Goal: Task Accomplishment & Management: Manage account settings

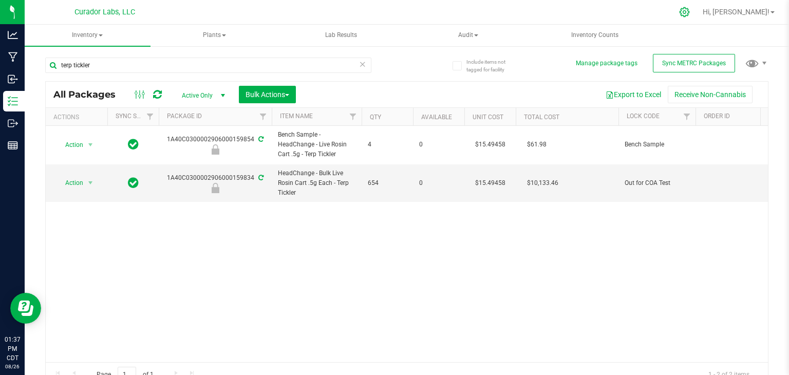
click at [689, 15] on icon at bounding box center [685, 12] width 10 height 10
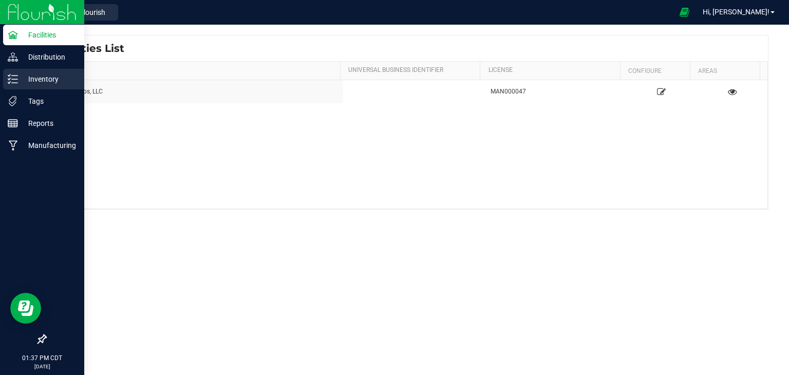
click at [21, 79] on p "Inventory" at bounding box center [49, 79] width 62 height 12
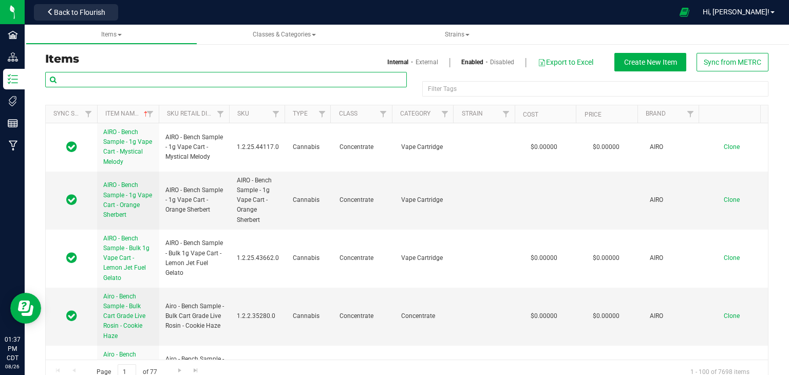
click at [247, 79] on input "text" at bounding box center [226, 79] width 362 height 15
paste input "SafeBet - Bulk Blunt 1g Each - Beamer Boy Burnout"
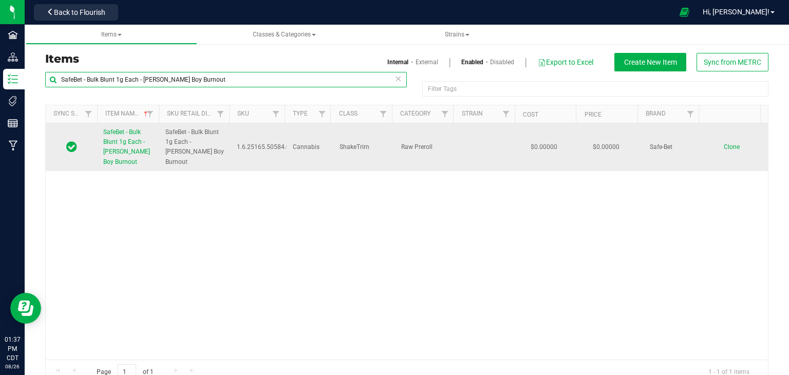
type input "SafeBet - Bulk Blunt 1g Each - Beamer Boy Burnout"
click at [120, 148] on span "SafeBet - Bulk Blunt 1g Each - Beamer Boy Burnout" at bounding box center [126, 146] width 47 height 37
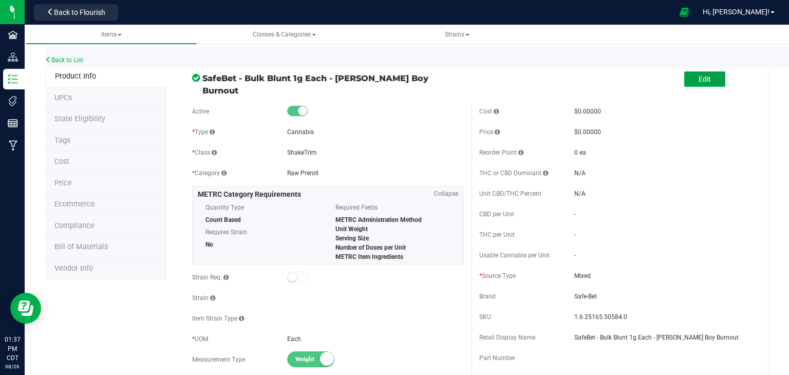
click at [707, 73] on button "Edit" at bounding box center [704, 78] width 41 height 15
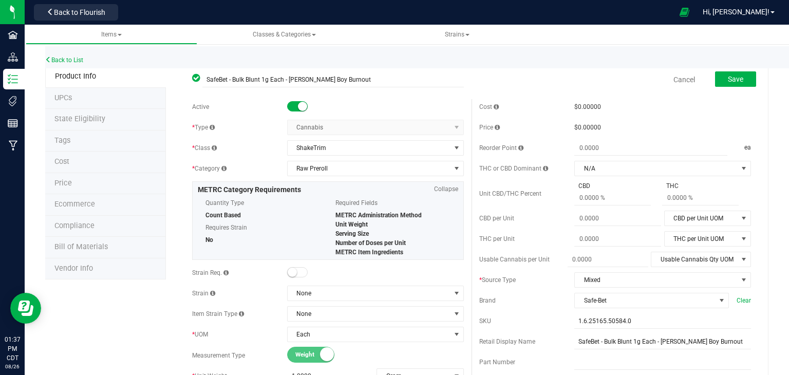
click at [290, 109] on span at bounding box center [297, 106] width 21 height 10
click at [728, 79] on span "Save" at bounding box center [735, 79] width 15 height 8
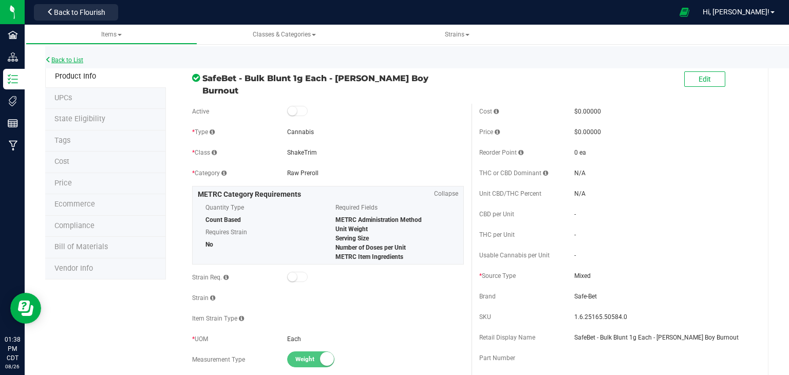
click at [79, 60] on link "Back to List" at bounding box center [64, 60] width 38 height 7
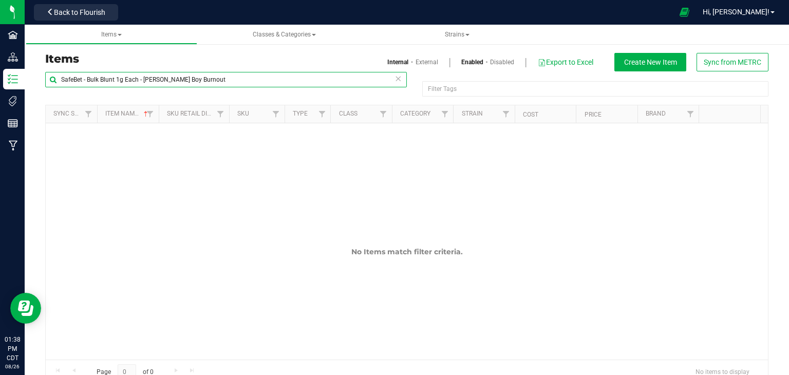
click at [245, 74] on input "SafeBet - Bulk Blunt 1g Each - Beamer Boy Burnout" at bounding box center [226, 79] width 362 height 15
paste input "Flavortown"
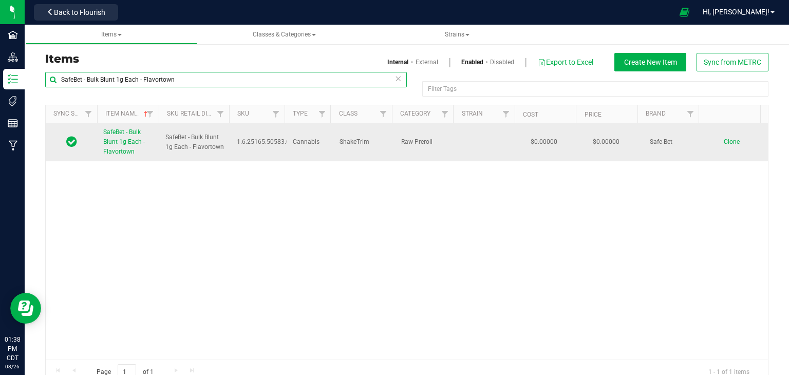
type input "SafeBet - Bulk Blunt 1g Each - Flavortown"
click at [115, 140] on span "SafeBet - Bulk Blunt 1g Each - Flavortown" at bounding box center [124, 141] width 42 height 27
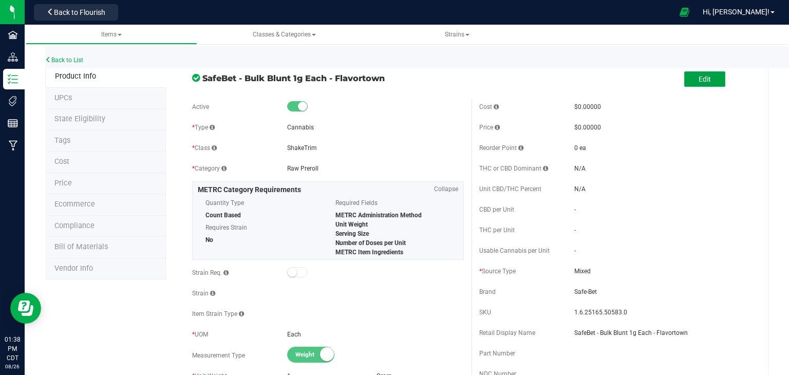
click at [689, 82] on button "Edit" at bounding box center [704, 78] width 41 height 15
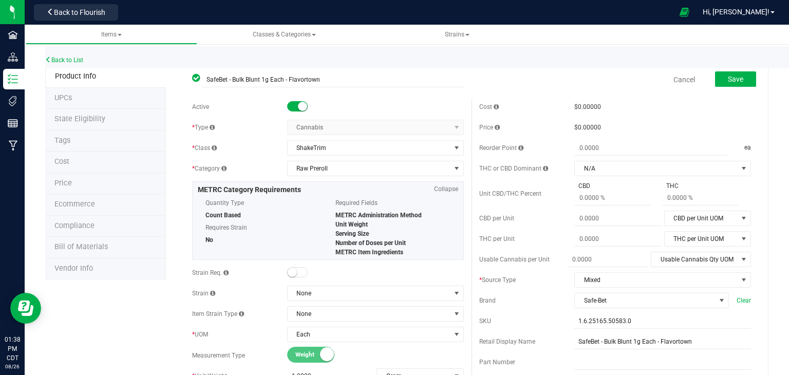
click at [298, 106] on small at bounding box center [302, 106] width 9 height 9
click at [735, 79] on span "Save" at bounding box center [735, 79] width 15 height 8
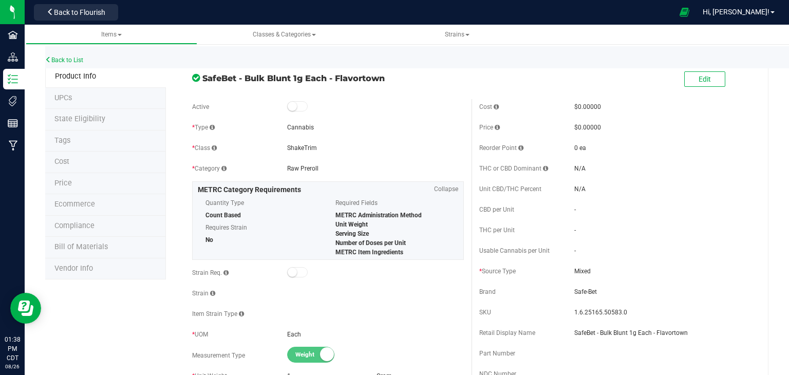
click at [78, 64] on div "Back to List" at bounding box center [439, 57] width 789 height 22
click at [77, 62] on link "Back to List" at bounding box center [64, 60] width 38 height 7
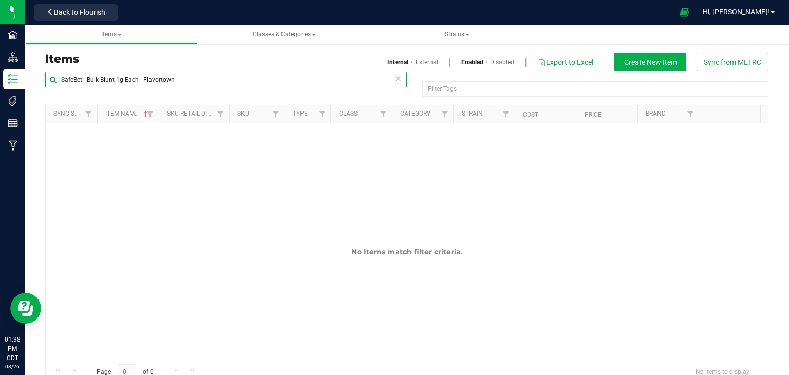
click at [270, 79] on input "SafeBet - Bulk Blunt 1g Each - Flavortown" at bounding box center [226, 79] width 362 height 15
paste input "Popscotch Candy"
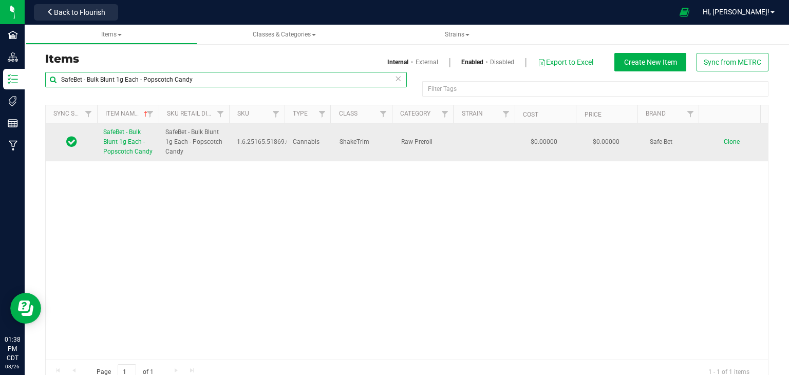
type input "SafeBet - Bulk Blunt 1g Each - Popscotch Candy"
click at [115, 142] on span "SafeBet - Bulk Blunt 1g Each - Popscotch Candy" at bounding box center [127, 141] width 49 height 27
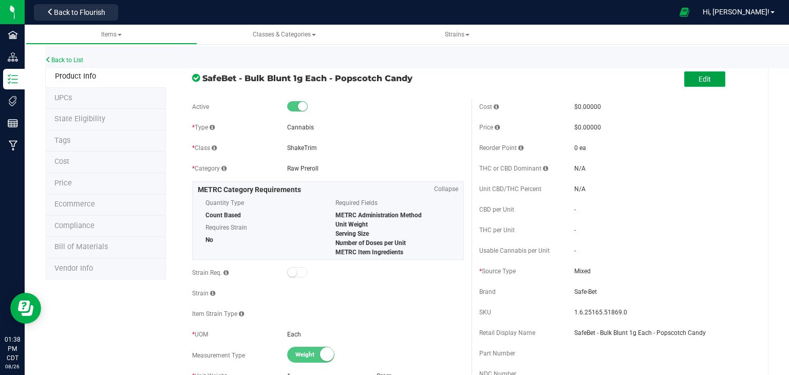
click at [684, 84] on button "Edit" at bounding box center [704, 78] width 41 height 15
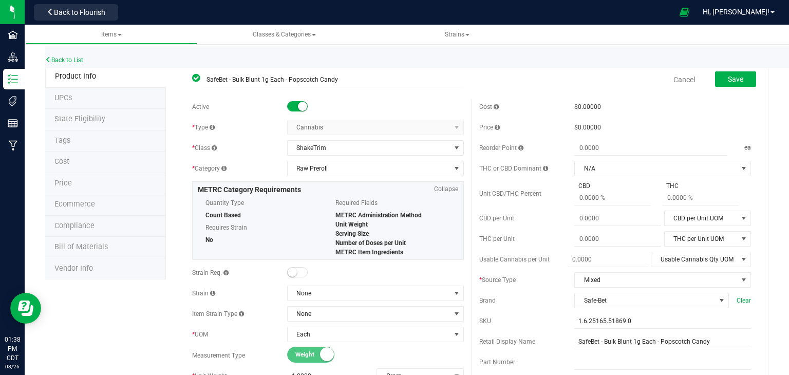
click at [289, 108] on span at bounding box center [297, 106] width 21 height 10
click at [707, 82] on div "Save" at bounding box center [728, 79] width 57 height 21
click at [719, 81] on button "Save" at bounding box center [735, 78] width 41 height 15
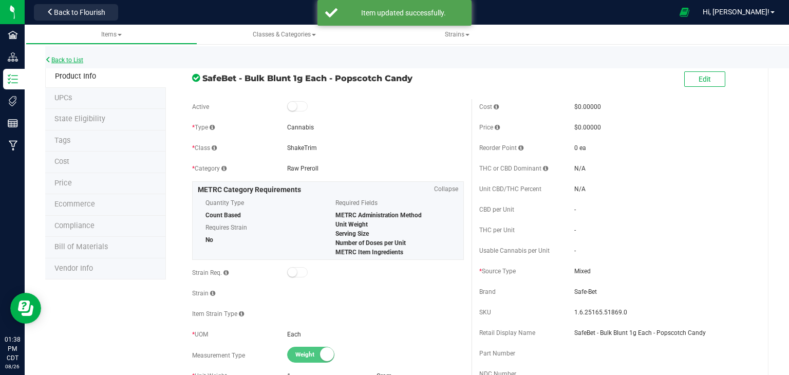
click at [54, 60] on link "Back to List" at bounding box center [64, 60] width 38 height 7
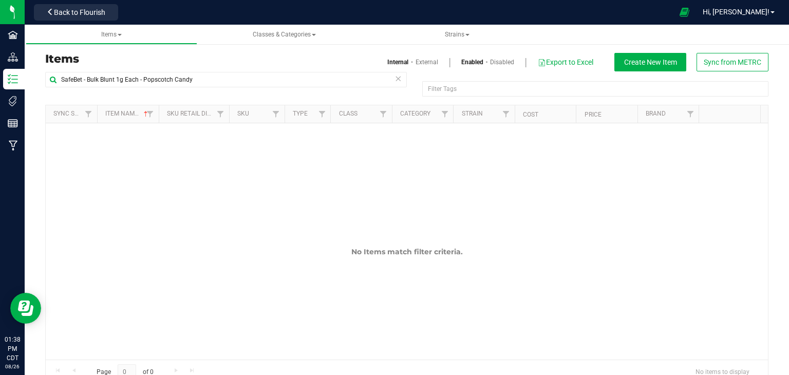
click at [302, 60] on h3 "Items" at bounding box center [222, 59] width 354 height 12
click at [490, 63] on link "Disabled" at bounding box center [502, 62] width 24 height 9
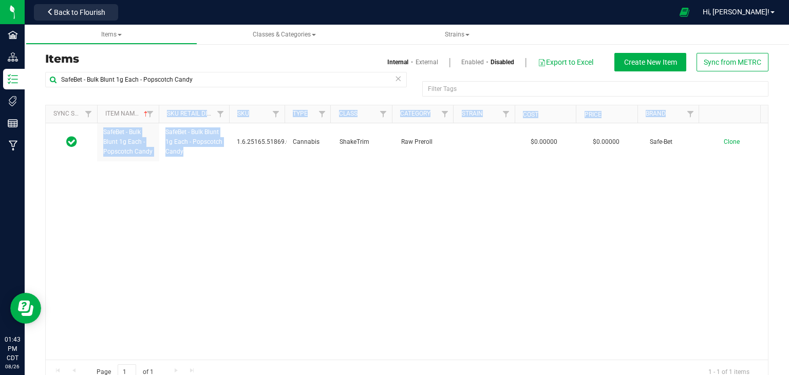
drag, startPoint x: 181, startPoint y: 153, endPoint x: 161, endPoint y: 122, distance: 36.1
click at [161, 122] on div "Sync Status Item Name Sku Retail Display Name SKU Type Class Category Strain Co…" at bounding box center [406, 245] width 723 height 280
click at [209, 183] on div "SafeBet - Bulk Blunt 1g Each - Popscotch Candy SafeBet - Bulk Blunt 1g Each - P…" at bounding box center [407, 241] width 722 height 236
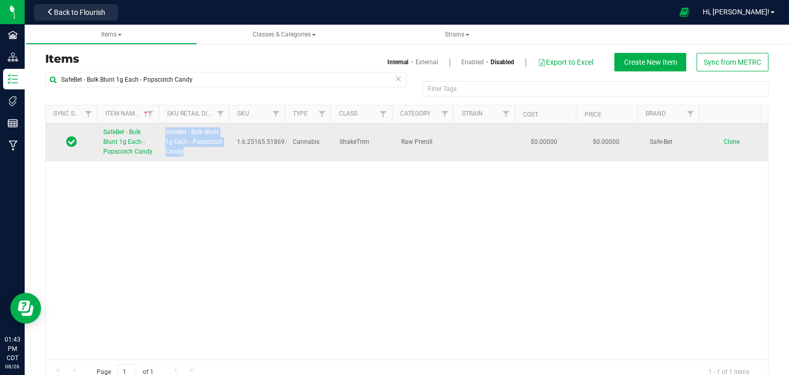
drag, startPoint x: 182, startPoint y: 156, endPoint x: 165, endPoint y: 134, distance: 27.9
click at [165, 134] on span "SafeBet - Bulk Blunt 1g Each - Popscotch Candy" at bounding box center [194, 142] width 59 height 30
copy span "SafeBet - Bulk Blunt 1g Each - Popscotch Candy"
click at [724, 144] on span "Clone" at bounding box center [732, 141] width 16 height 7
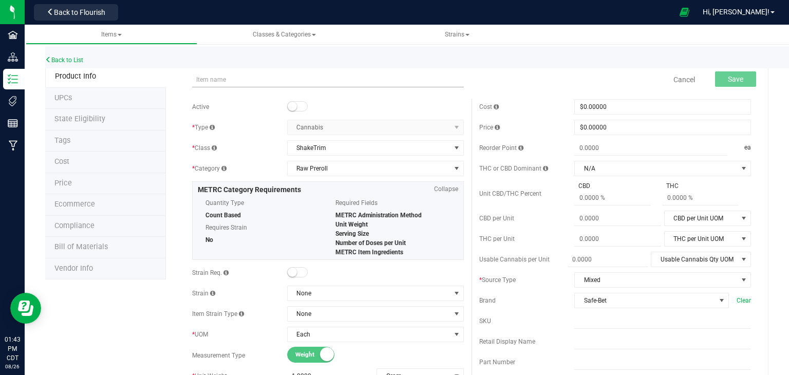
click at [307, 81] on input "text" at bounding box center [328, 79] width 272 height 15
type input "Bench Sample - SafeBet - Bulk Blunt 1g Each - Popscotch Candy"
click at [301, 114] on div "Active" at bounding box center [328, 106] width 272 height 15
click at [295, 111] on span at bounding box center [297, 106] width 21 height 10
click at [733, 80] on span "Save" at bounding box center [735, 79] width 15 height 8
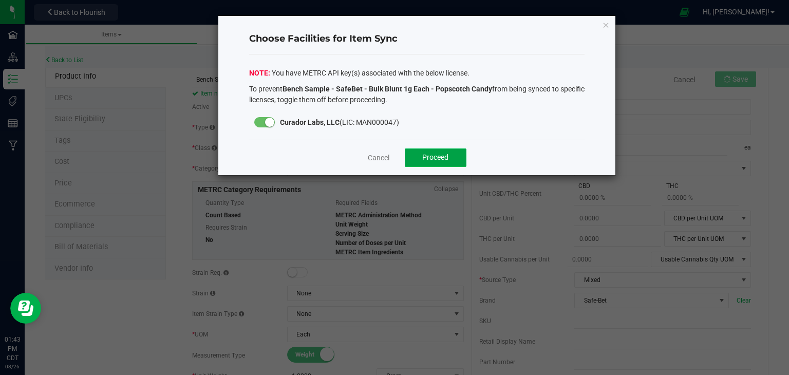
click at [444, 151] on button "Proceed" at bounding box center [436, 157] width 62 height 18
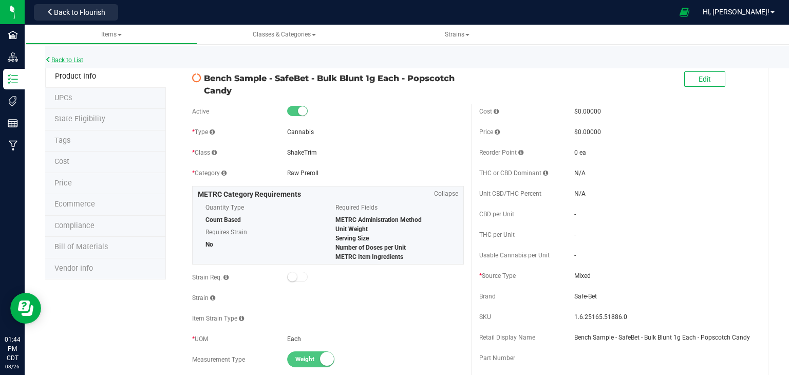
click at [73, 60] on link "Back to List" at bounding box center [64, 60] width 38 height 7
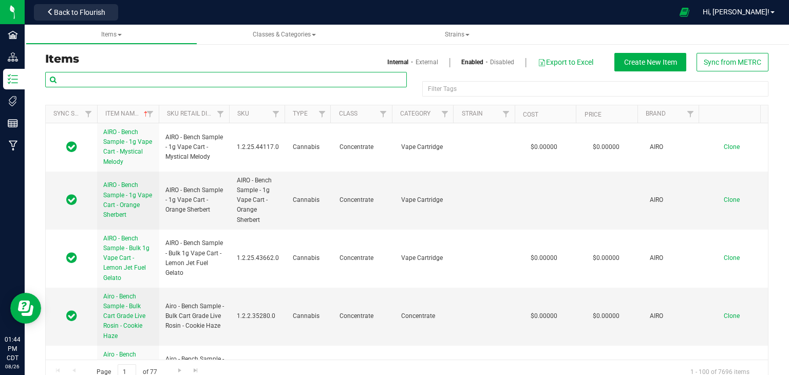
click at [256, 76] on input "text" at bounding box center [226, 79] width 362 height 15
paste input "SafeBet - Bulk Blunt 1g Each - Flavortown"
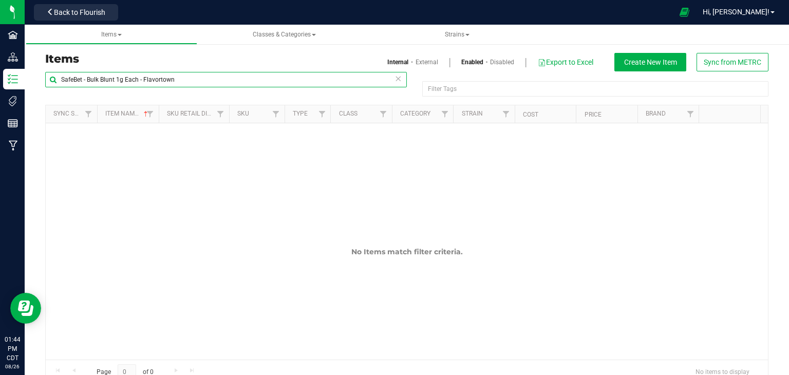
type input "SafeBet - Bulk Blunt 1g Each - Flavortown"
click at [490, 60] on link "Disabled" at bounding box center [502, 62] width 24 height 9
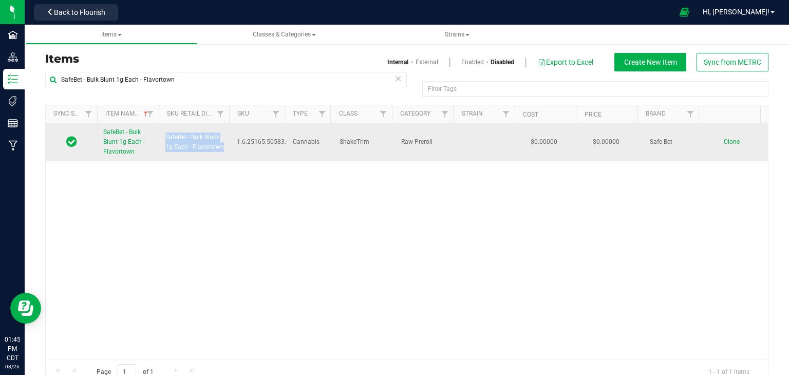
drag, startPoint x: 222, startPoint y: 151, endPoint x: 163, endPoint y: 137, distance: 60.3
click at [163, 137] on td "SafeBet - Bulk Blunt 1g Each - Flavortown" at bounding box center [194, 142] width 71 height 38
copy span "SafeBet - Bulk Blunt 1g Each - Flavortown"
click at [97, 146] on td "SafeBet - Bulk Blunt 1g Each - Flavortown" at bounding box center [128, 142] width 62 height 38
click at [115, 144] on span "SafeBet - Bulk Blunt 1g Each - Flavortown" at bounding box center [124, 141] width 42 height 27
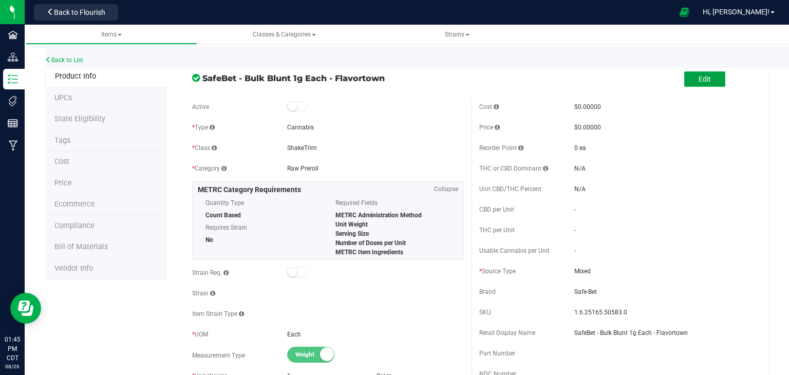
click at [688, 77] on button "Edit" at bounding box center [704, 78] width 41 height 15
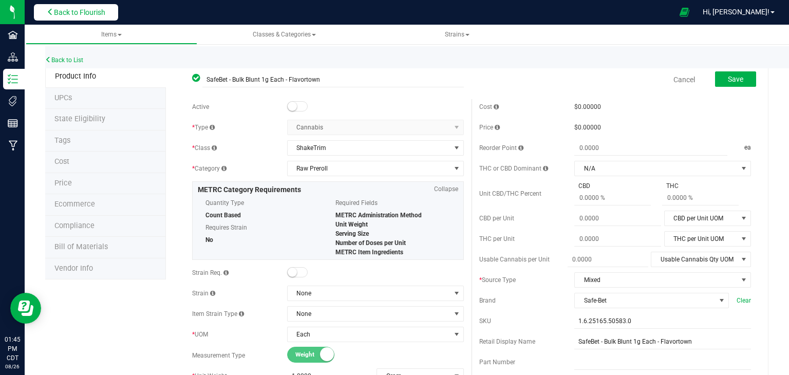
click at [64, 17] on button "Back to Flourish" at bounding box center [76, 12] width 84 height 16
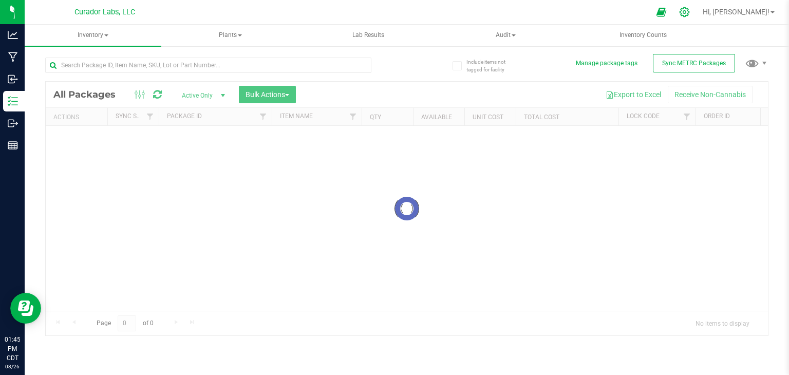
click at [698, 17] on div at bounding box center [685, 12] width 26 height 22
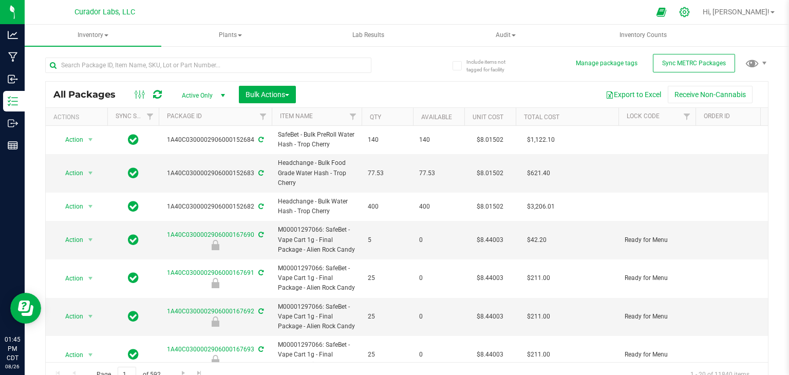
click at [690, 14] on icon at bounding box center [684, 12] width 11 height 11
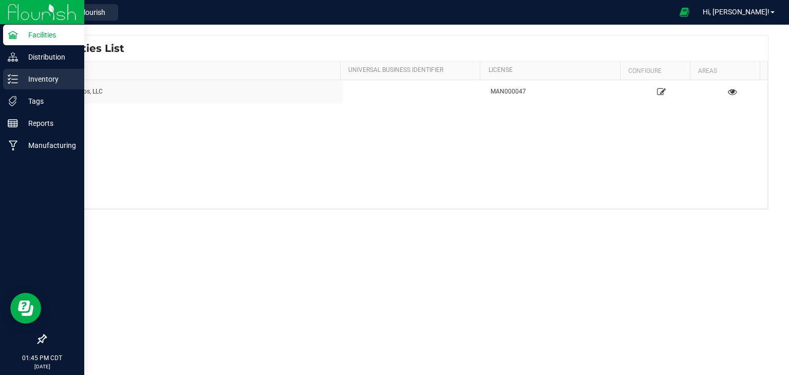
click at [19, 78] on p "Inventory" at bounding box center [49, 79] width 62 height 12
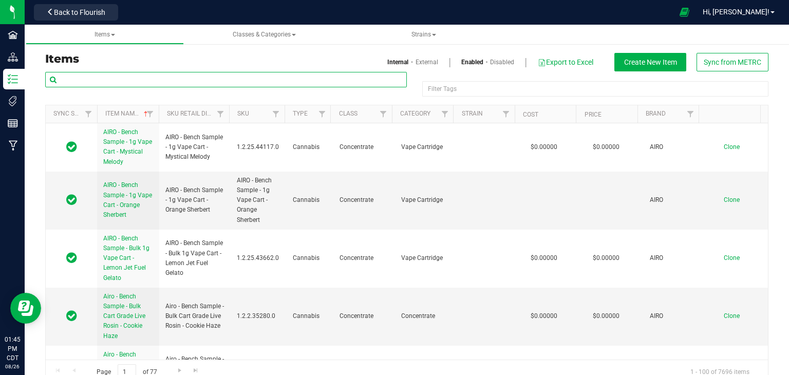
click at [140, 73] on input "text" at bounding box center [226, 79] width 362 height 15
paste input "SafeBet - Bulk Blunt 1g Each - Flavortown"
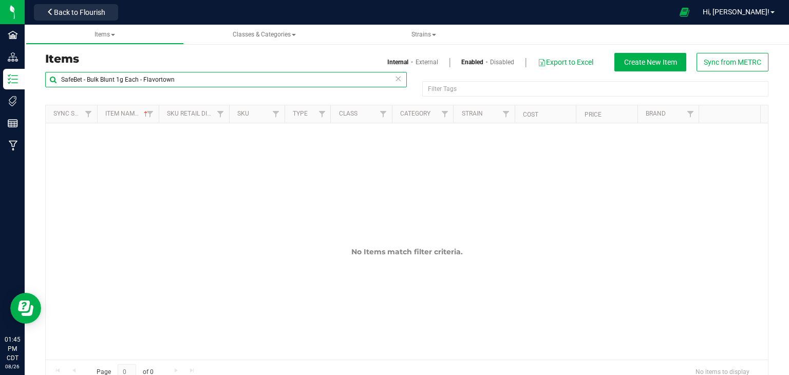
type input "SafeBet - Bulk Blunt 1g Each - Flavortown"
click at [491, 60] on link "Disabled" at bounding box center [502, 62] width 24 height 9
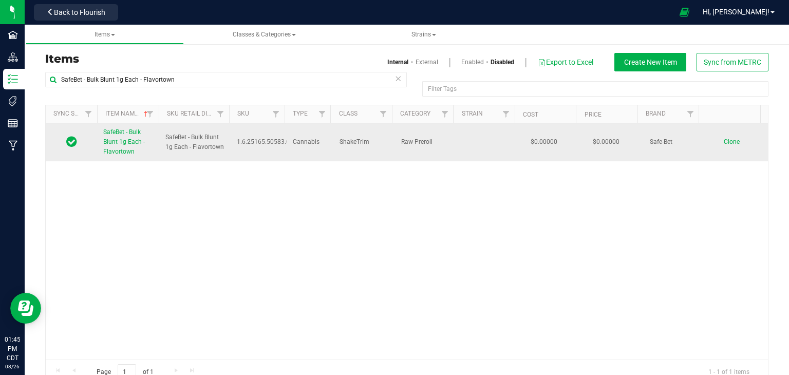
click at [724, 144] on span "Clone" at bounding box center [732, 141] width 16 height 7
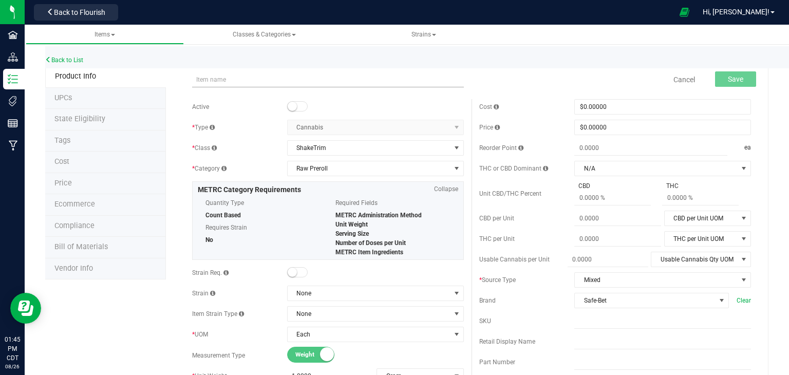
click at [275, 83] on input "text" at bounding box center [328, 79] width 272 height 15
type input "Bench Sample - SafeBet - Bulk Blunt 1g Each - Flavortown"
click at [297, 103] on span at bounding box center [297, 106] width 21 height 10
click at [728, 80] on span "Save" at bounding box center [735, 79] width 15 height 8
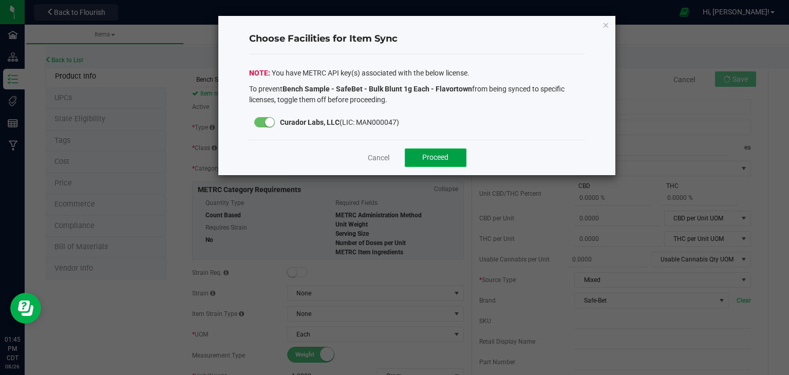
click at [442, 159] on span "Proceed" at bounding box center [435, 157] width 26 height 8
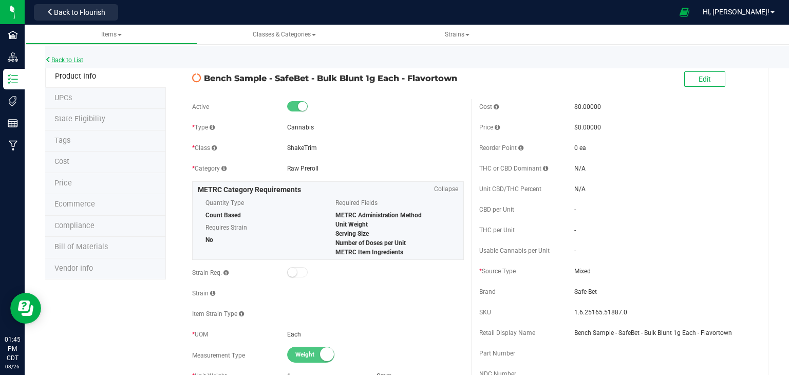
click at [65, 62] on link "Back to List" at bounding box center [64, 60] width 38 height 7
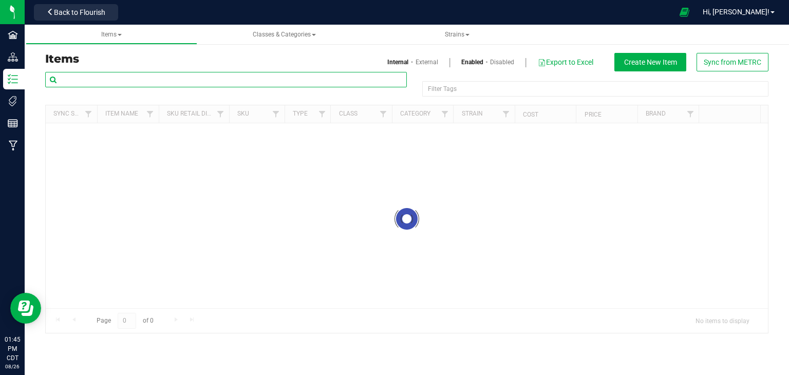
click at [197, 81] on input "text" at bounding box center [226, 79] width 362 height 15
paste input "SafeBet - Bulk Blunt 1g Each - Beamer Boy Burnout"
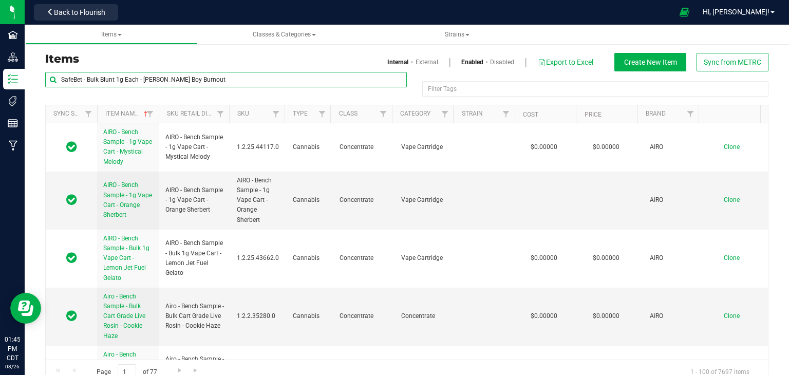
type input "SafeBet - Bulk Blunt 1g Each - Beamer Boy Burnout"
click at [494, 62] on link "Disabled" at bounding box center [502, 62] width 24 height 9
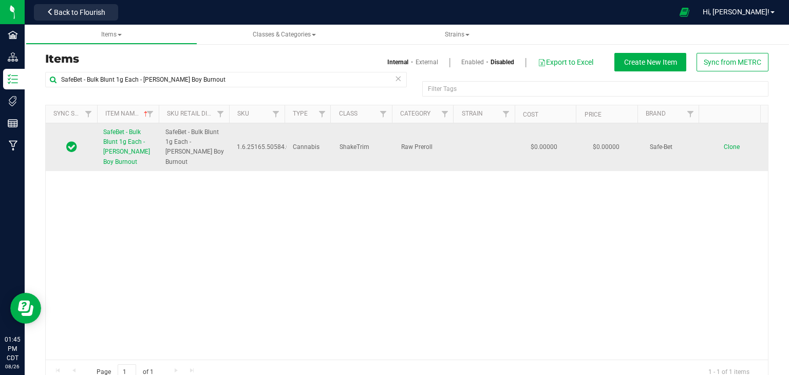
click at [724, 149] on span "Clone" at bounding box center [732, 146] width 16 height 7
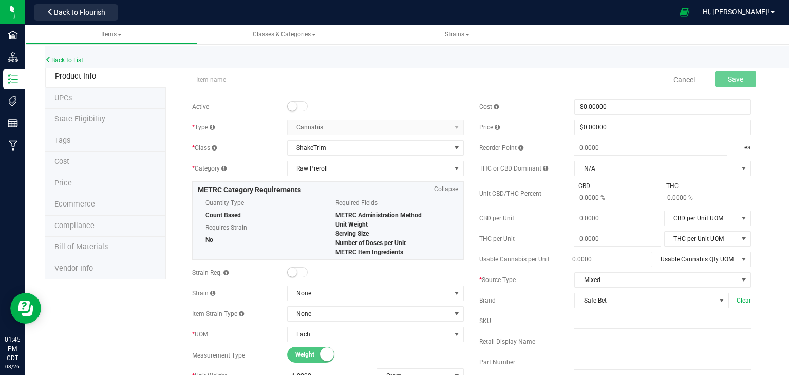
click at [255, 84] on input "text" at bounding box center [328, 79] width 272 height 15
type input "Bench Sample - SafeBet - Bulk Blunt 1g Each - Beamer Boy Burnout"
click at [294, 108] on span at bounding box center [297, 106] width 21 height 10
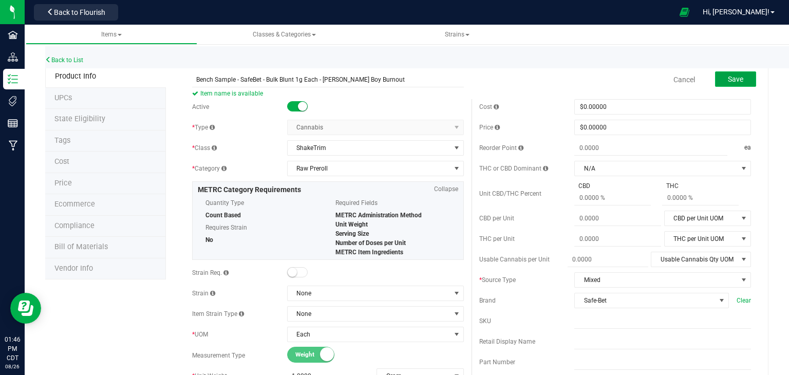
click at [719, 77] on button "Save" at bounding box center [735, 78] width 41 height 15
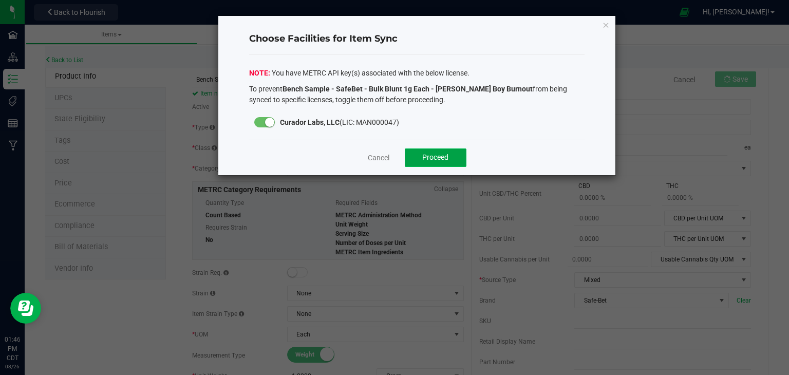
click at [423, 154] on span "Proceed" at bounding box center [435, 157] width 26 height 8
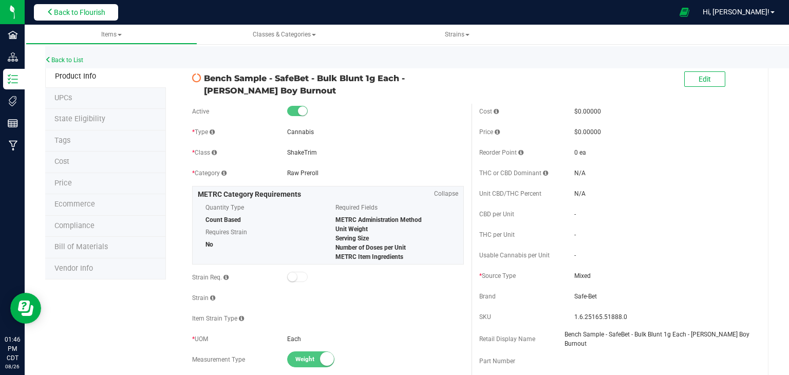
click at [67, 20] on button "Back to Flourish" at bounding box center [76, 12] width 84 height 16
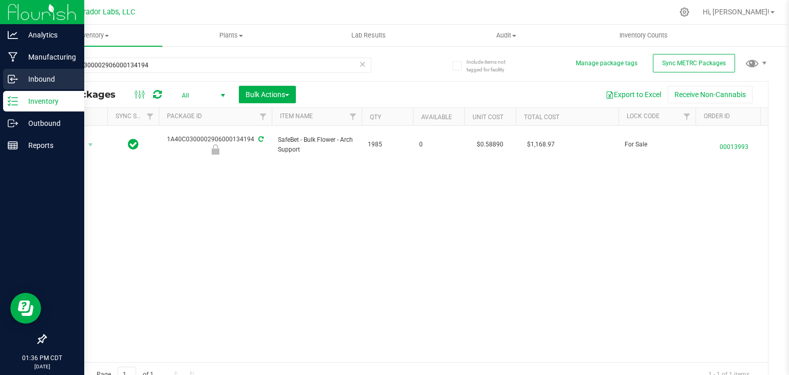
click at [22, 81] on p "Inbound" at bounding box center [49, 79] width 62 height 12
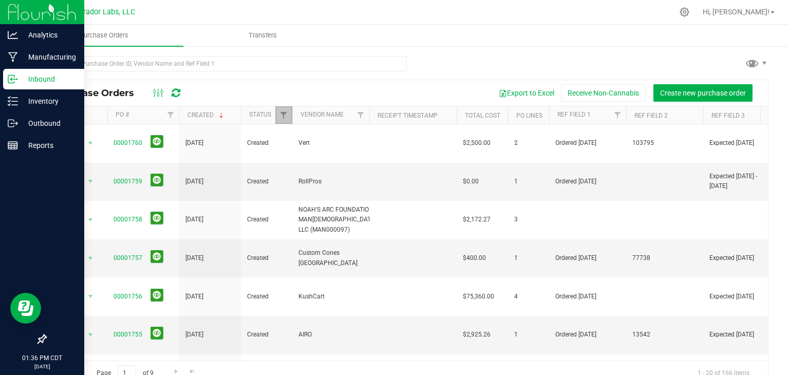
click at [275, 119] on link "Filter" at bounding box center [283, 114] width 17 height 17
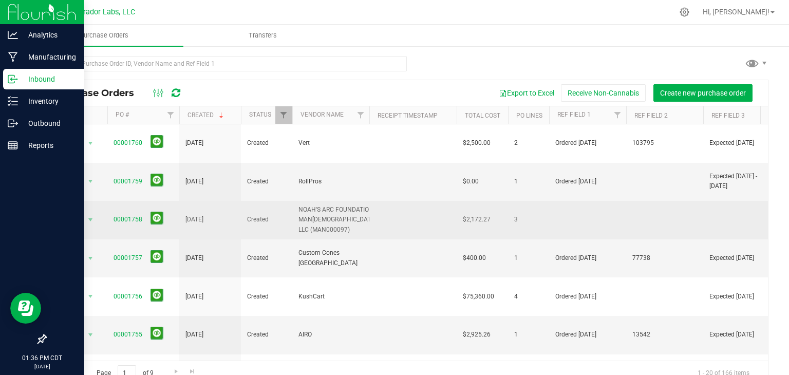
click at [259, 215] on span "Created" at bounding box center [266, 220] width 39 height 10
click at [123, 216] on link "00001758" at bounding box center [128, 219] width 29 height 7
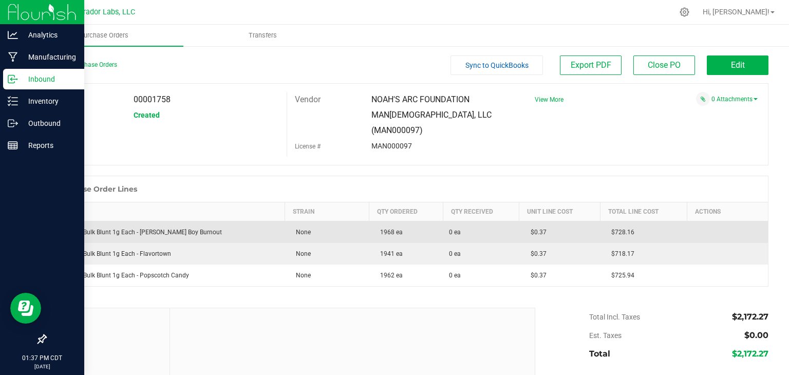
click at [206, 228] on div "SafeBet - Bulk Blunt 1g Each - Beamer Boy Burnout" at bounding box center [165, 232] width 227 height 9
click at [197, 228] on div "SafeBet - Bulk Blunt 1g Each - Beamer Boy Burnout" at bounding box center [165, 232] width 227 height 9
drag, startPoint x: 197, startPoint y: 215, endPoint x: 55, endPoint y: 218, distance: 141.8
click at [55, 228] on div "SafeBet - Bulk Blunt 1g Each - Beamer Boy Burnout" at bounding box center [165, 232] width 227 height 9
copy div "SafeBet - Bulk Blunt 1g Each - Beamer Boy Burnout"
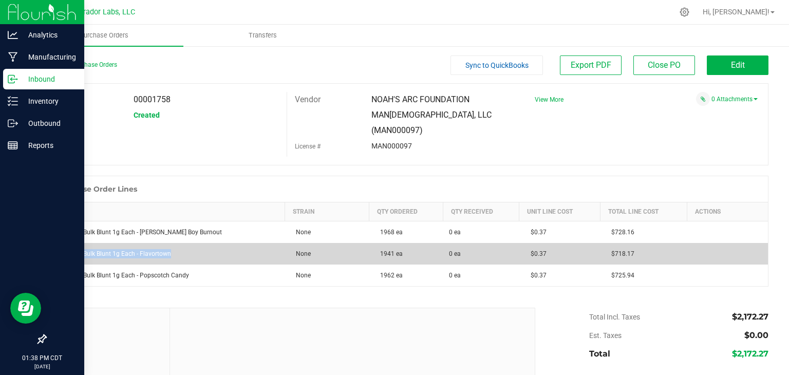
drag, startPoint x: 173, startPoint y: 240, endPoint x: 50, endPoint y: 245, distance: 122.9
click at [50, 245] on td "SafeBet - Bulk Blunt 1g Each - Flavortown" at bounding box center [165, 254] width 239 height 22
copy div "SafeBet - Bulk Blunt 1g Each - Flavortown"
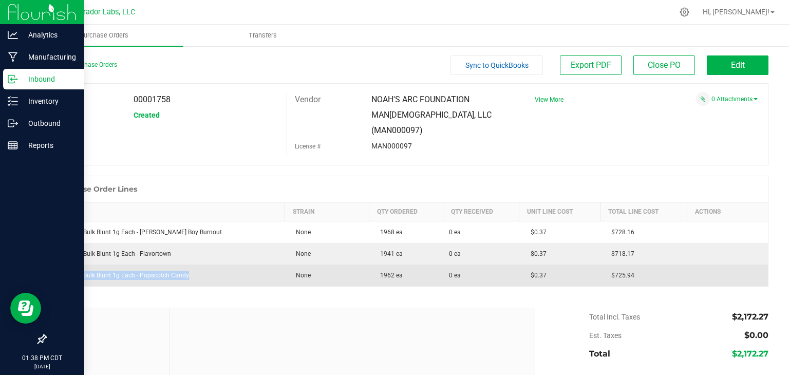
drag, startPoint x: 196, startPoint y: 257, endPoint x: 53, endPoint y: 259, distance: 142.3
click at [53, 271] on div "SafeBet - Bulk Blunt 1g Each - Popscotch Candy" at bounding box center [165, 275] width 227 height 9
copy div "SafeBet - Bulk Blunt 1g Each - Popscotch Candy"
click at [197, 271] on div "SafeBet - Bulk Blunt 1g Each - Popscotch Candy" at bounding box center [165, 275] width 227 height 9
drag, startPoint x: 161, startPoint y: 259, endPoint x: 50, endPoint y: 263, distance: 110.5
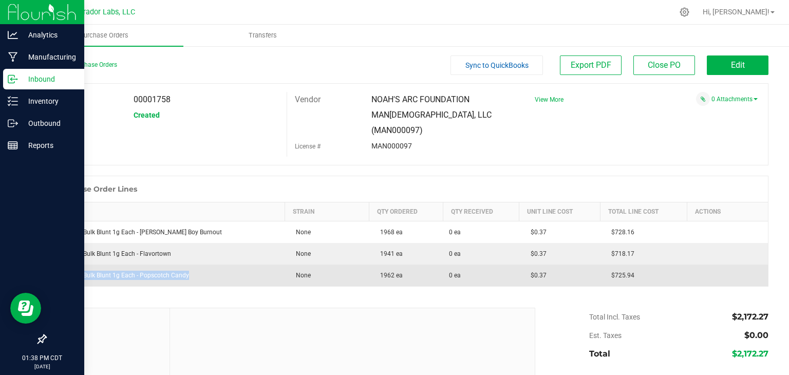
click at [50, 265] on td "SafeBet - Bulk Blunt 1g Each - Popscotch Candy" at bounding box center [165, 276] width 239 height 22
copy div "SafeBet - Bulk Blunt 1g Each - Popscotch Candy"
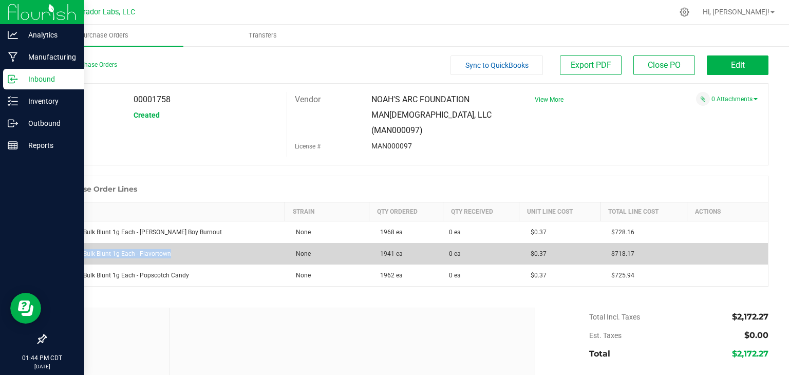
drag, startPoint x: 171, startPoint y: 240, endPoint x: 58, endPoint y: 243, distance: 112.5
click at [58, 243] on td "SafeBet - Bulk Blunt 1g Each - Flavortown" at bounding box center [165, 254] width 239 height 22
copy div "SafeBet - Bulk Blunt 1g Each - Flavortown"
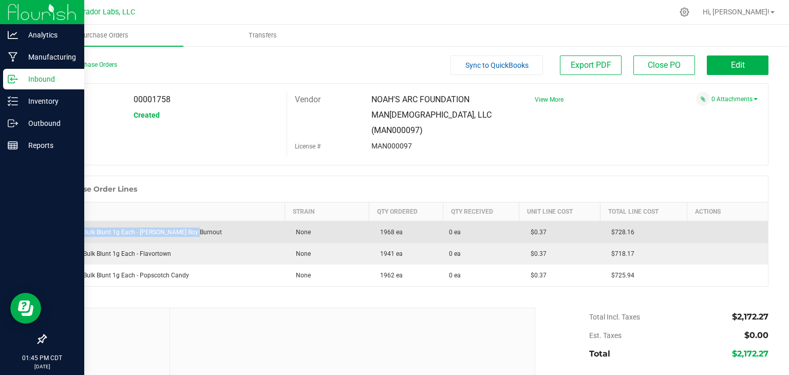
drag, startPoint x: 199, startPoint y: 217, endPoint x: 55, endPoint y: 219, distance: 143.3
click at [55, 228] on div "SafeBet - Bulk Blunt 1g Each - Beamer Boy Burnout" at bounding box center [165, 232] width 227 height 9
copy div "SafeBet - Bulk Blunt 1g Each - Beamer Boy Burnout"
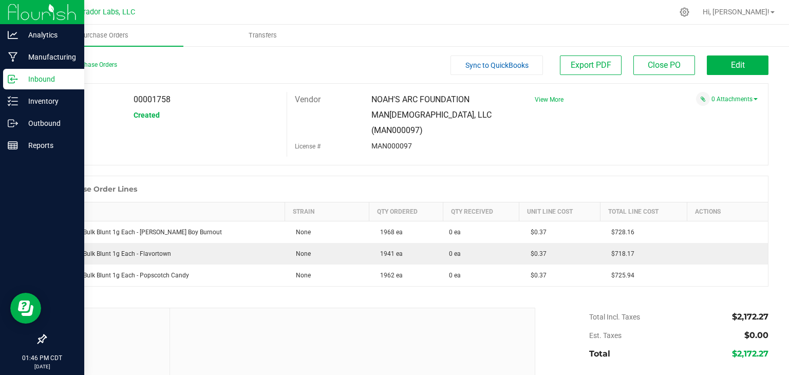
click at [219, 128] on div "PO 00001758 Status Created Vendor NOAH'S ARC FOUNDATION MAN97, LLC (MAN000097) …" at bounding box center [406, 124] width 723 height 82
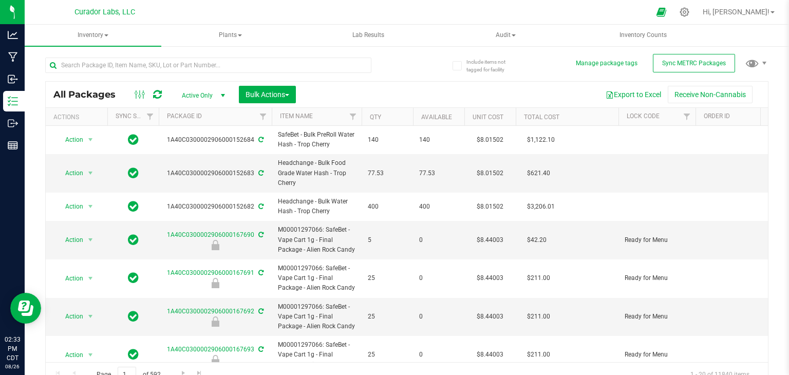
click at [154, 93] on icon at bounding box center [157, 94] width 9 height 10
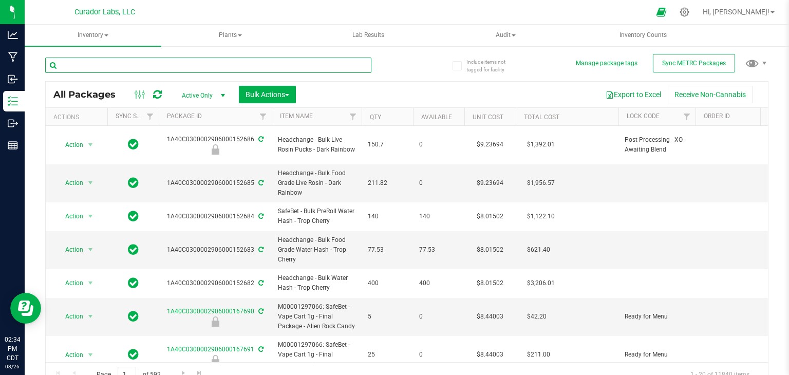
click at [125, 66] on input "text" at bounding box center [208, 65] width 326 height 15
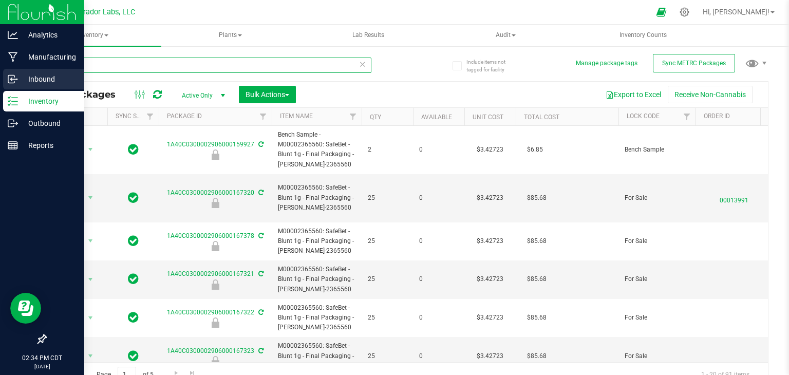
type input "blunt"
click at [36, 81] on p "Inbound" at bounding box center [49, 79] width 62 height 12
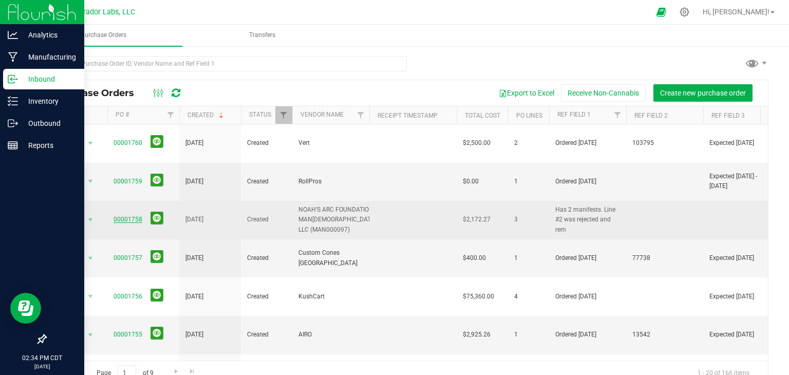
click at [127, 216] on link "00001758" at bounding box center [128, 219] width 29 height 7
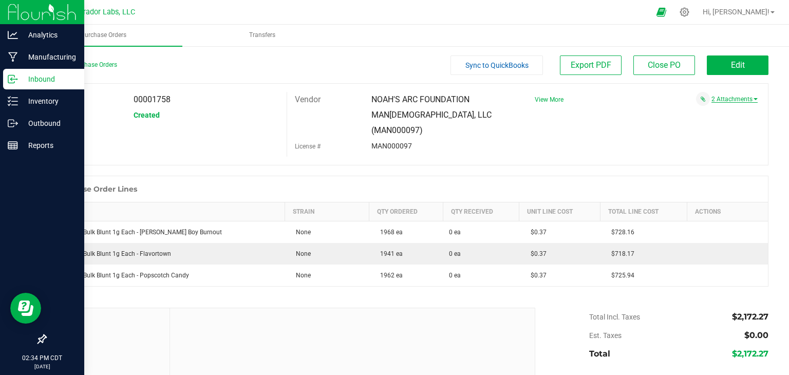
click at [730, 101] on link "2 Attachments" at bounding box center [734, 99] width 46 height 7
click at [548, 98] on span "View More" at bounding box center [549, 99] width 29 height 7
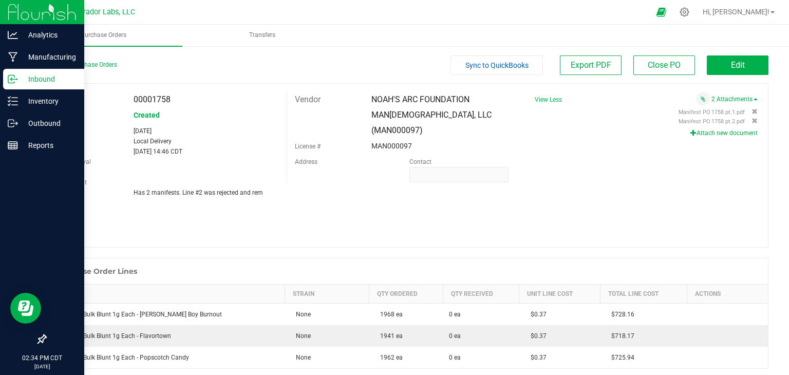
scroll to position [29, 0]
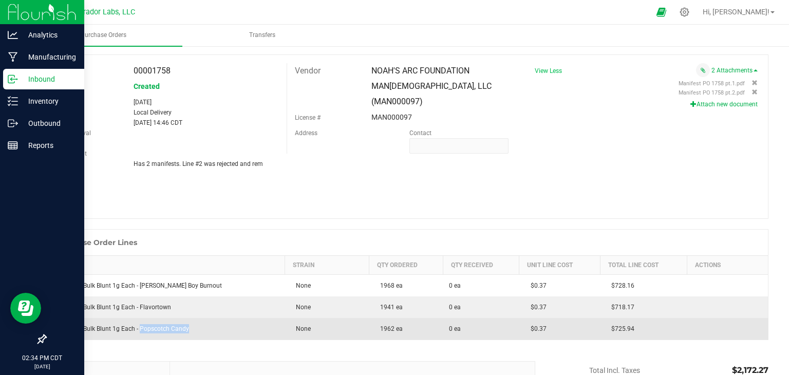
drag, startPoint x: 192, startPoint y: 328, endPoint x: 140, endPoint y: 328, distance: 51.4
click at [140, 328] on div "SafeBet - Bulk Blunt 1g Each - Popscotch Candy" at bounding box center [165, 328] width 227 height 9
copy div "Popscotch Candy"
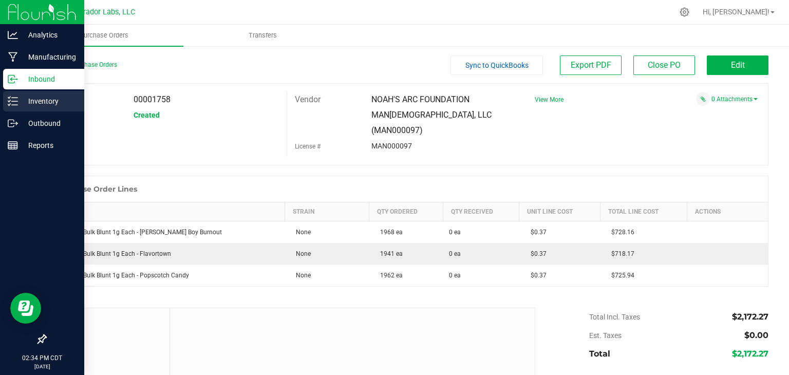
click at [13, 104] on icon at bounding box center [13, 101] width 10 height 10
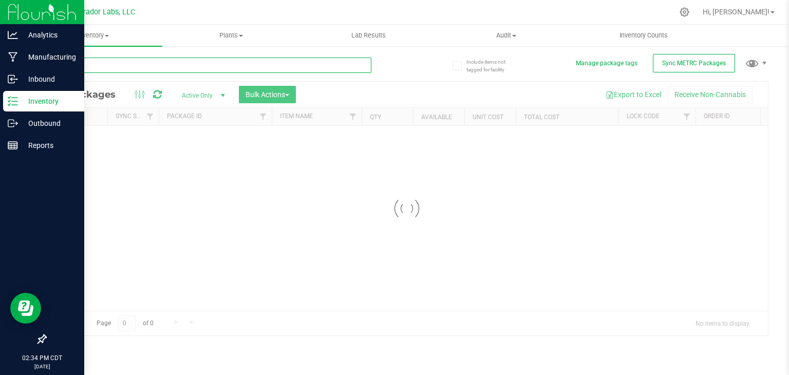
click at [173, 65] on input "text" at bounding box center [208, 65] width 326 height 15
paste input "Popscotch Candy"
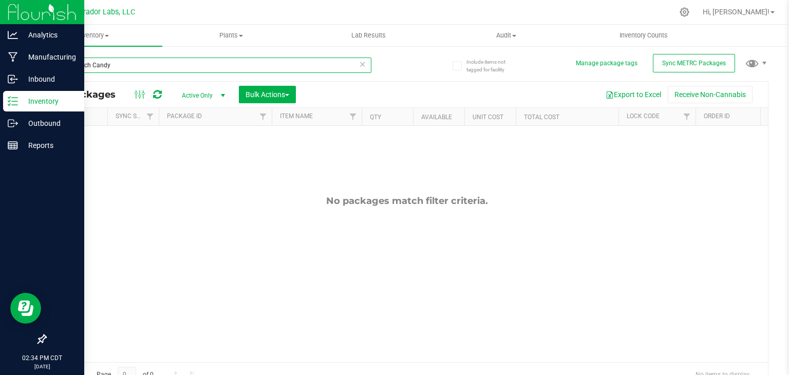
type input "Popscotch Candy"
click at [158, 91] on icon at bounding box center [157, 94] width 9 height 10
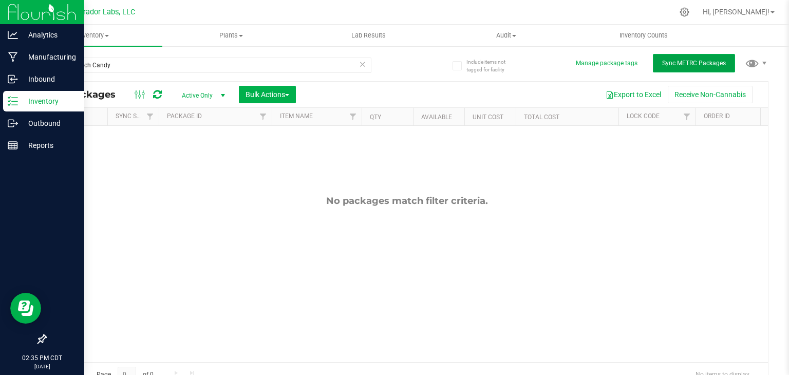
click at [701, 68] on button "Sync METRC Packages" at bounding box center [694, 63] width 82 height 18
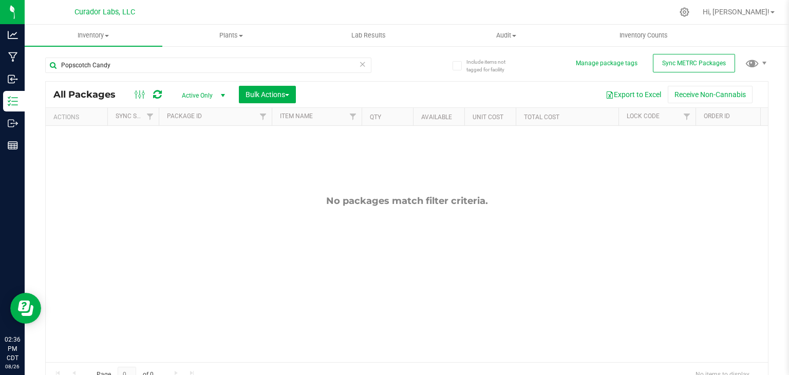
click at [284, 179] on div "No packages match filter criteria." at bounding box center [407, 279] width 722 height 306
click at [156, 90] on icon at bounding box center [157, 94] width 9 height 10
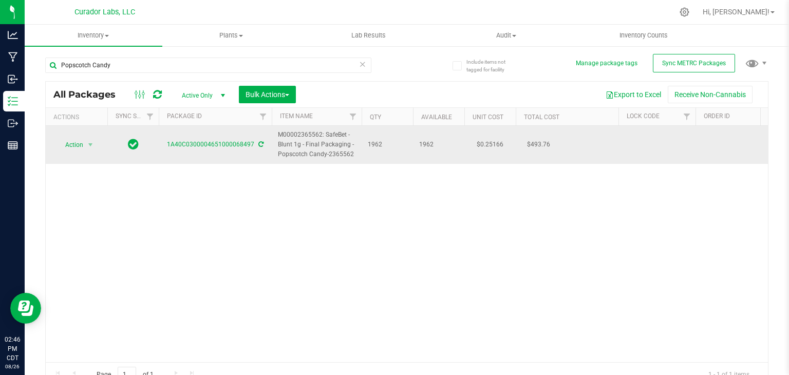
click at [493, 148] on td "$0.25166" at bounding box center [489, 145] width 51 height 38
type input "3.4996"
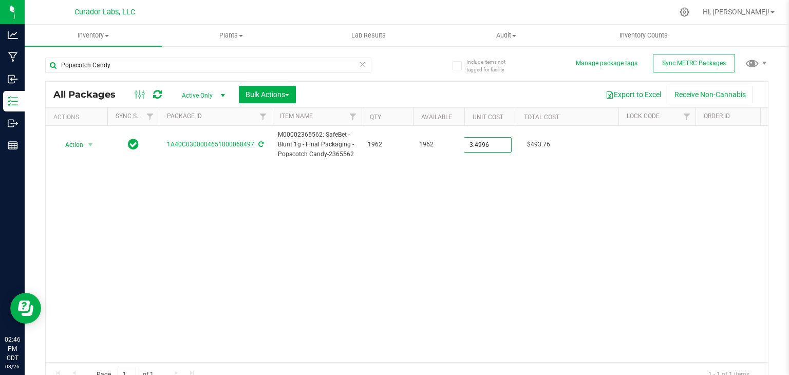
click at [486, 192] on div "All Packages Active Only Active Only Lab Samples Locked All External Internal B…" at bounding box center [406, 234] width 723 height 306
click at [155, 90] on icon at bounding box center [157, 94] width 9 height 10
click at [208, 70] on input "Popscotch Candy" at bounding box center [208, 65] width 326 height 15
paste input "Beamer Boy Burnout 1g Blunt"
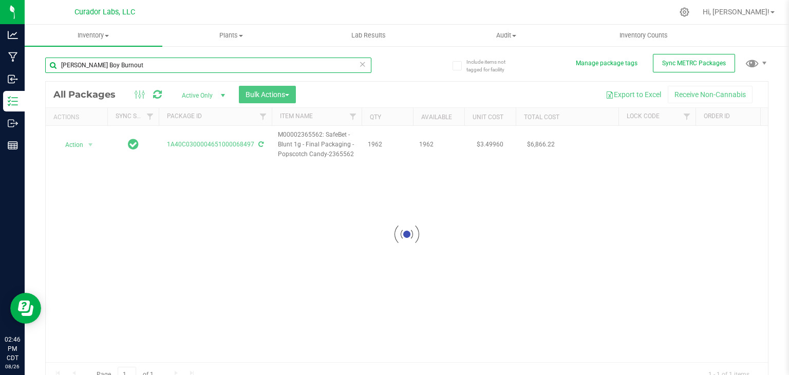
type input "[PERSON_NAME] Boy Burnout"
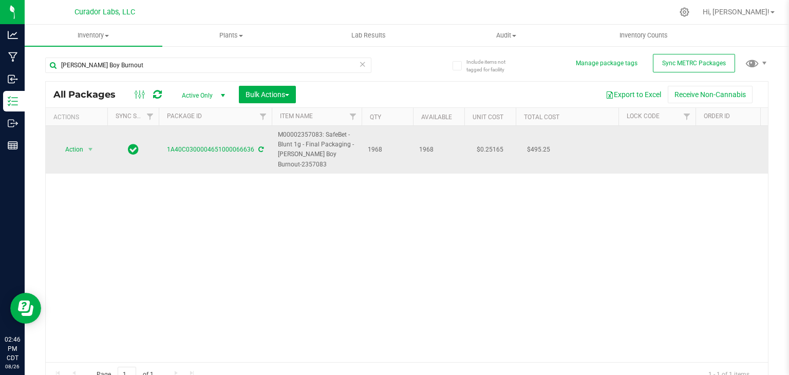
click at [491, 151] on td "$0.25165" at bounding box center [489, 150] width 51 height 48
type input "2.9887"
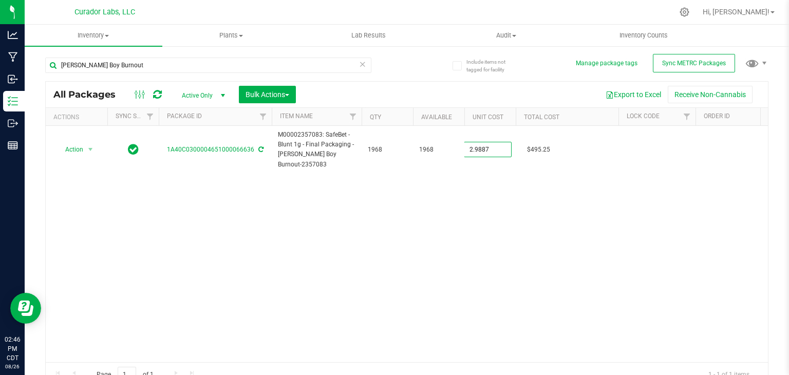
click at [468, 201] on div "All Packages Active Only Active Only Lab Samples Locked All External Internal B…" at bounding box center [406, 234] width 723 height 306
click at [154, 92] on icon at bounding box center [157, 94] width 9 height 10
click at [216, 62] on input "[PERSON_NAME] Boy Burnout" at bounding box center [208, 65] width 326 height 15
paste input "Flavortown 1g Blun"
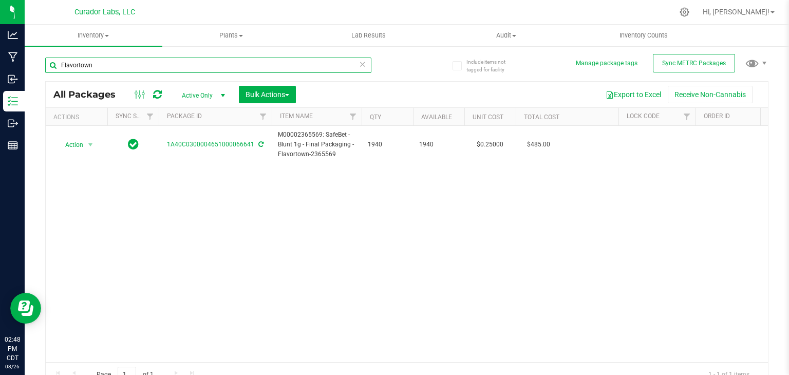
type input "Flavortown"
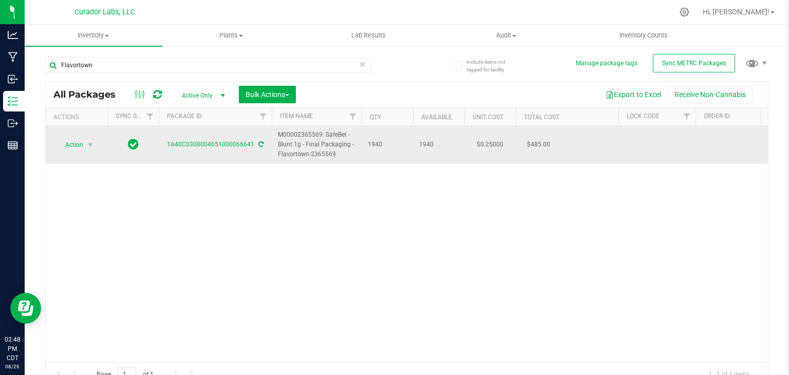
click at [494, 143] on td "$0.25000" at bounding box center [489, 145] width 51 height 38
type input "3.00283"
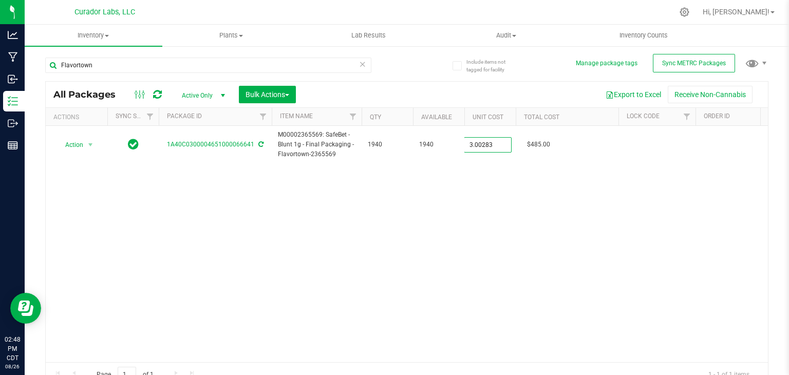
click at [482, 198] on div "All Packages Active Only Active Only Lab Samples Locked All External Internal B…" at bounding box center [406, 234] width 723 height 306
click at [157, 87] on div "All Packages Active Only Active Only Lab Samples Locked All External Internal B…" at bounding box center [407, 95] width 722 height 26
click at [157, 92] on icon at bounding box center [157, 94] width 9 height 10
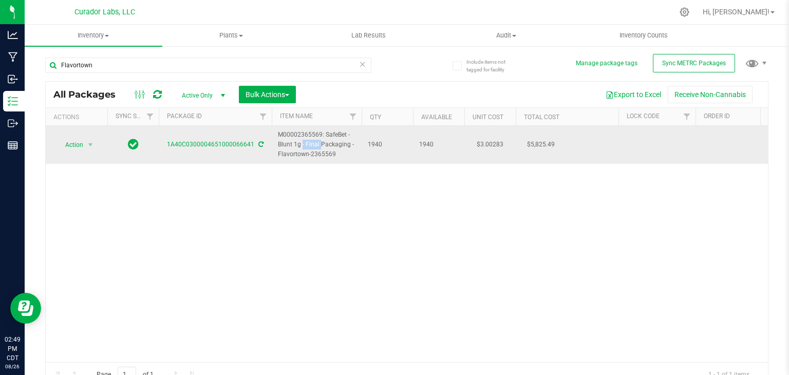
drag, startPoint x: 300, startPoint y: 144, endPoint x: 278, endPoint y: 146, distance: 21.7
click at [278, 146] on span "M00002365569: SafeBet - Blunt 1g - Final Packaging - Flavortown-2365569" at bounding box center [317, 145] width 78 height 30
click at [298, 146] on span "M00002365569: SafeBet - Blunt 1g - Final Packaging - Flavortown-2365569" at bounding box center [317, 145] width 78 height 30
drag, startPoint x: 300, startPoint y: 145, endPoint x: 326, endPoint y: 135, distance: 28.3
click at [326, 135] on span "M00002365569: SafeBet - Blunt 1g - Final Packaging - Flavortown-2365569" at bounding box center [317, 145] width 78 height 30
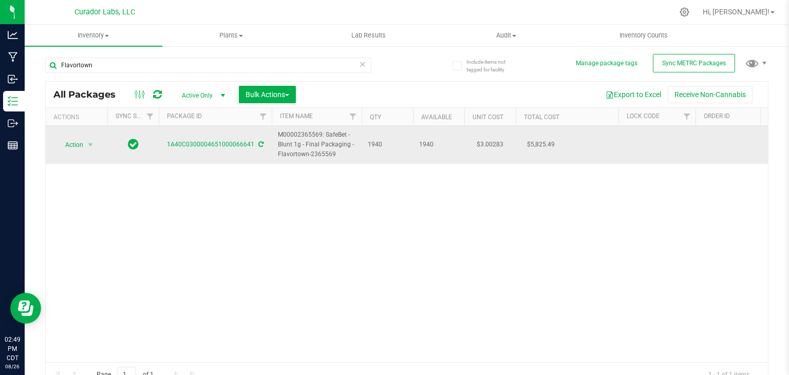
click at [301, 142] on span "M00002365569: SafeBet - Blunt 1g - Final Packaging - Flavortown-2365569" at bounding box center [317, 145] width 78 height 30
drag, startPoint x: 299, startPoint y: 144, endPoint x: 325, endPoint y: 135, distance: 27.8
click at [325, 135] on span "M00002365569: SafeBet - Blunt 1g - Final Packaging - Flavortown-2365569" at bounding box center [317, 145] width 78 height 30
copy span "SafeBet - Blunt 1g"
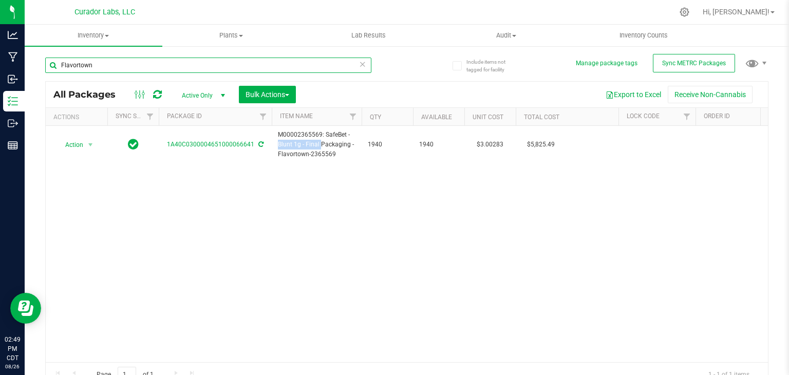
click at [227, 64] on input "Flavortown" at bounding box center [208, 65] width 326 height 15
paste input "SafeBet - Blunt 1g"
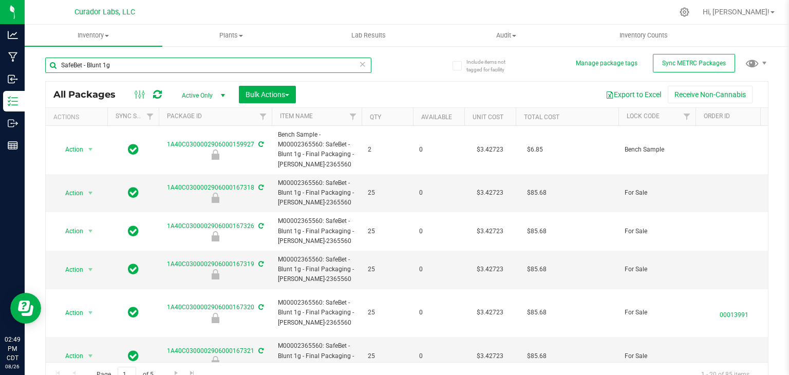
type input "SafeBet - Blunt 1g"
click at [384, 114] on th "Qty" at bounding box center [387, 117] width 51 height 18
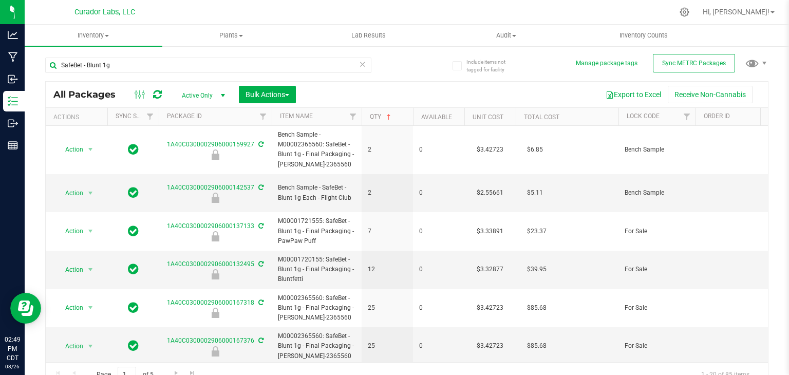
click at [401, 117] on th "Qty" at bounding box center [387, 117] width 51 height 18
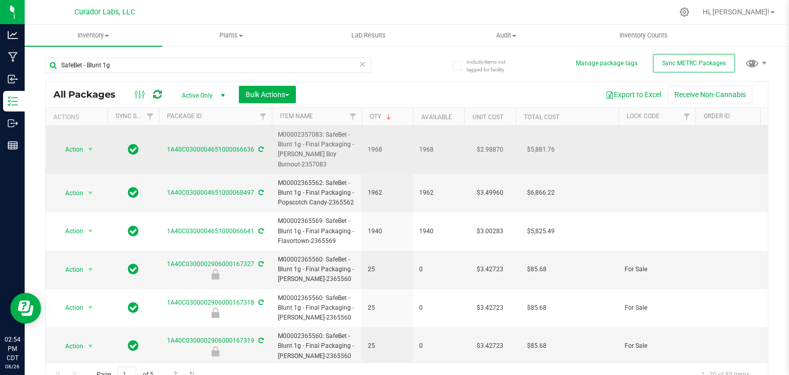
click at [370, 142] on td "1968" at bounding box center [387, 150] width 51 height 48
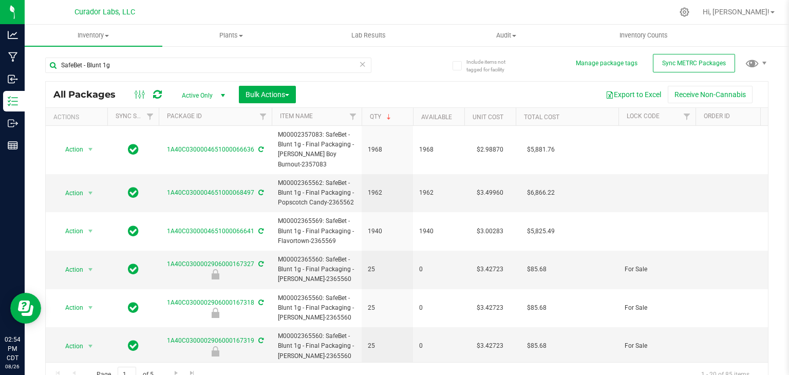
click at [159, 86] on div "All Packages Active Only Active Only Lab Samples Locked All External Internal B…" at bounding box center [407, 95] width 722 height 26
click at [157, 91] on icon at bounding box center [157, 94] width 9 height 10
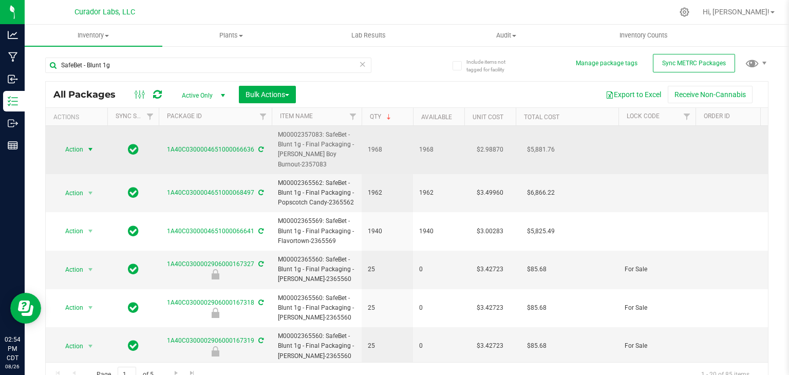
click at [88, 147] on span "select" at bounding box center [90, 149] width 8 height 8
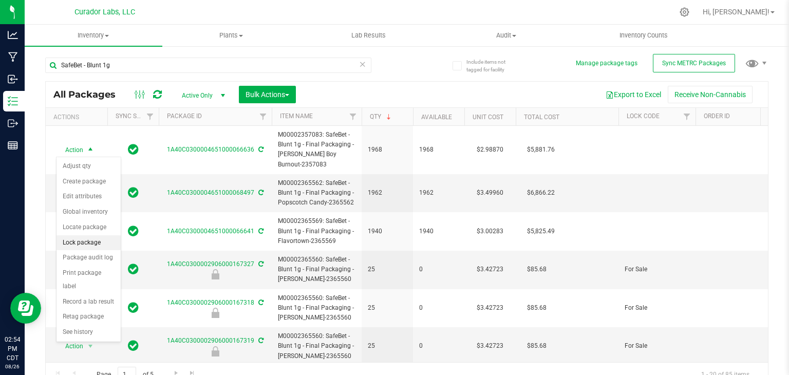
click at [86, 240] on li "Lock package" at bounding box center [89, 242] width 64 height 15
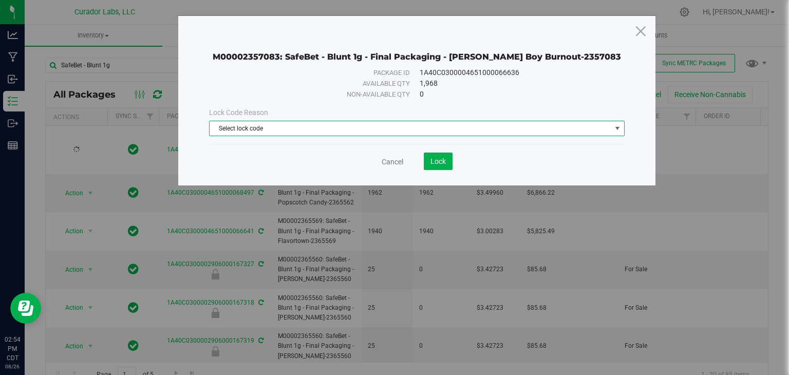
click at [329, 136] on span "Select lock code" at bounding box center [417, 128] width 416 height 15
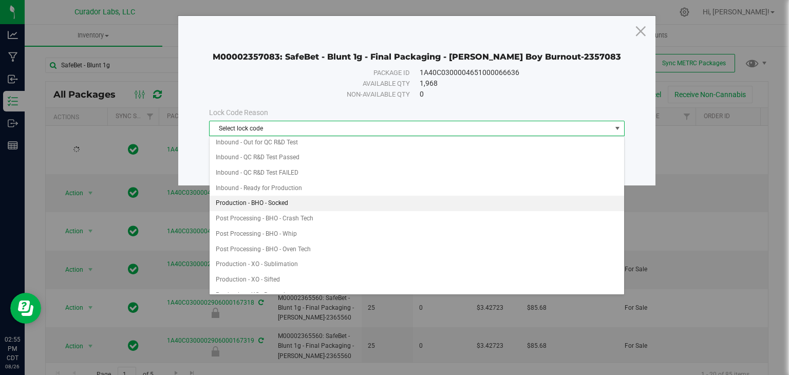
scroll to position [110, 0]
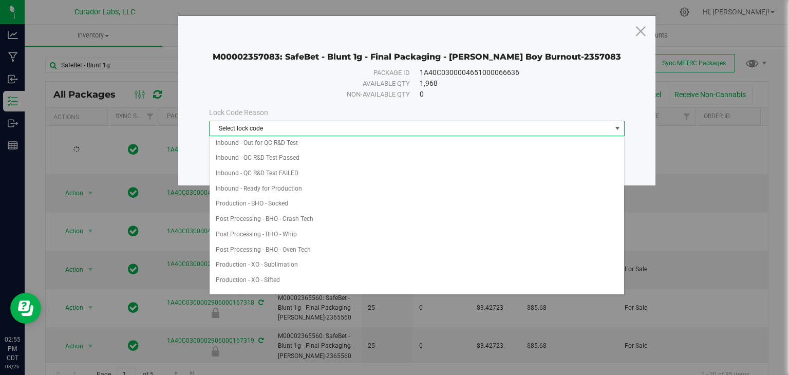
click at [516, 59] on div "M00002357083: SafeBet - Blunt 1g - Final Packaging - Beamer Boy Burnout-2357083" at bounding box center [417, 49] width 416 height 26
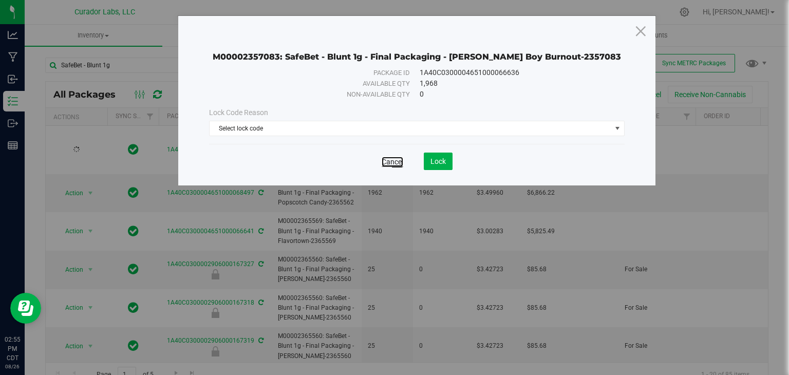
click at [391, 162] on link "Cancel" at bounding box center [393, 162] width 22 height 10
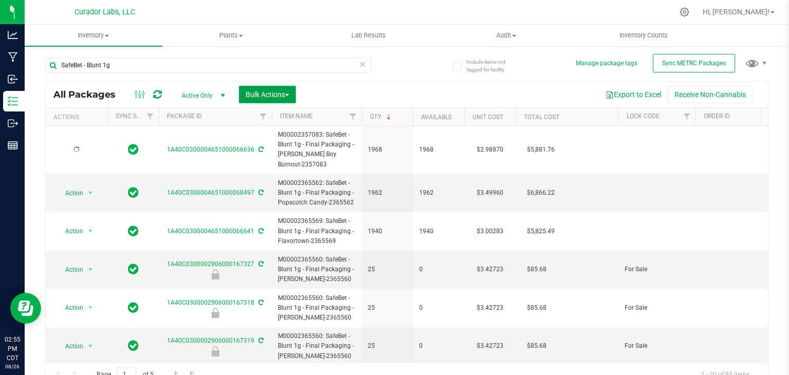
click at [289, 95] on span "button" at bounding box center [287, 95] width 4 height 2
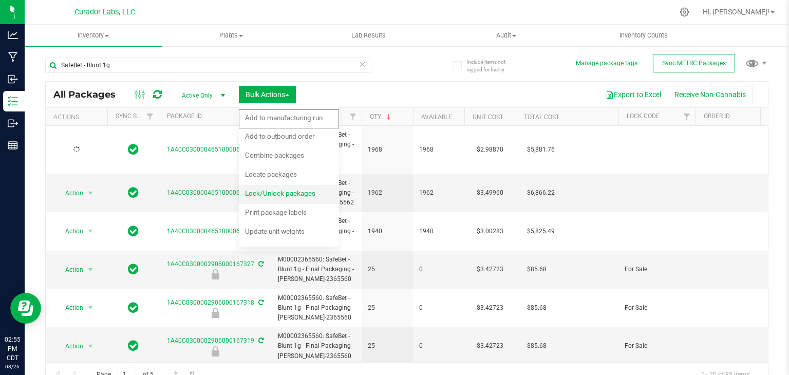
click at [269, 188] on div "Lock/Unlock packages" at bounding box center [287, 194] width 84 height 16
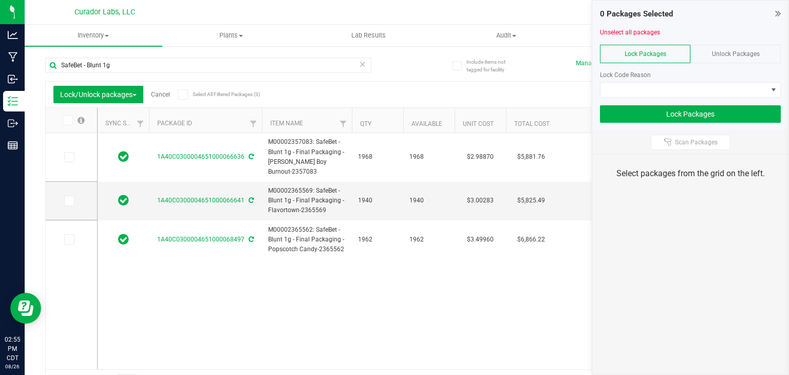
click at [182, 95] on icon at bounding box center [182, 95] width 7 height 0
click at [0, 0] on input "Select All Filtered Packages (3)" at bounding box center [0, 0] width 0 height 0
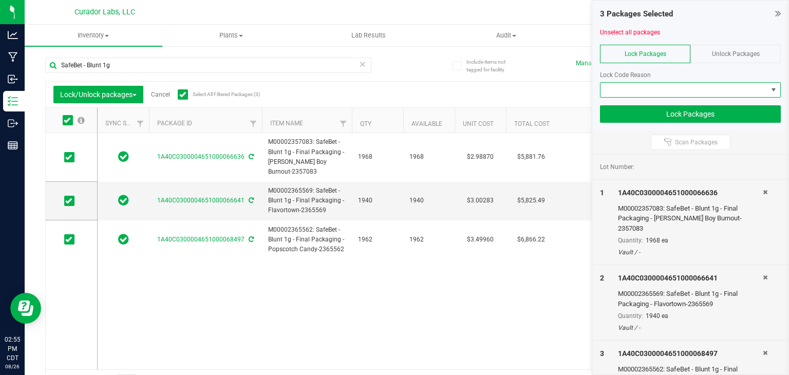
click at [619, 90] on span at bounding box center [684, 90] width 167 height 14
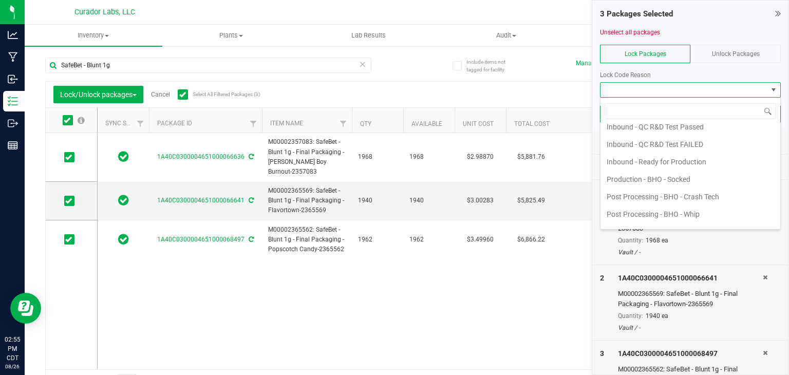
scroll to position [152, 0]
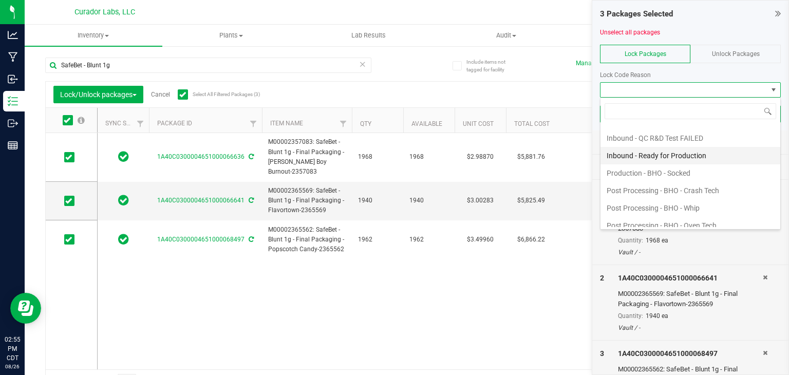
click at [659, 147] on li "Inbound - Ready for Production" at bounding box center [691, 155] width 180 height 17
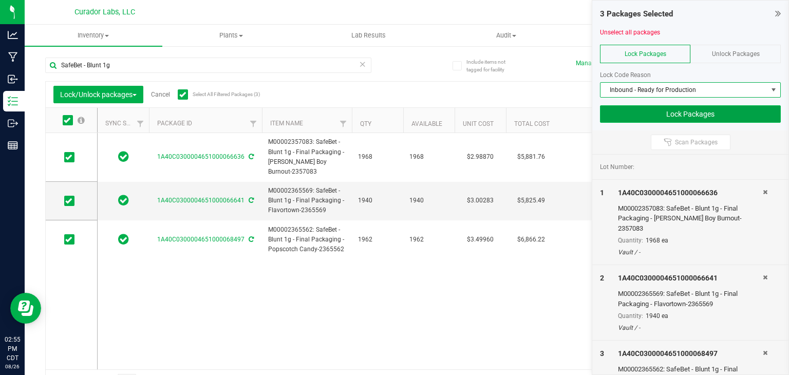
click at [663, 116] on button "Lock Packages" at bounding box center [690, 113] width 181 height 17
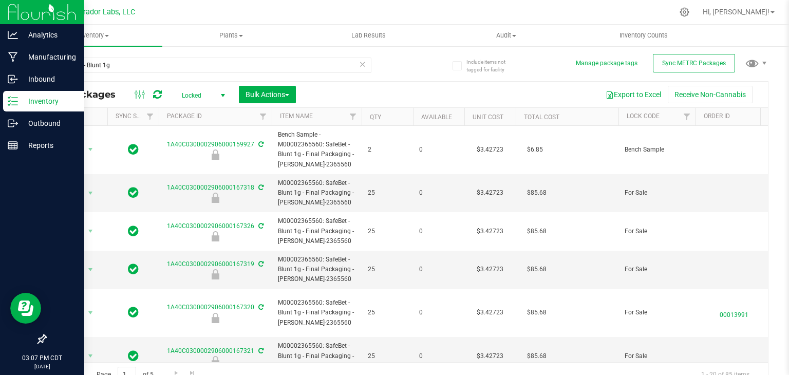
click at [5, 97] on div "Inventory" at bounding box center [43, 101] width 81 height 21
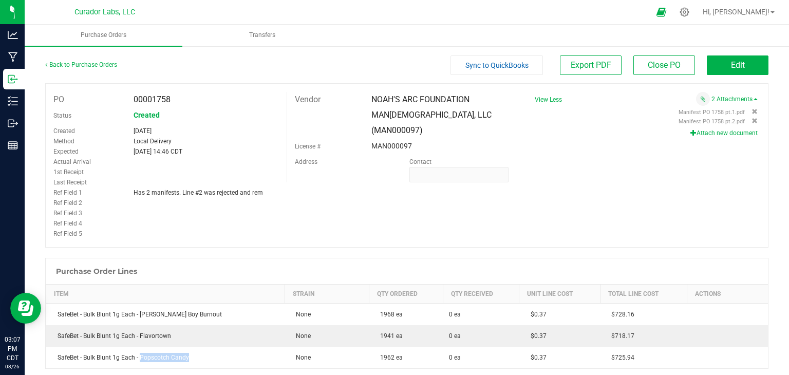
scroll to position [29, 0]
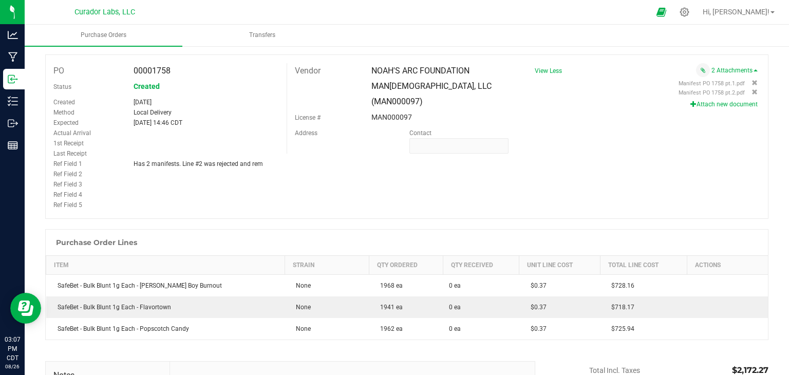
click at [317, 154] on div "PO 00001758 Status Created Created [DATE] Method Local Delivery Expected [DATE]…" at bounding box center [406, 136] width 723 height 164
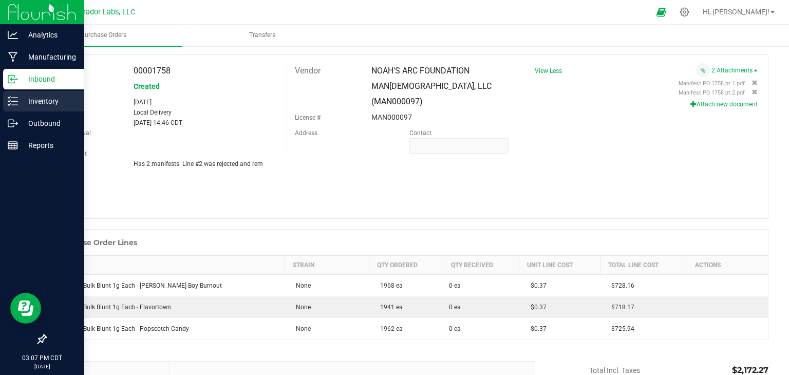
click at [9, 97] on icon at bounding box center [9, 98] width 2 height 2
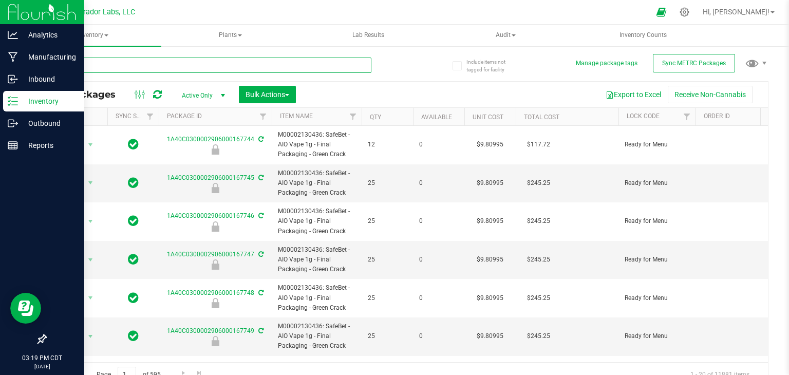
click at [211, 62] on input "text" at bounding box center [208, 65] width 326 height 15
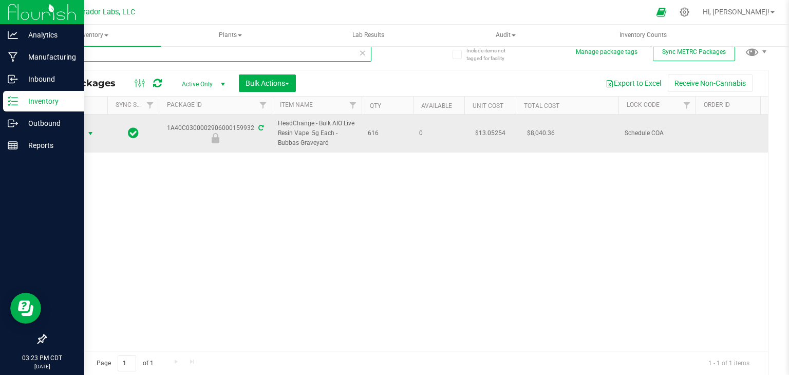
type input "159932"
click at [81, 134] on span "Action" at bounding box center [70, 133] width 28 height 14
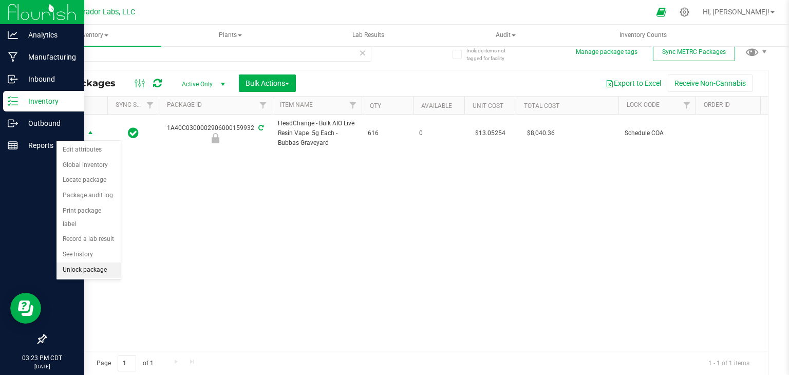
click at [99, 263] on li "Unlock package" at bounding box center [89, 270] width 64 height 15
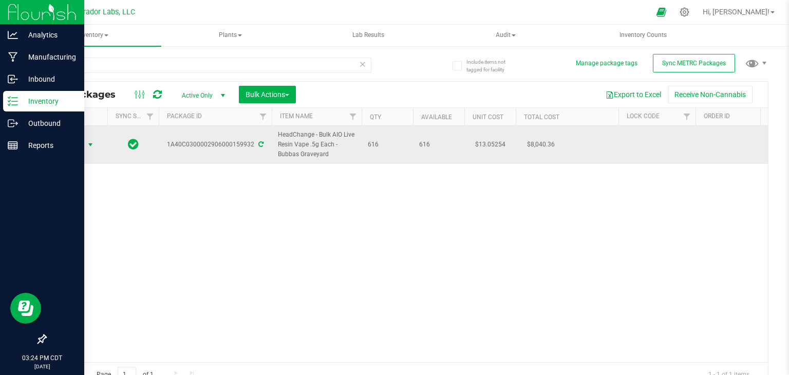
click at [81, 148] on span "Action" at bounding box center [70, 145] width 28 height 14
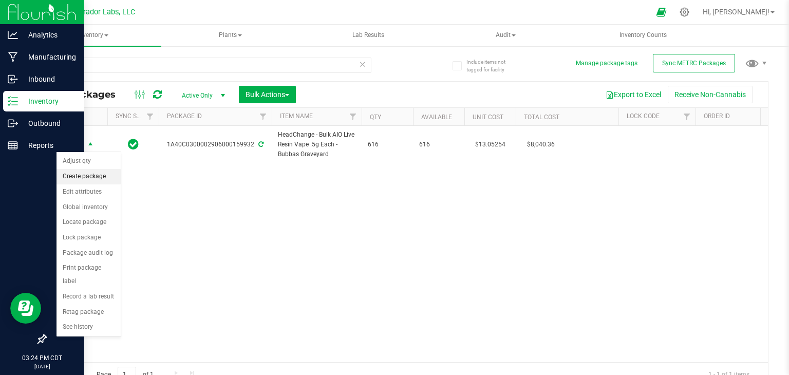
click at [84, 172] on li "Create package" at bounding box center [89, 176] width 64 height 15
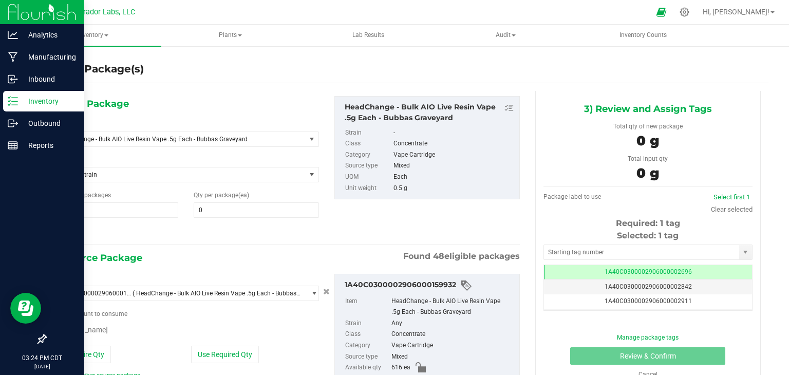
type input "0"
click at [161, 146] on div "1) New Package Select Item HeadChange - Bulk AIO Live Resin Vape .5g Each - Bub…" at bounding box center [186, 167] width 282 height 143
click at [169, 141] on span "HeadChange - Bulk AIO Live Resin Vape .5g Each - Bubbas Graveyard" at bounding box center [175, 139] width 234 height 7
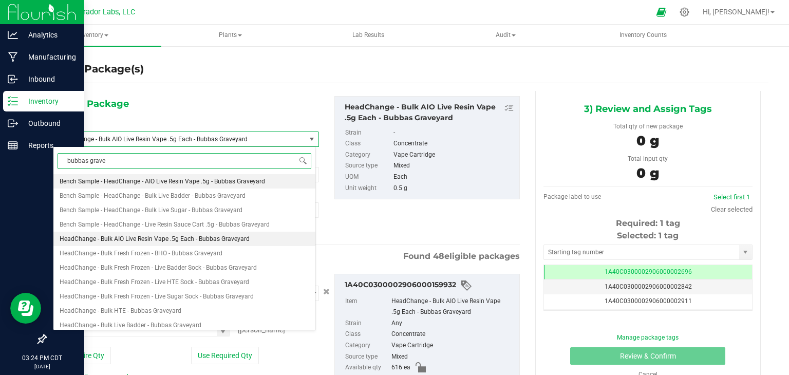
type input "bubbas gravey"
click at [203, 182] on span "Bench Sample - HeadChange - AIO Live Resin Vape .5g - Bubbas Graveyard" at bounding box center [162, 181] width 205 height 7
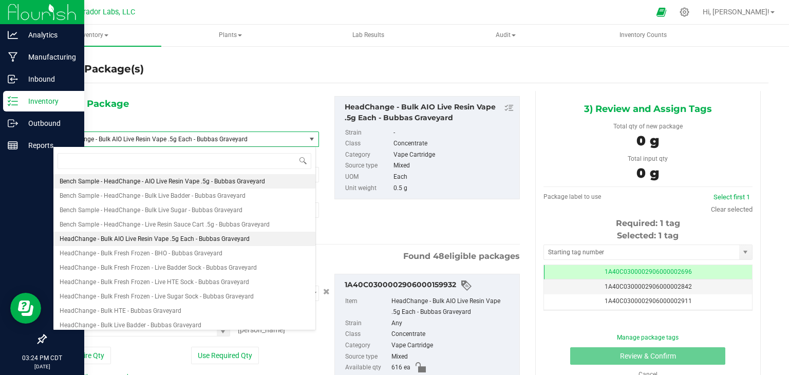
type input "0"
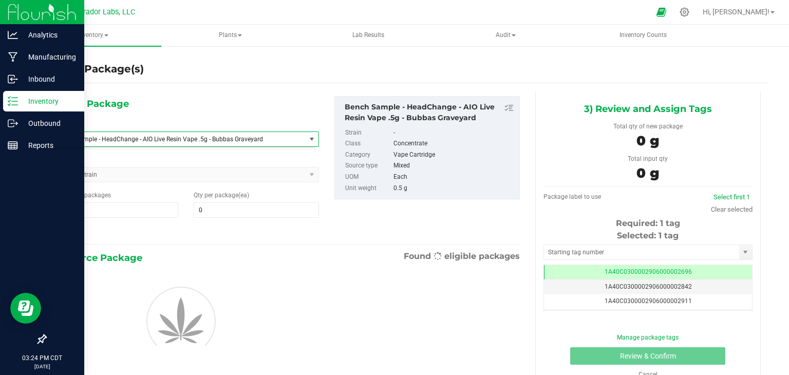
scroll to position [6516, 0]
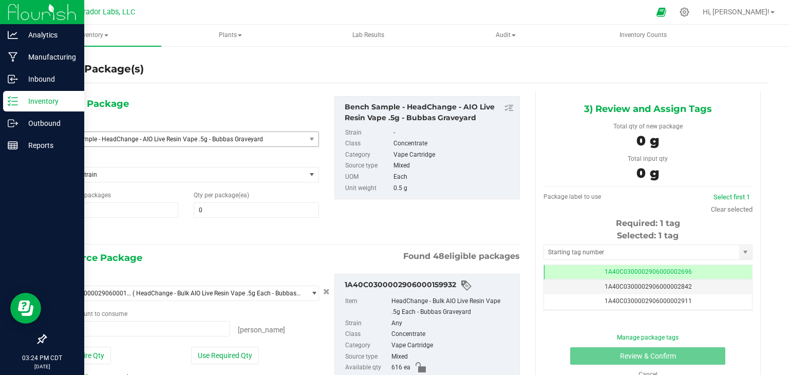
click at [232, 218] on div "1) New Package Select Item Bench Sample - HeadChange - AIO Live Resin Vape .5g …" at bounding box center [186, 167] width 282 height 143
click at [230, 208] on span at bounding box center [256, 209] width 125 height 15
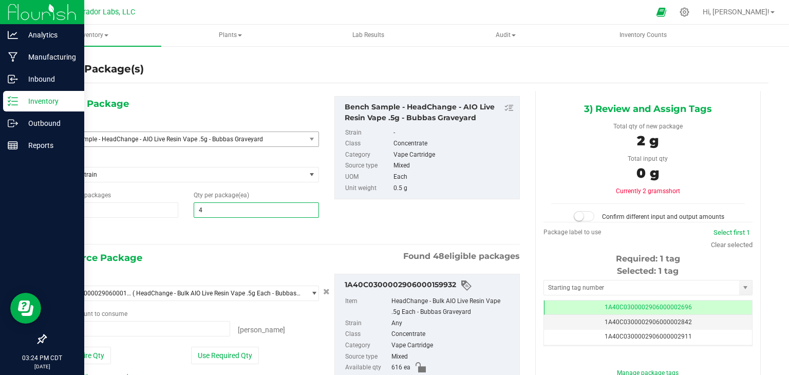
type input "4"
click at [246, 220] on div "1) New Package Select Item Bench Sample - HeadChange - AIO Live Resin Vape .5g …" at bounding box center [186, 167] width 282 height 143
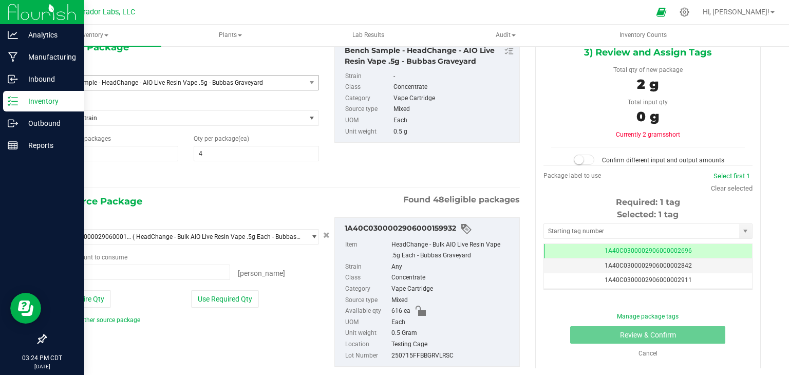
scroll to position [57, 0]
click at [232, 294] on button "Use Required Qty" at bounding box center [225, 298] width 68 height 17
type input "4 ea"
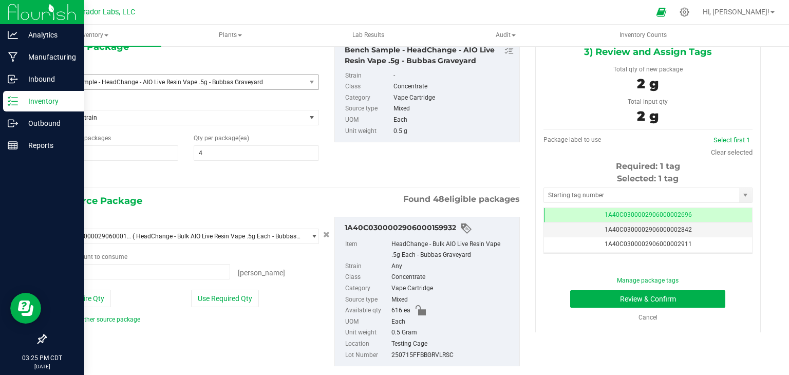
click at [331, 188] on div "1) New Package Select Item Bench Sample - HeadChange - AIO Live Resin Vape .5g …" at bounding box center [286, 211] width 482 height 354
click at [602, 194] on input "text" at bounding box center [641, 195] width 195 height 14
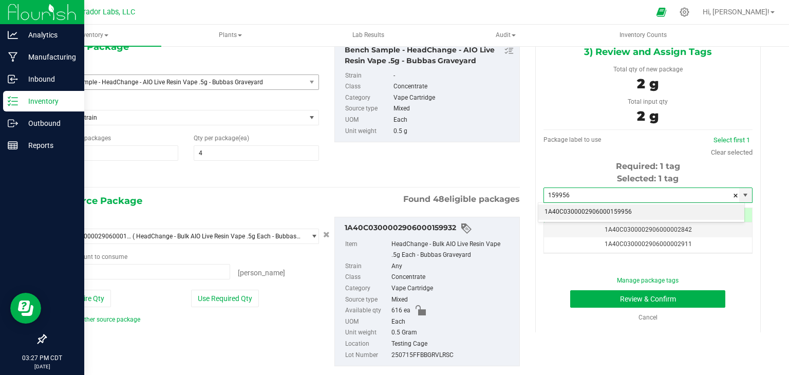
click at [583, 212] on li "1A40C0300002906000159956" at bounding box center [641, 211] width 206 height 15
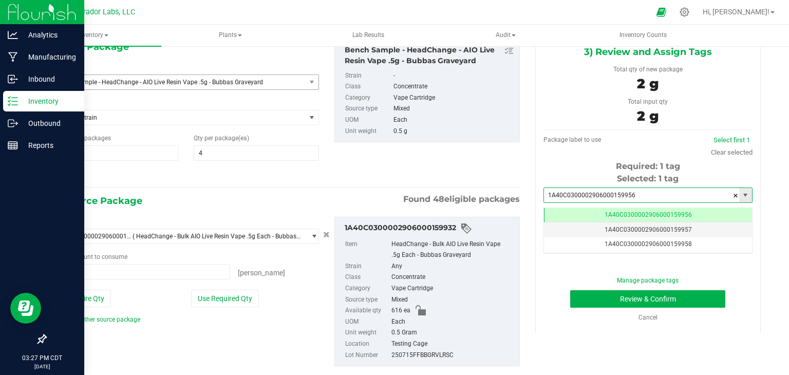
scroll to position [0, 0]
type input "1A40C0300002906000159956"
click at [509, 178] on div "1) New Package Select Item Bench Sample - HeadChange - AIO Live Resin Vape .5g …" at bounding box center [286, 110] width 482 height 143
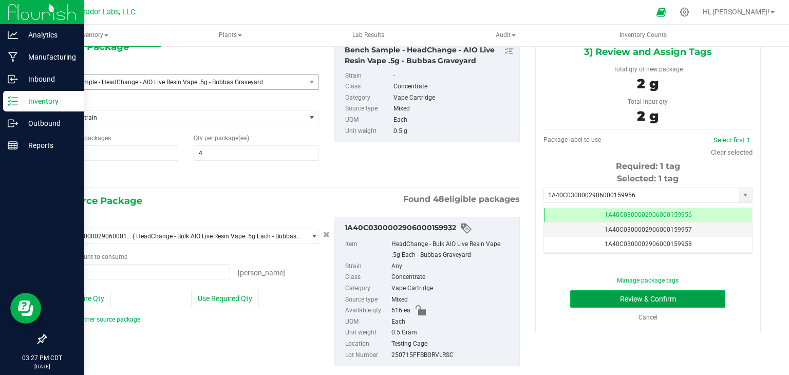
click at [578, 299] on button "Review & Confirm" at bounding box center [647, 298] width 155 height 17
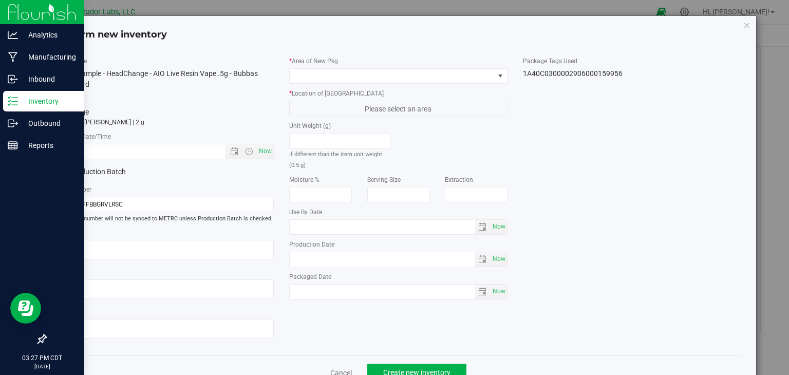
type input "[DATE]"
click at [260, 153] on span "Now" at bounding box center [265, 151] width 17 height 15
type input "[DATE] 3:28 PM"
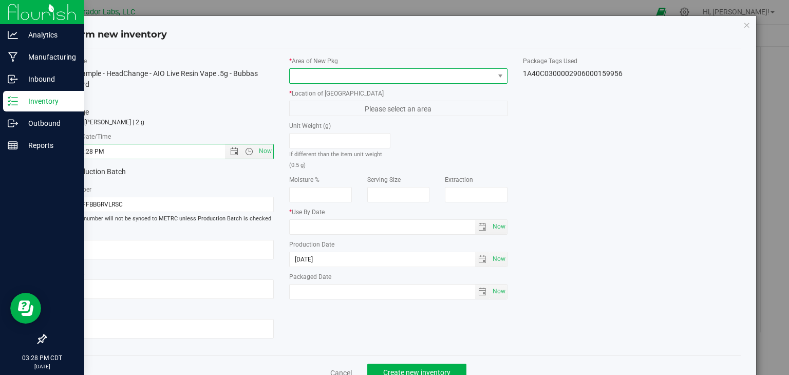
click at [363, 79] on span at bounding box center [392, 76] width 204 height 14
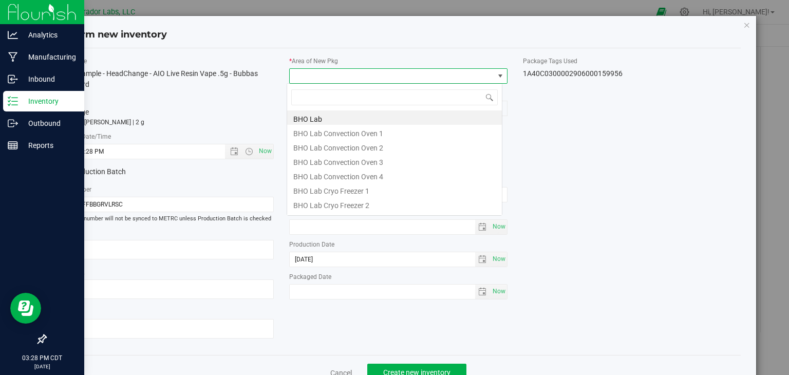
scroll to position [15, 216]
type input "vault"
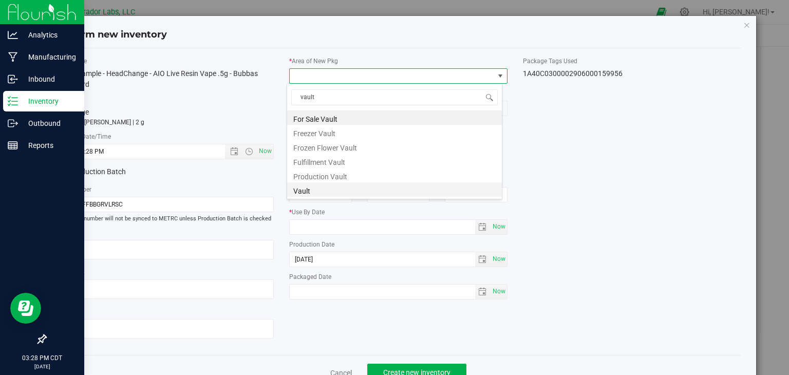
click at [339, 196] on li "Vault" at bounding box center [394, 189] width 215 height 14
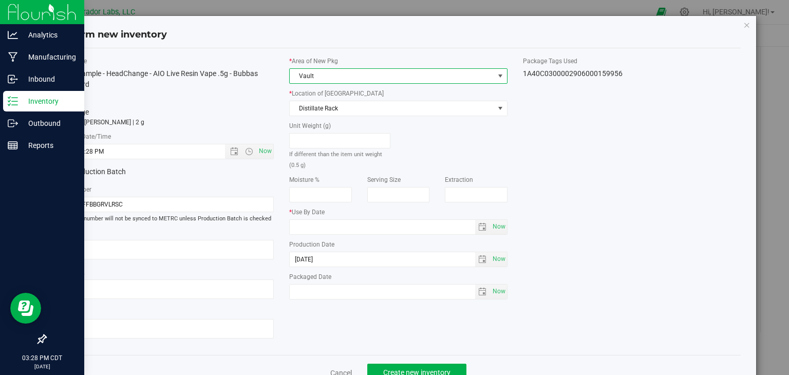
click at [379, 116] on div "* Area of [GEOGRAPHIC_DATA] Vault * Location of [GEOGRAPHIC_DATA] Distillate Ra…" at bounding box center [399, 181] width 234 height 248
click at [381, 111] on span "Distillate Rack" at bounding box center [392, 108] width 204 height 14
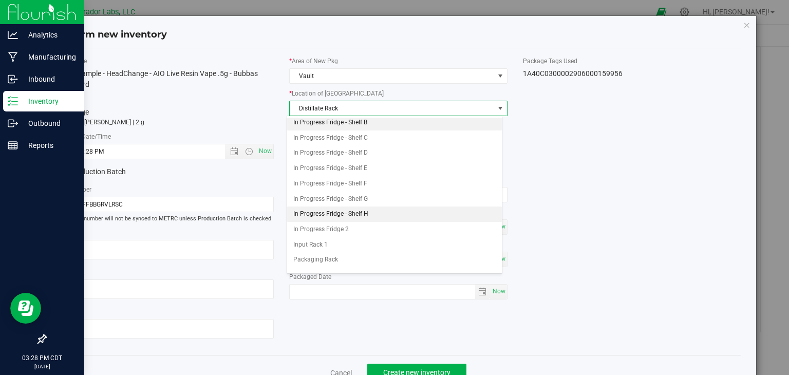
scroll to position [72, 0]
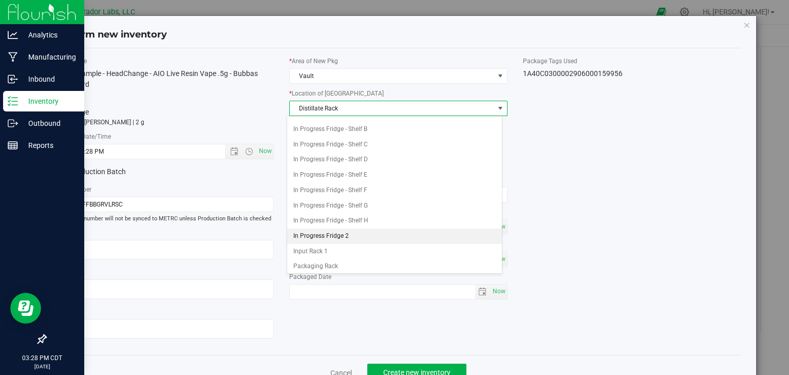
click at [366, 230] on li "In Progress Fridge 2" at bounding box center [394, 236] width 215 height 15
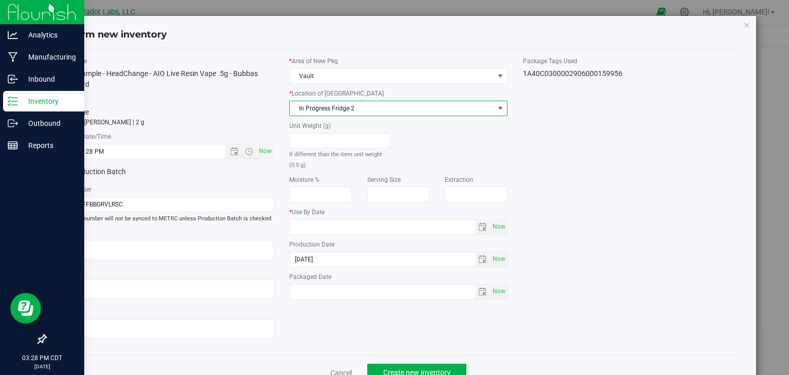
click at [599, 278] on div "Item Name Bench Sample - HeadChange - AIO Live Resin Vape .5g - Bubbas Graveyar…" at bounding box center [398, 202] width 701 height 291
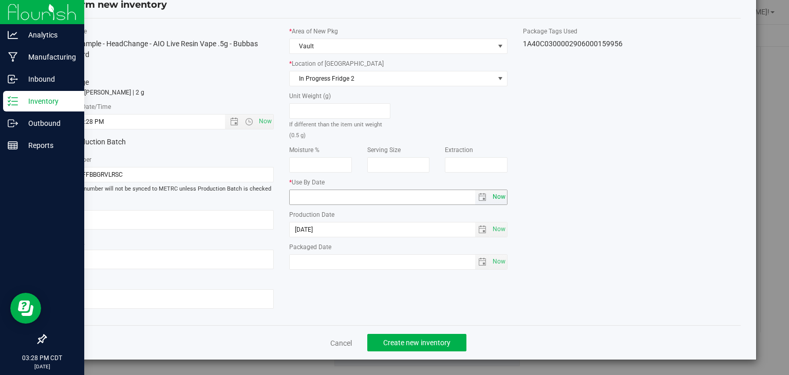
click at [497, 193] on span "Now" at bounding box center [498, 197] width 17 height 15
click at [305, 193] on input "2025-08-26" at bounding box center [382, 197] width 185 height 14
type input "[DATE]"
click at [367, 294] on div "Item Name Bench Sample - HeadChange - AIO Live Resin Vape .5g - Bubbas Graveyar…" at bounding box center [398, 172] width 701 height 291
click at [402, 344] on span "Create new inventory" at bounding box center [416, 343] width 67 height 8
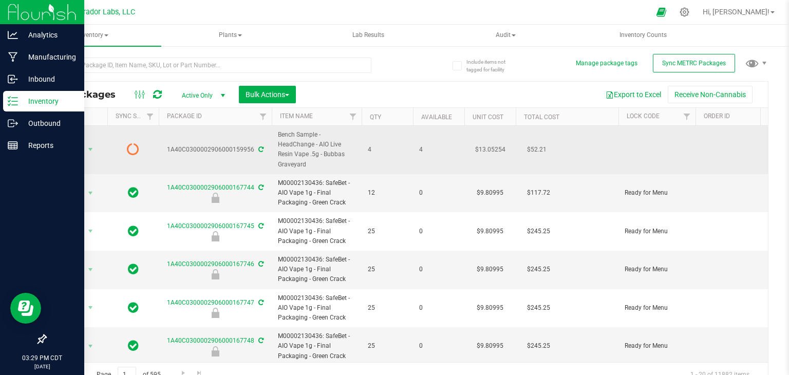
drag, startPoint x: 306, startPoint y: 167, endPoint x: 325, endPoint y: 155, distance: 22.4
click at [325, 155] on span "Bench Sample - HeadChange - AIO Live Resin Vape .5g - Bubbas Graveyard" at bounding box center [317, 150] width 78 height 40
copy span "Bubbas Graveyard"
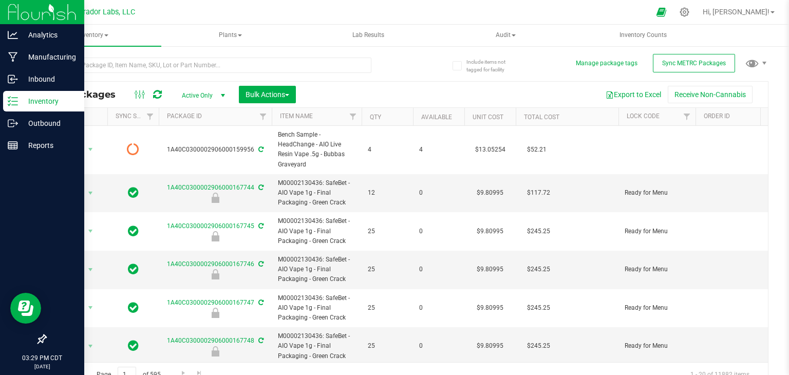
click at [191, 73] on div at bounding box center [208, 70] width 326 height 24
click at [187, 70] on input "text" at bounding box center [208, 65] width 326 height 15
paste input "Bubbas Graveyard"
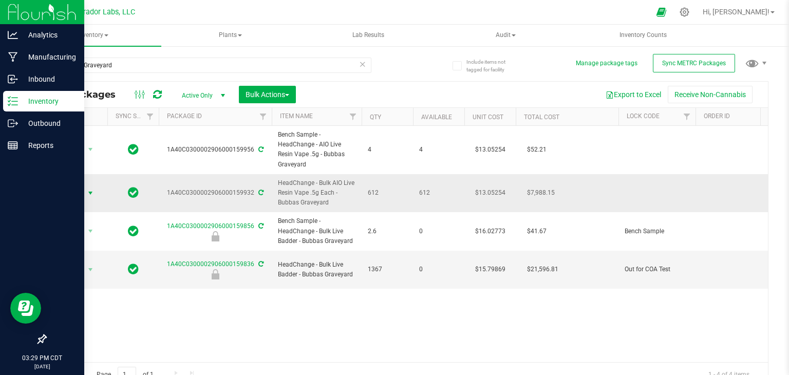
click at [78, 192] on span "Action" at bounding box center [70, 193] width 28 height 14
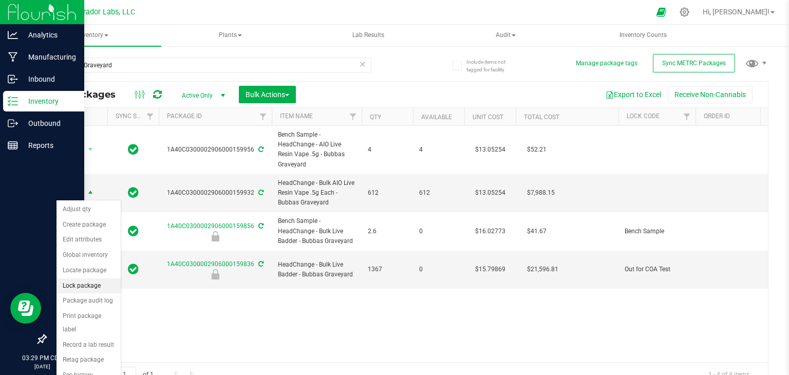
click at [95, 284] on li "Lock package" at bounding box center [89, 285] width 64 height 15
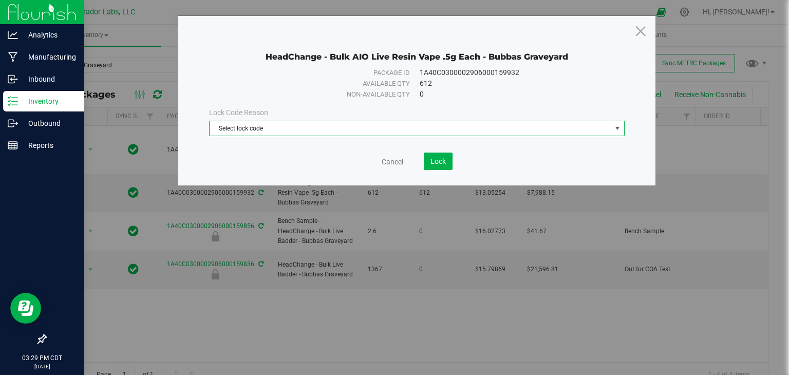
click at [322, 130] on span "Select lock code" at bounding box center [411, 128] width 402 height 14
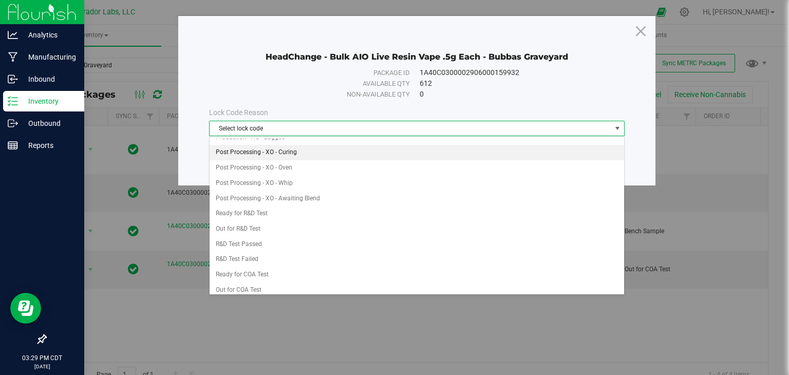
scroll to position [277, 0]
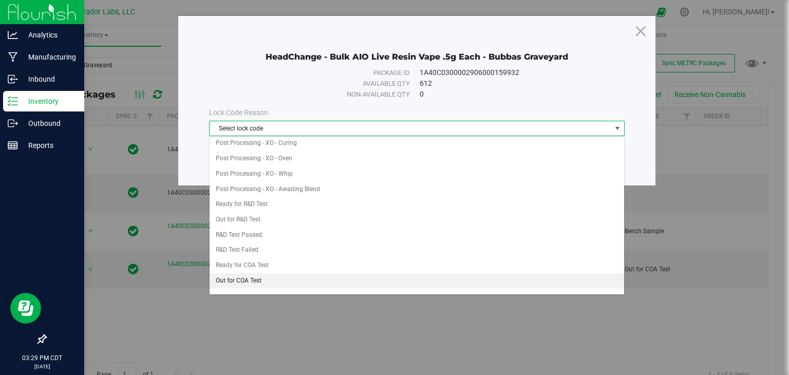
click at [296, 273] on li "Out for COA Test" at bounding box center [417, 280] width 415 height 15
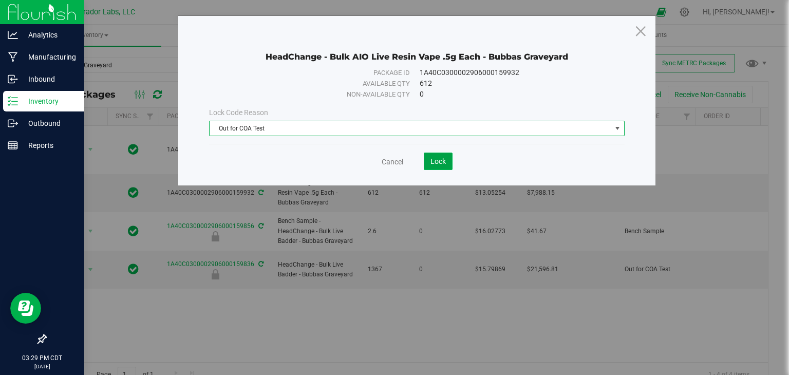
click at [432, 158] on span "Lock" at bounding box center [437, 161] width 15 height 8
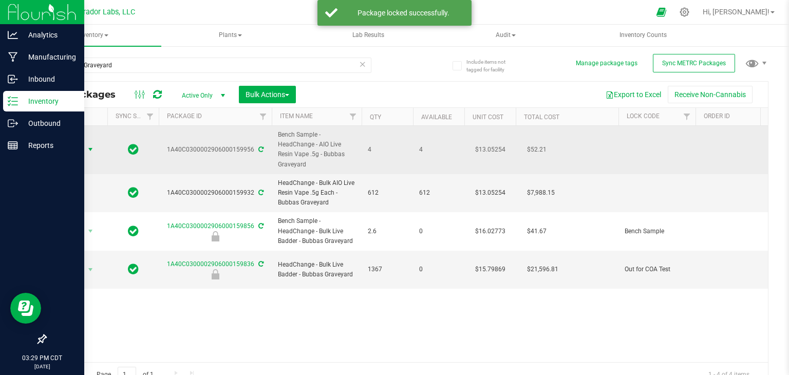
click at [85, 147] on span "select" at bounding box center [90, 149] width 13 height 14
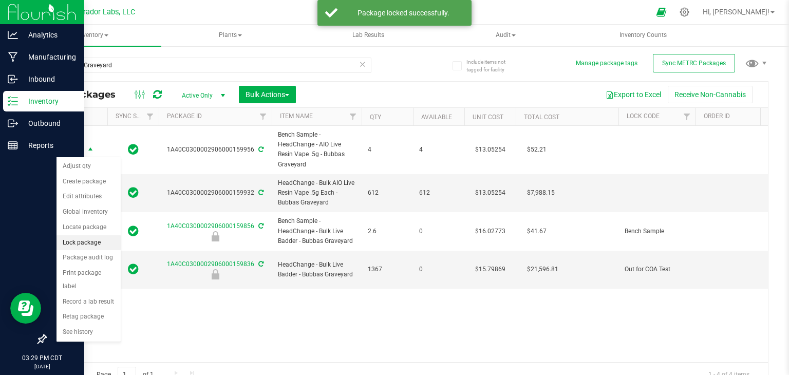
click at [90, 241] on li "Lock package" at bounding box center [89, 242] width 64 height 15
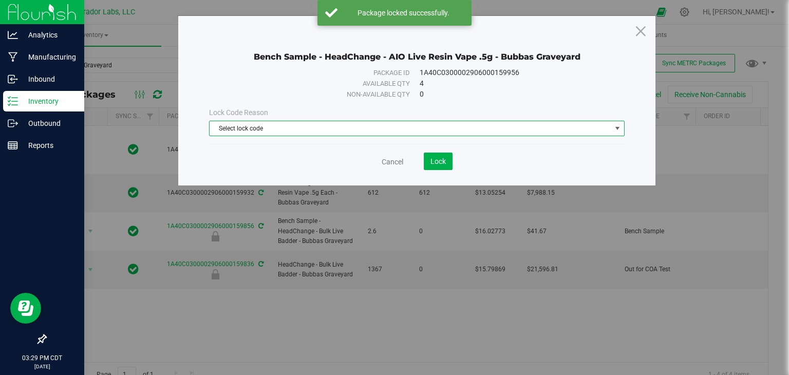
click at [332, 129] on span "Select lock code" at bounding box center [411, 128] width 402 height 14
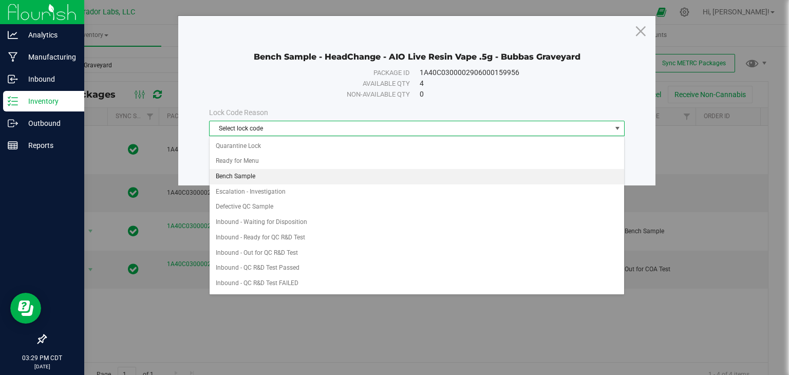
click at [328, 177] on li "Bench Sample" at bounding box center [417, 176] width 415 height 15
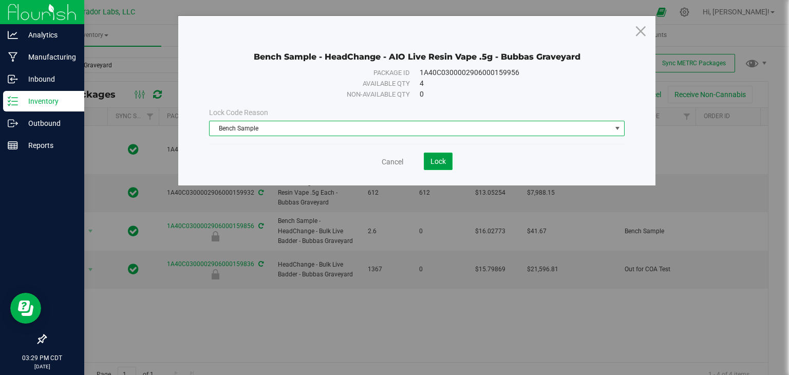
click at [425, 159] on button "Lock" at bounding box center [438, 161] width 29 height 17
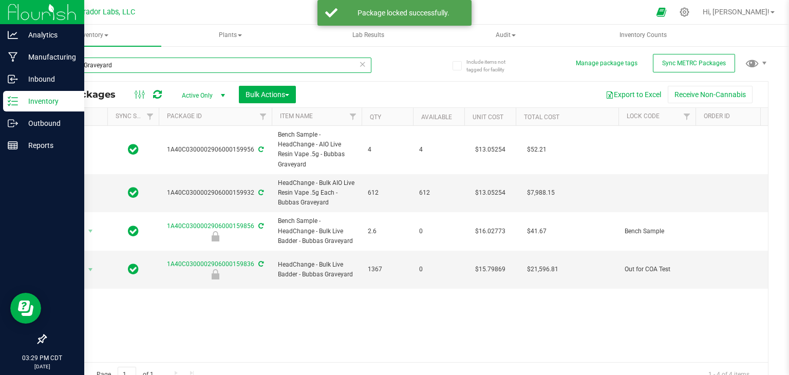
click at [255, 60] on input "Bubbas Graveyard" at bounding box center [208, 65] width 326 height 15
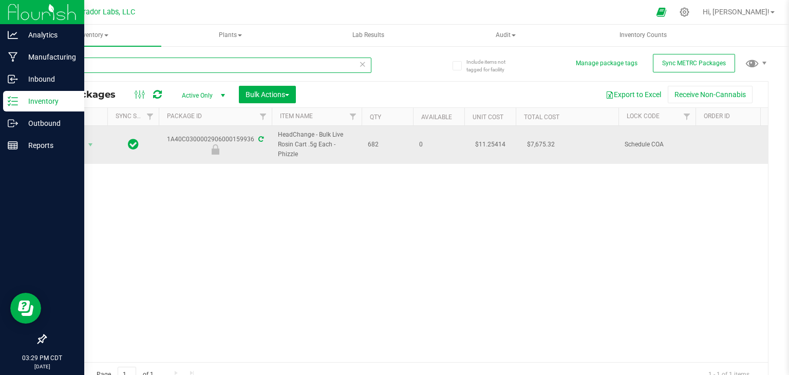
type input "159936"
drag, startPoint x: 297, startPoint y: 155, endPoint x: 275, endPoint y: 155, distance: 22.1
click at [275, 155] on td "HeadChange - Bulk Live Rosin Cart .5g Each - Phizzle" at bounding box center [317, 145] width 90 height 38
click at [297, 155] on span "HeadChange - Bulk Live Rosin Cart .5g Each - Phizzle" at bounding box center [317, 145] width 78 height 30
drag, startPoint x: 297, startPoint y: 155, endPoint x: 277, endPoint y: 153, distance: 19.6
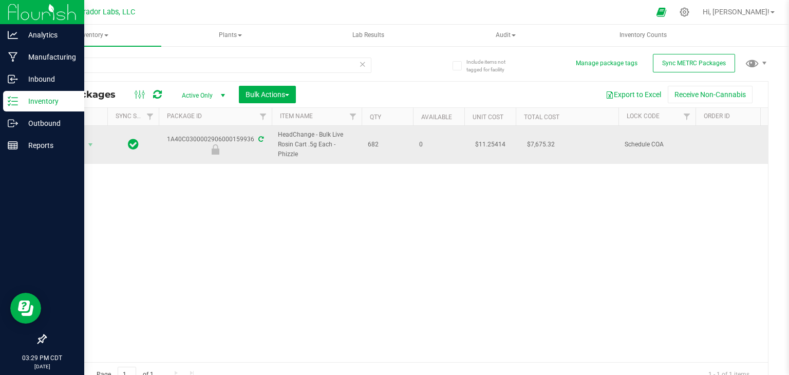
click at [277, 153] on td "HeadChange - Bulk Live Rosin Cart .5g Each - Phizzle" at bounding box center [317, 145] width 90 height 38
click at [298, 149] on span "HeadChange - Bulk Live Rosin Cart .5g Each - Phizzle" at bounding box center [317, 145] width 78 height 30
drag, startPoint x: 298, startPoint y: 154, endPoint x: 278, endPoint y: 153, distance: 19.6
click at [278, 153] on span "HeadChange - Bulk Live Rosin Cart .5g Each - Phizzle" at bounding box center [317, 145] width 78 height 30
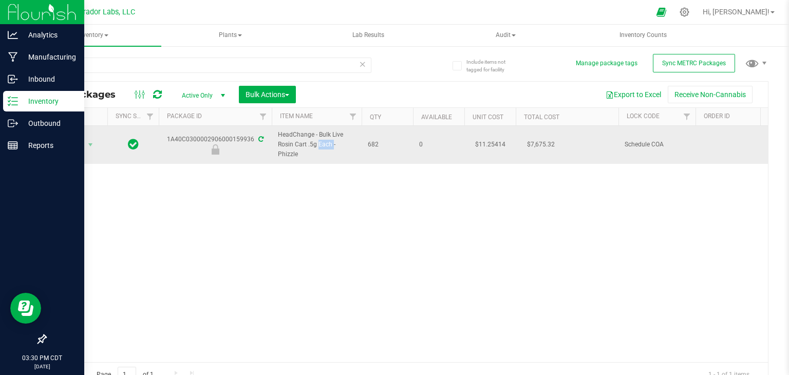
copy span "Phizzle"
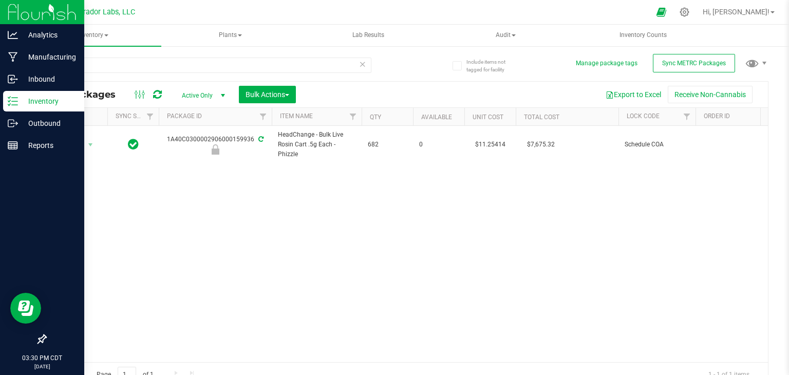
click at [265, 184] on div "Action Action Edit attributes Global inventory Locate package Package audit log…" at bounding box center [407, 244] width 722 height 236
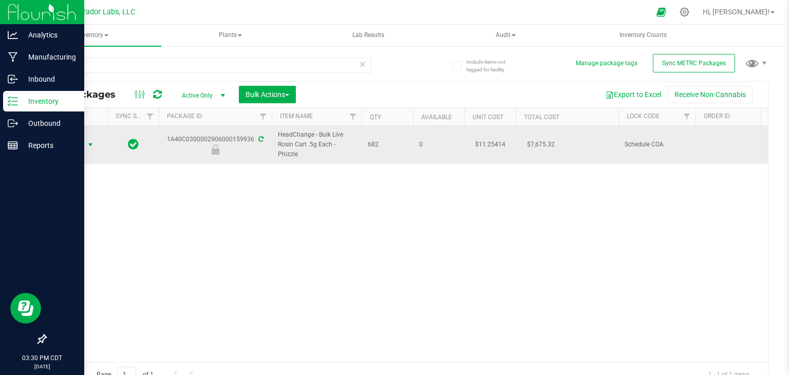
click at [84, 140] on span "select" at bounding box center [90, 145] width 13 height 14
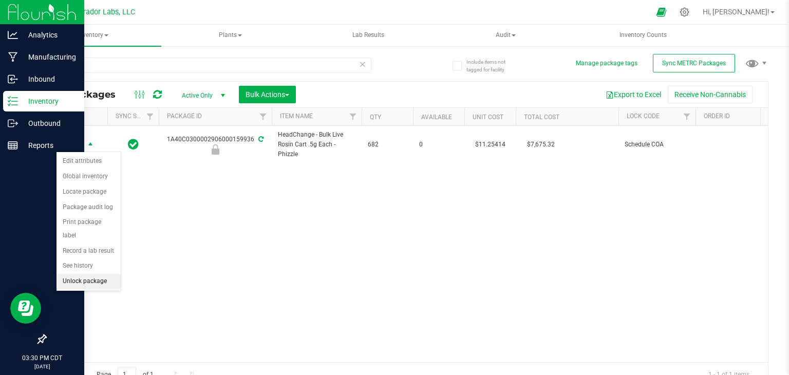
click at [78, 274] on li "Unlock package" at bounding box center [89, 281] width 64 height 15
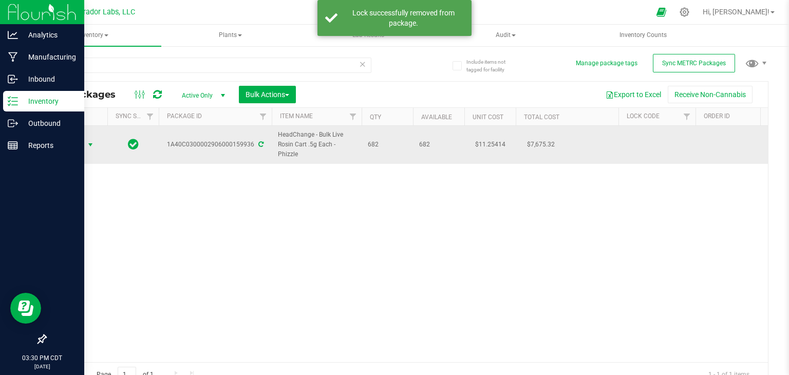
click at [90, 145] on span "select" at bounding box center [90, 145] width 8 height 8
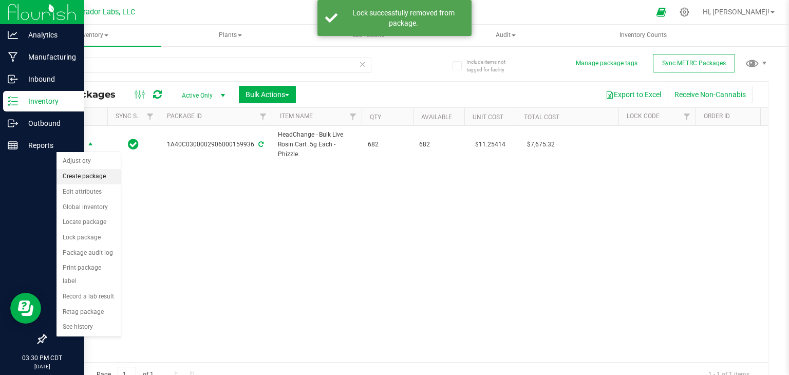
click at [90, 177] on li "Create package" at bounding box center [89, 176] width 64 height 15
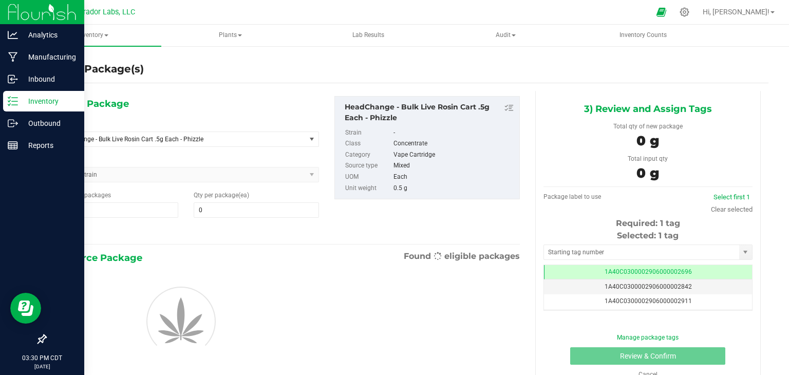
type input "0"
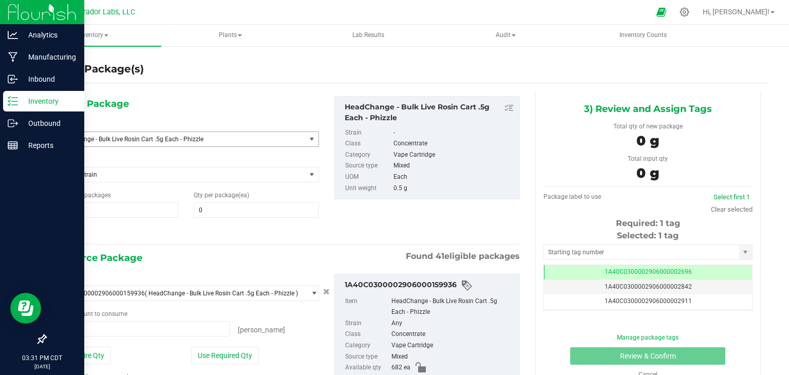
click at [232, 132] on span "HeadChange - Bulk Live Rosin Cart .5g Each - Phizzle" at bounding box center [179, 139] width 252 height 14
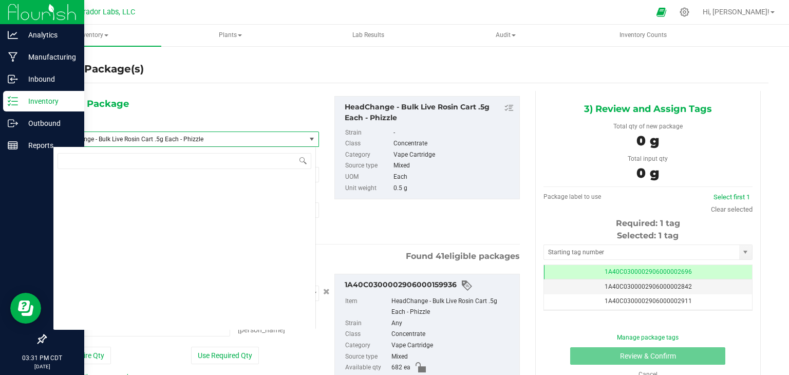
scroll to position [53680, 0]
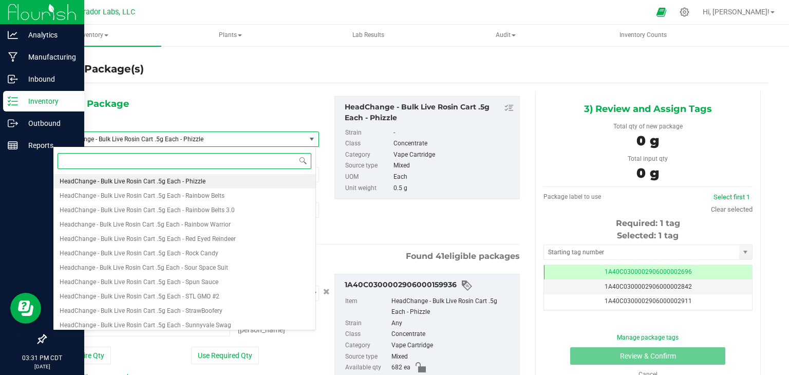
paste input "Phizzle"
type input "Phizzle"
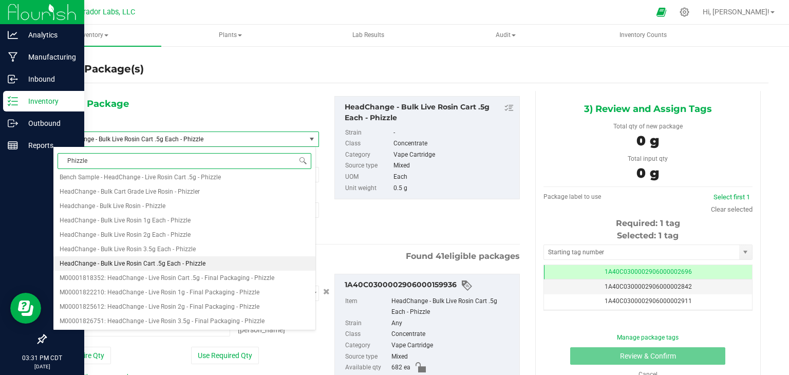
scroll to position [0, 0]
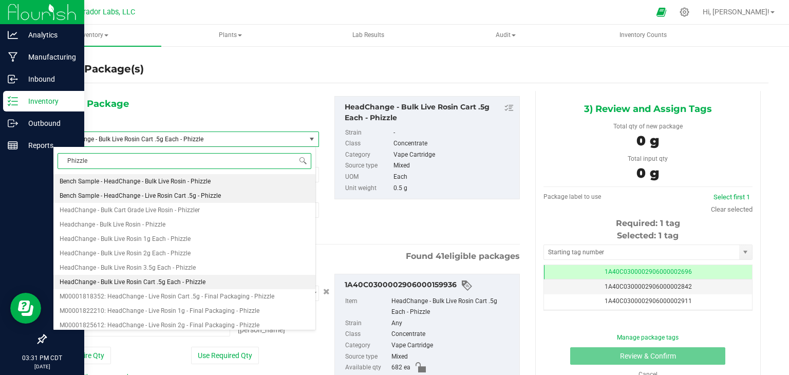
click at [217, 198] on span "Bench Sample - HeadChange - Live Rosin Cart .5g - Phizzle" at bounding box center [140, 195] width 161 height 7
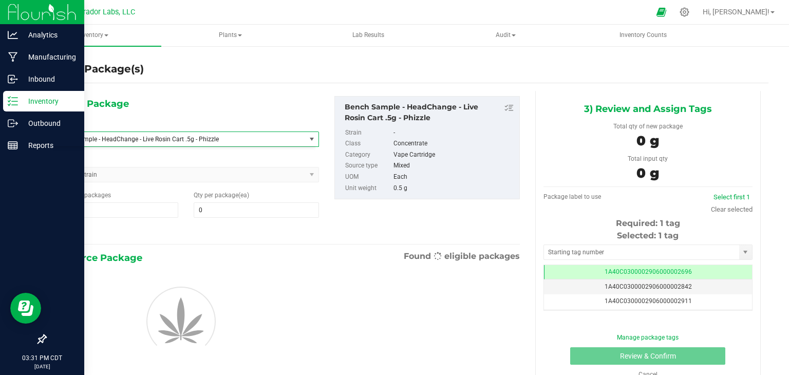
type input "0"
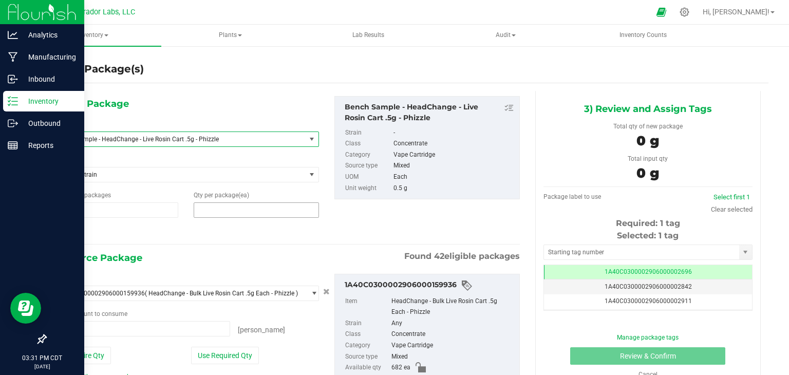
click at [246, 210] on span at bounding box center [256, 209] width 125 height 15
type input "4"
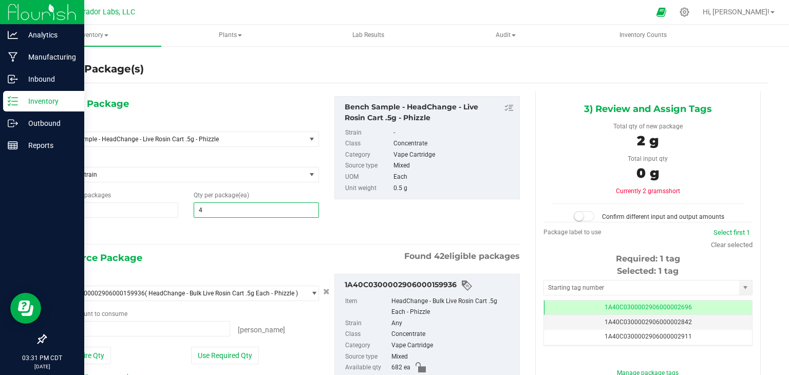
type input "4"
click at [251, 235] on div at bounding box center [186, 232] width 266 height 13
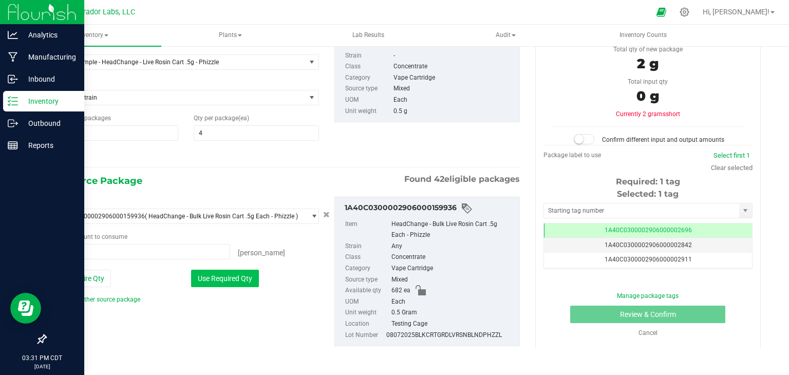
click at [232, 280] on button "Use Required Qty" at bounding box center [225, 278] width 68 height 17
type input "4 ea"
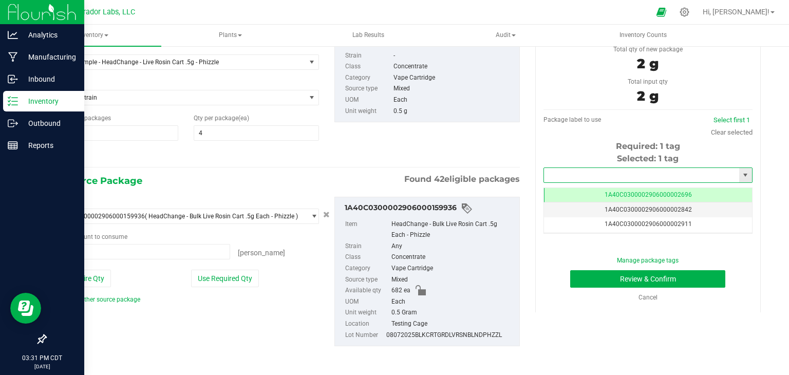
click at [585, 176] on input "text" at bounding box center [641, 175] width 195 height 14
click at [582, 188] on li "1A40C0300002906000159957" at bounding box center [641, 191] width 206 height 15
type input "1A40C0300002906000159957"
click at [578, 282] on button "Review & Confirm" at bounding box center [647, 278] width 155 height 17
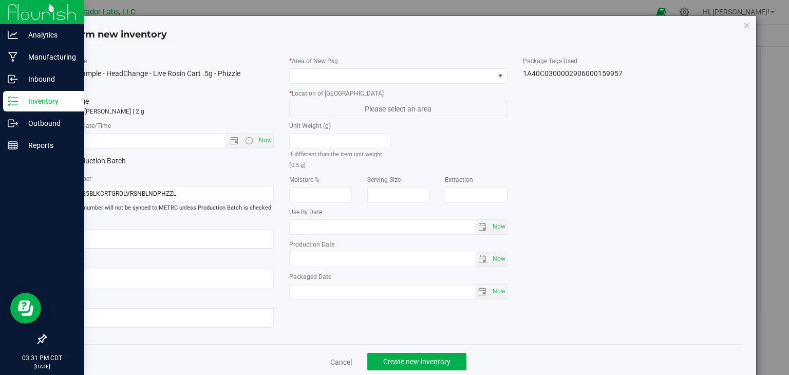
type input "2025-08-26"
click at [263, 136] on span "Now" at bounding box center [265, 140] width 17 height 15
type input "8/26/2025 3:31 PM"
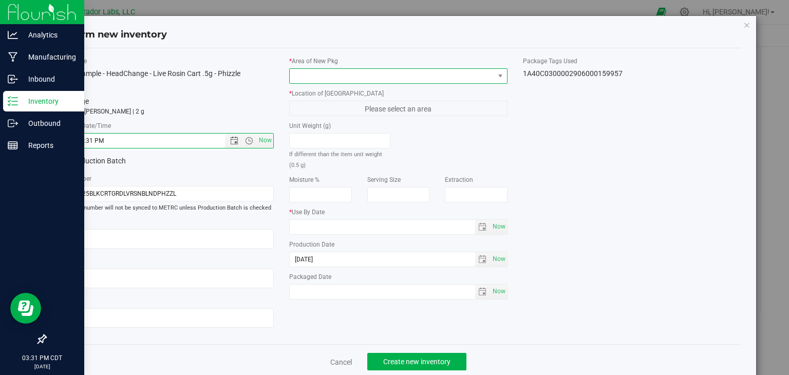
click at [347, 76] on span at bounding box center [392, 76] width 204 height 14
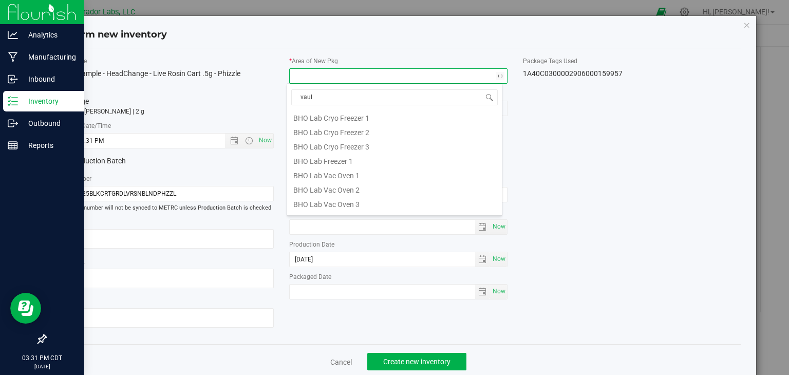
type input "vault"
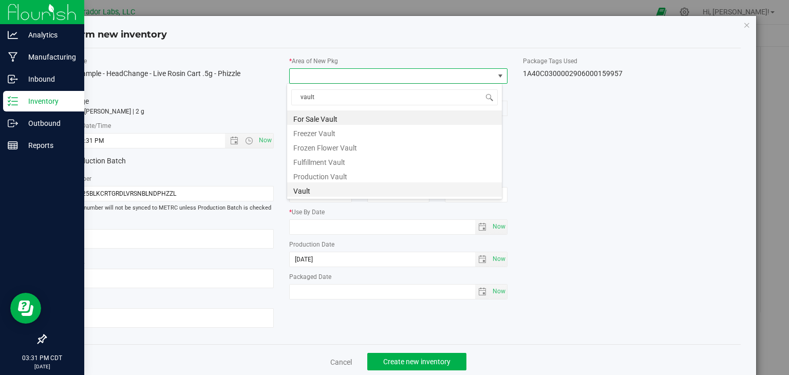
click at [330, 190] on li "Vault" at bounding box center [394, 189] width 215 height 14
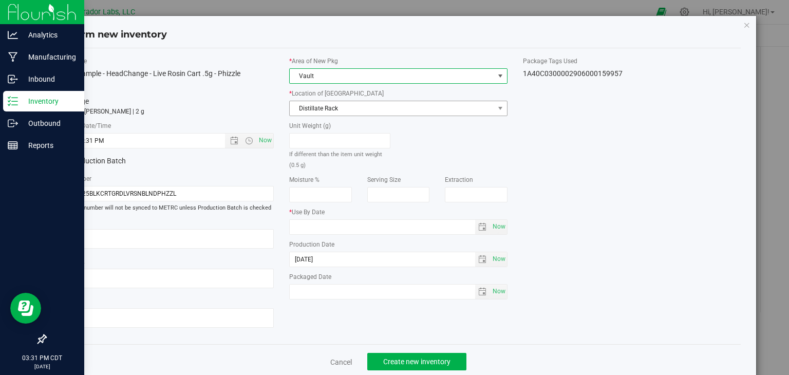
click at [360, 115] on span "Distillate Rack" at bounding box center [398, 108] width 218 height 15
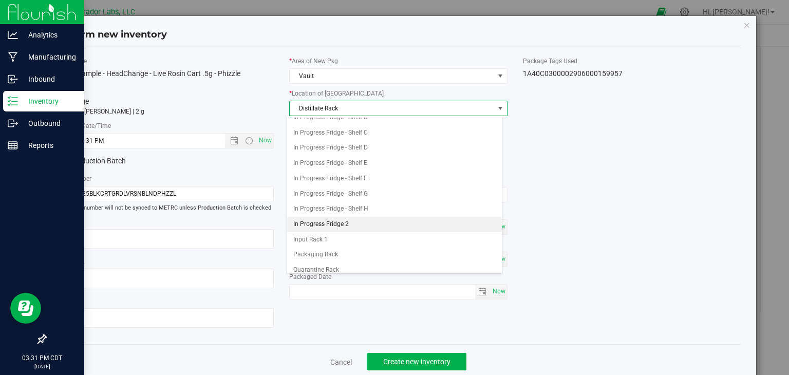
click at [345, 220] on li "In Progress Fridge 2" at bounding box center [394, 224] width 215 height 15
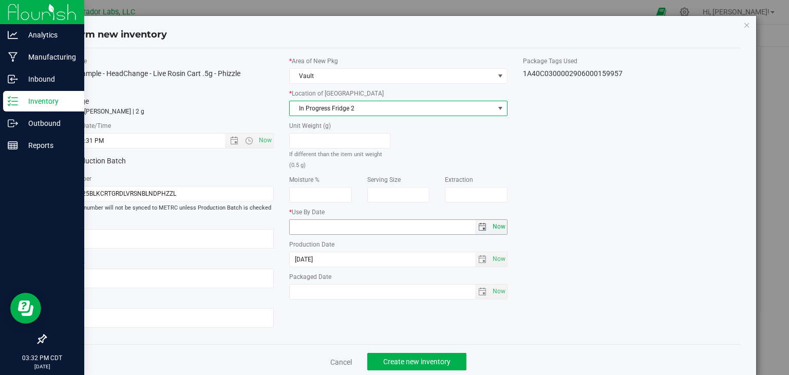
click at [497, 225] on span "Now" at bounding box center [498, 226] width 17 height 15
click at [306, 227] on input "2025-08-26" at bounding box center [382, 227] width 185 height 14
type input "[DATE]"
click at [397, 331] on div "Item Name Bench Sample - HeadChange - Live Rosin Cart .5g - Phizzle Total Qty 1…" at bounding box center [398, 197] width 701 height 280
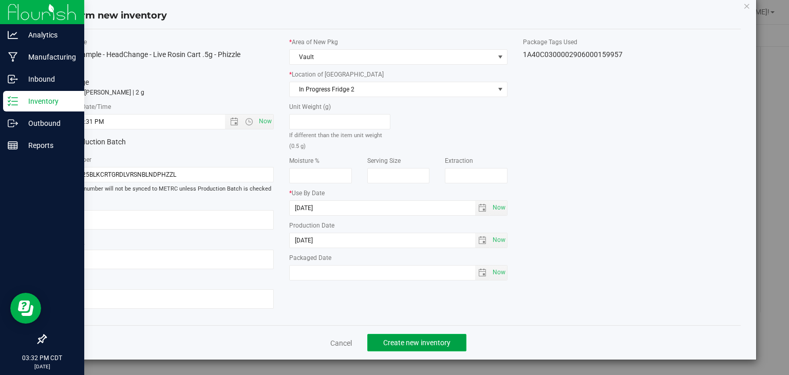
click at [412, 348] on button "Create new inventory" at bounding box center [416, 342] width 99 height 17
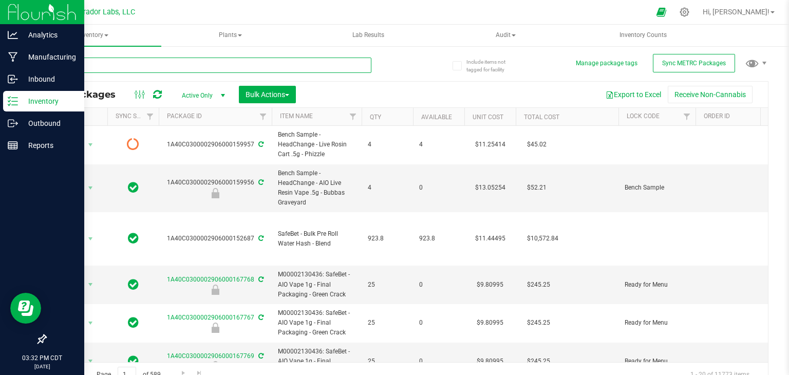
click at [235, 72] on div at bounding box center [208, 65] width 326 height 15
paste input "Phizzle"
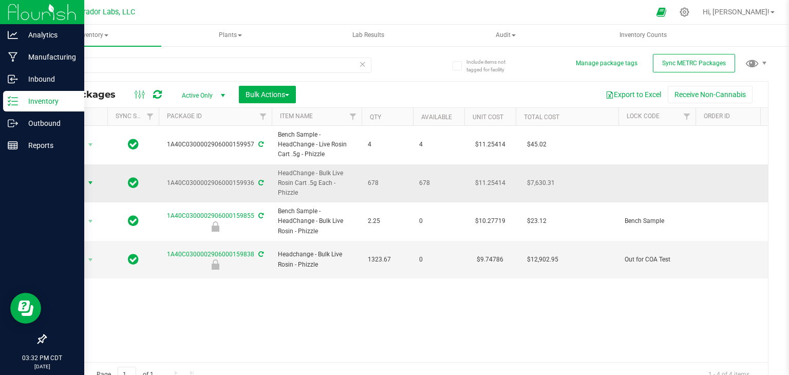
click at [72, 182] on span "Action" at bounding box center [70, 183] width 28 height 14
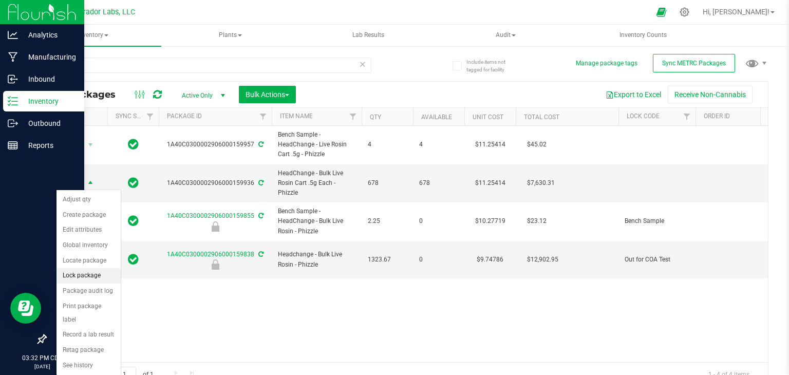
click at [80, 274] on li "Lock package" at bounding box center [89, 275] width 64 height 15
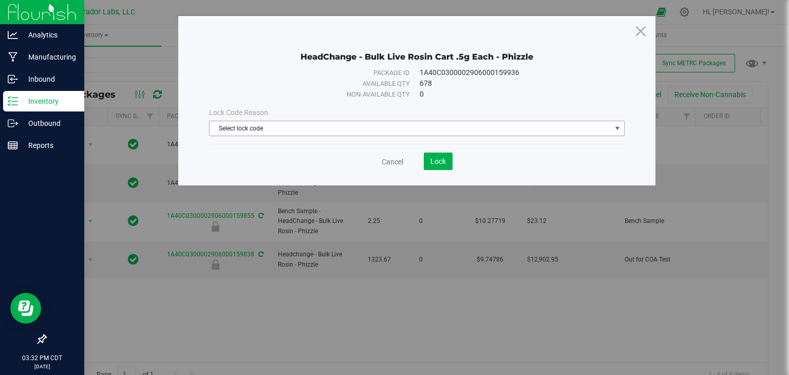
click at [296, 121] on span "Select lock code" at bounding box center [411, 128] width 402 height 14
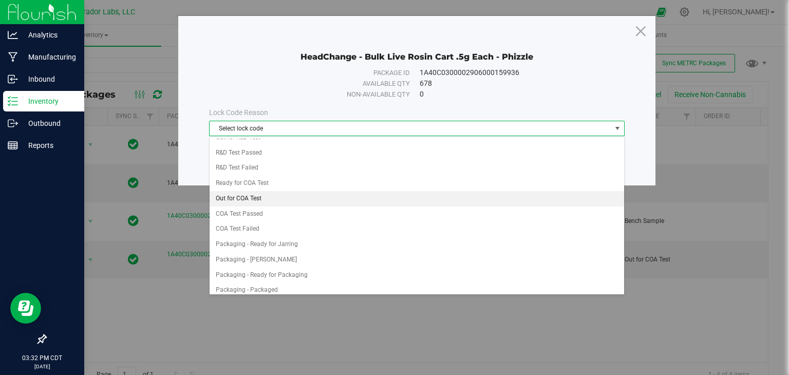
click at [285, 194] on li "Out for COA Test" at bounding box center [417, 198] width 415 height 15
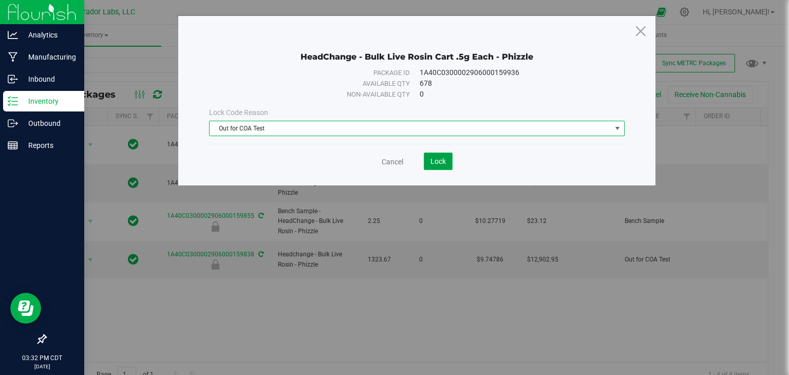
click at [436, 167] on button "Lock" at bounding box center [438, 161] width 29 height 17
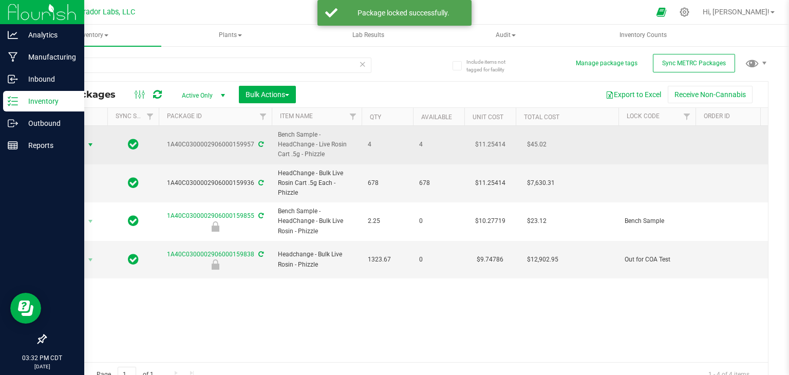
click at [85, 144] on span "select" at bounding box center [90, 145] width 13 height 14
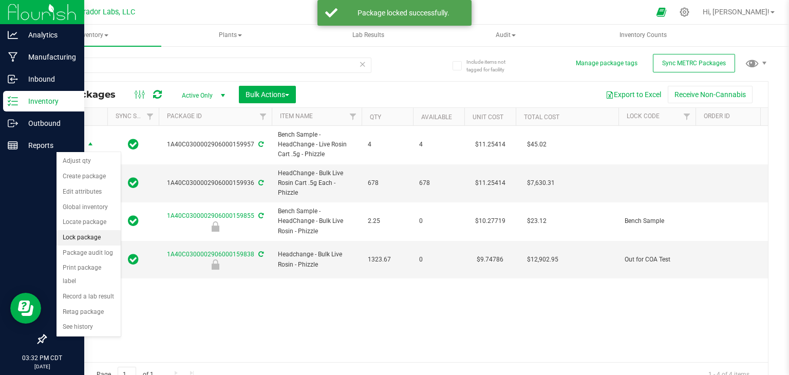
click at [73, 235] on li "Lock package" at bounding box center [89, 237] width 64 height 15
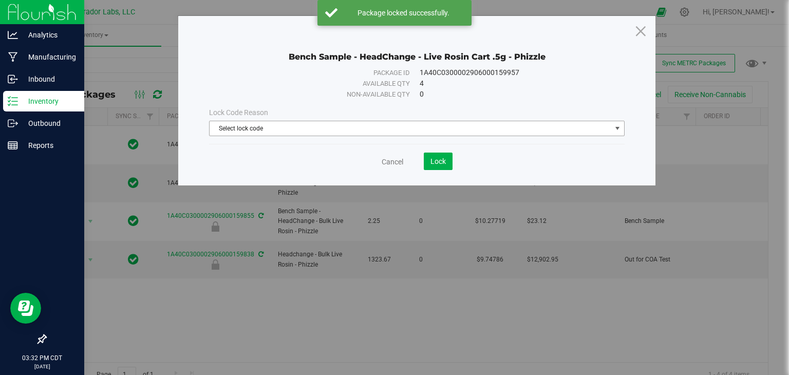
click at [311, 132] on span "Select lock code" at bounding box center [411, 128] width 402 height 14
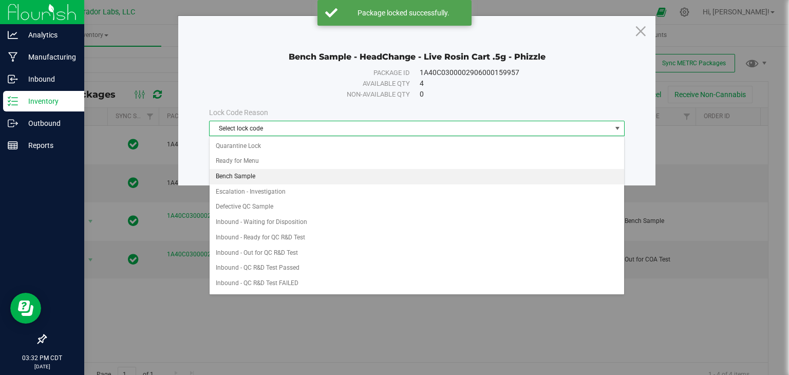
click at [296, 175] on li "Bench Sample" at bounding box center [417, 176] width 415 height 15
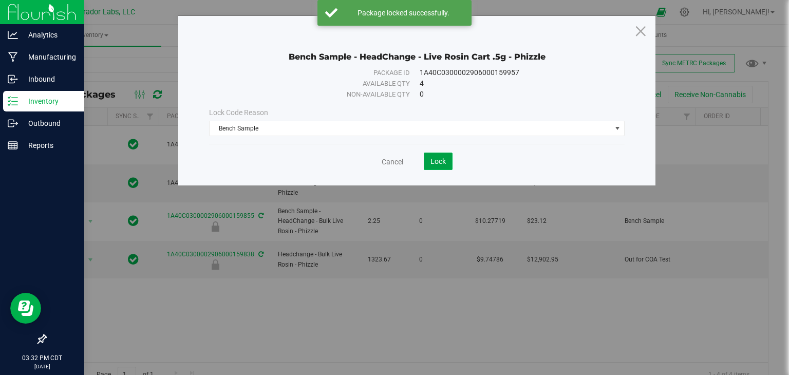
click at [436, 156] on button "Lock" at bounding box center [438, 161] width 29 height 17
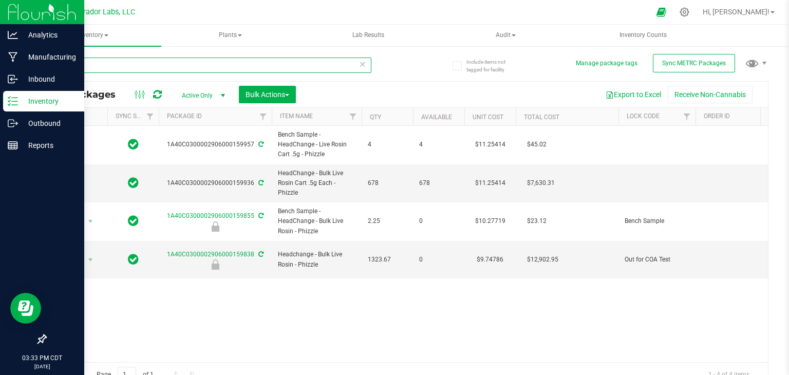
click at [304, 71] on input "Phizzle" at bounding box center [208, 65] width 326 height 15
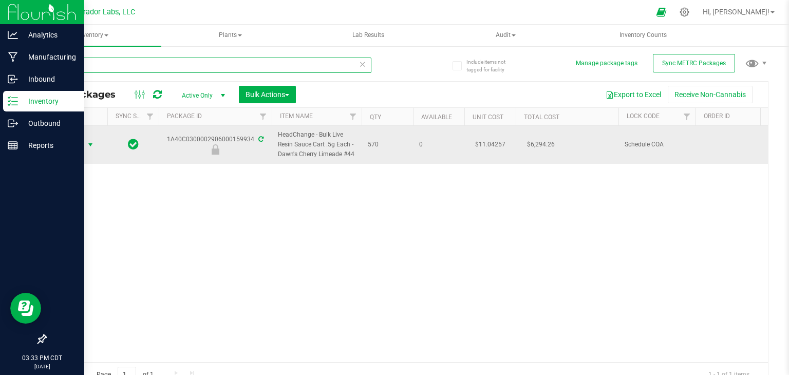
type input "159934"
click at [74, 147] on span "Action" at bounding box center [70, 145] width 28 height 14
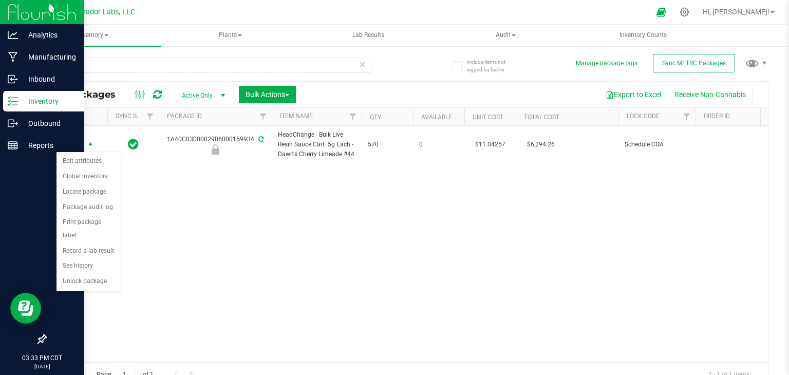
click at [89, 276] on div "Action Action Edit attributes Global inventory Locate package Package audit log…" at bounding box center [407, 244] width 722 height 236
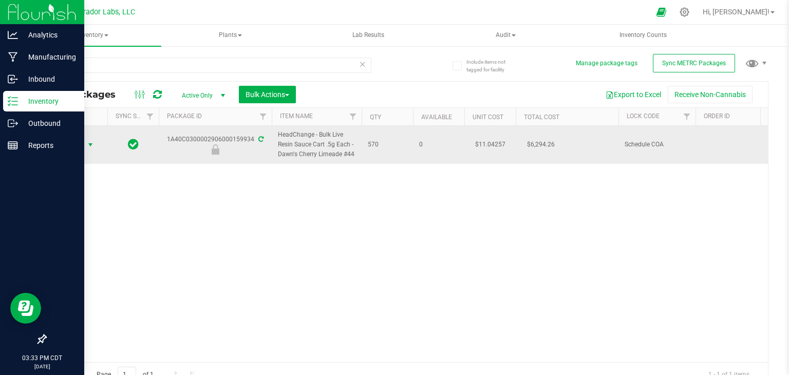
click at [82, 145] on span "Action" at bounding box center [70, 145] width 28 height 14
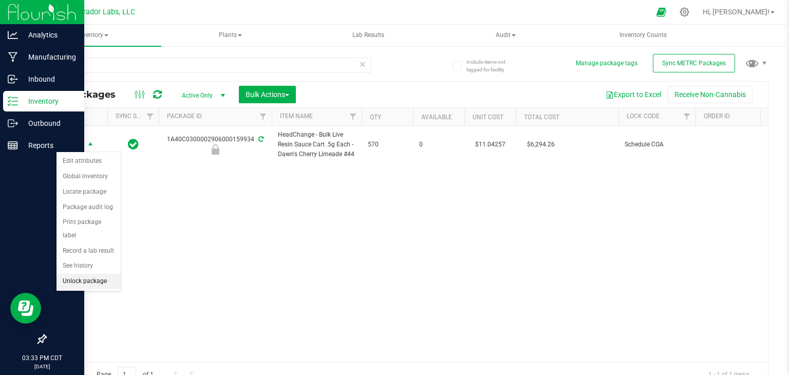
click at [82, 274] on li "Unlock package" at bounding box center [89, 281] width 64 height 15
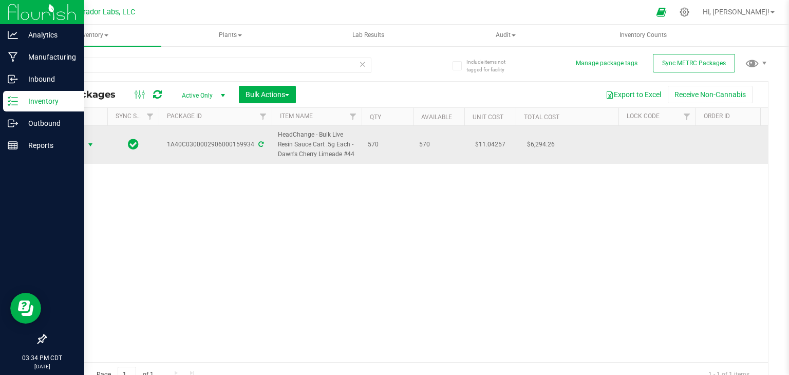
click at [88, 144] on span "select" at bounding box center [90, 145] width 8 height 8
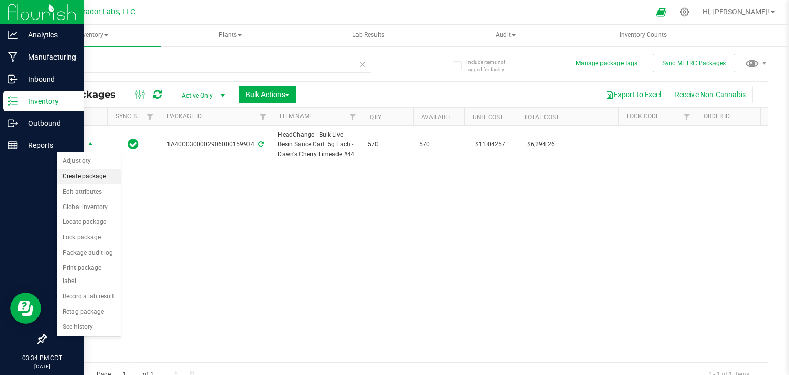
click at [86, 175] on li "Create package" at bounding box center [89, 176] width 64 height 15
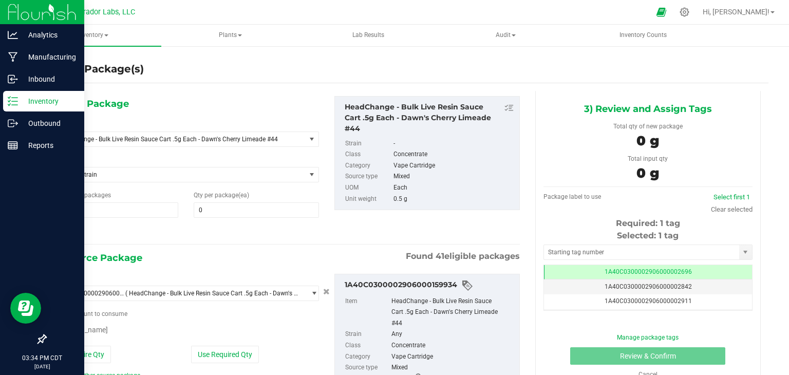
type input "0"
drag, startPoint x: 489, startPoint y: 117, endPoint x: 399, endPoint y: 121, distance: 90.0
click at [399, 121] on div "HeadChange - Bulk Live Resin Sauce Cart .5g Each - Dawn's Cherry Limeade #44" at bounding box center [430, 118] width 170 height 32
copy div "Dawn's Cherry Limeade"
click at [194, 134] on span "HeadChange - Bulk Live Resin Sauce Cart .5g Each - Dawn's Cherry Limeade #44" at bounding box center [179, 139] width 252 height 14
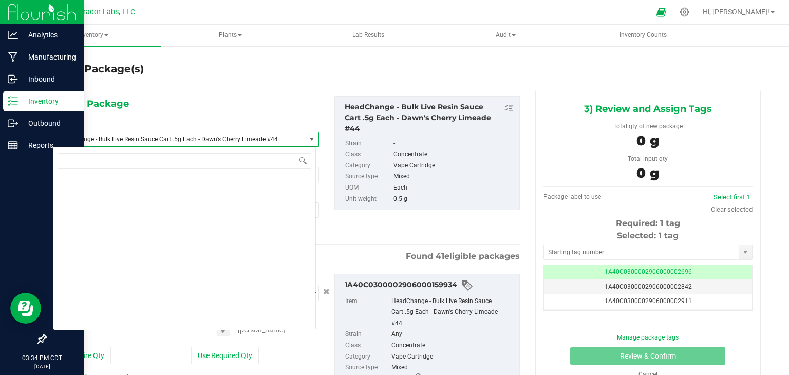
scroll to position [48113, 0]
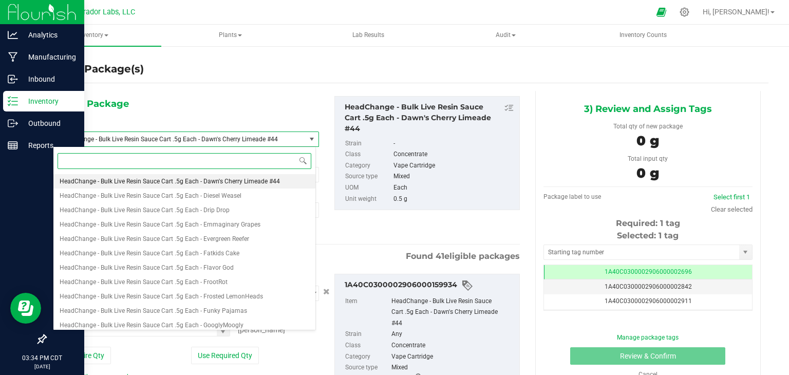
paste input "Dawn's Cherry Limeade"
type input "Dawn's Cherry Limeade"
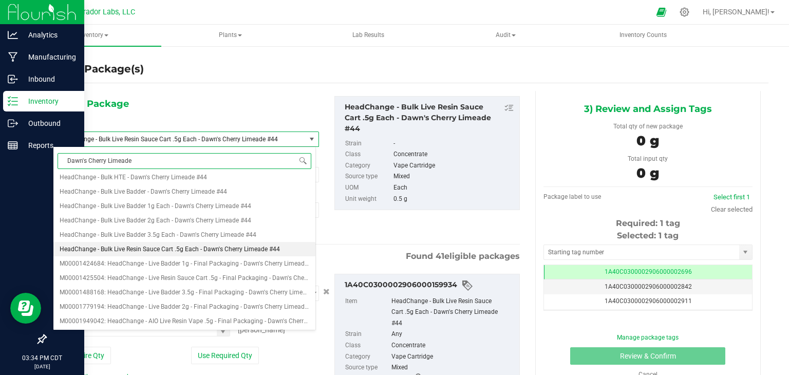
scroll to position [0, 0]
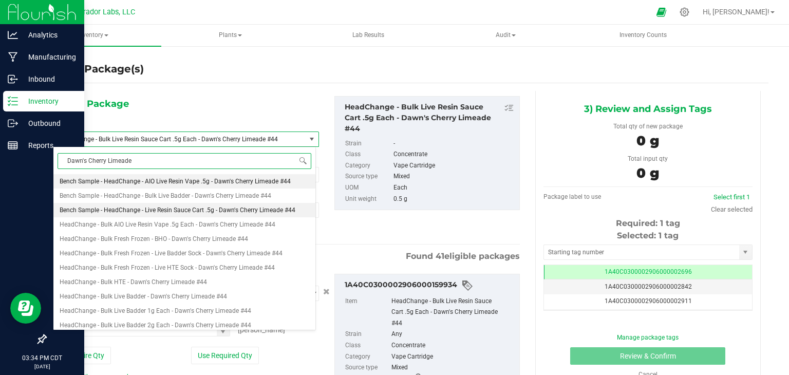
click at [179, 204] on li "Bench Sample - HeadChange - Live Resin Sauce Cart .5g - Dawn's Cherry Limeade #…" at bounding box center [184, 210] width 262 height 14
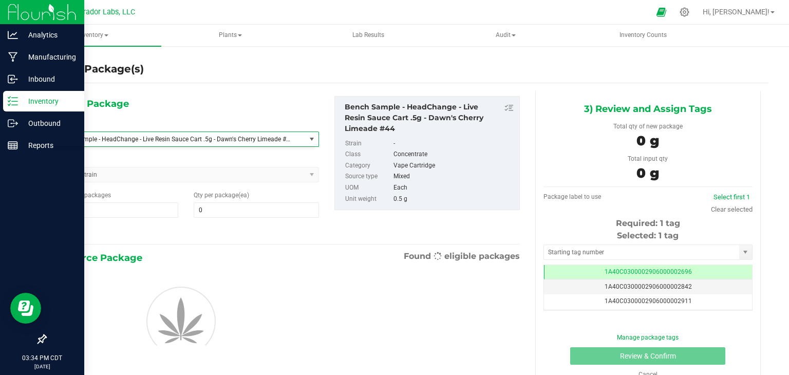
type input "0"
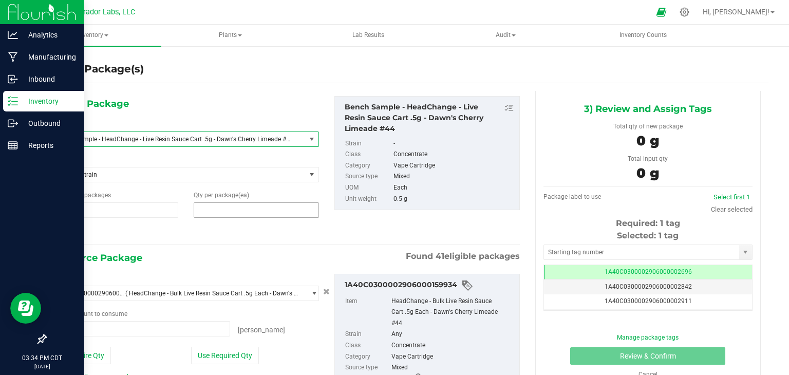
click at [236, 203] on span at bounding box center [256, 209] width 125 height 15
type input "4"
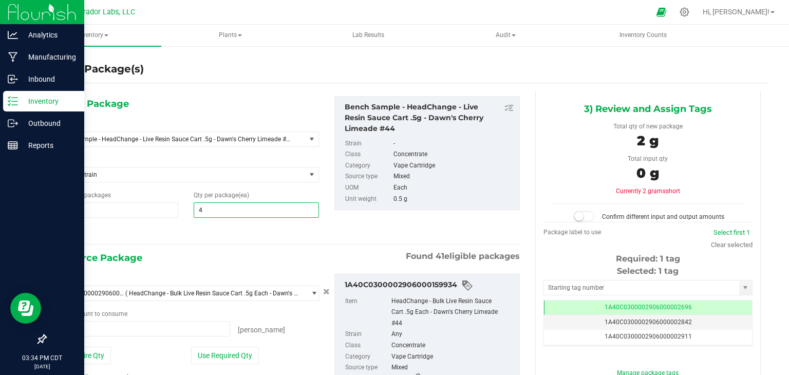
type input "4"
click at [242, 233] on div at bounding box center [186, 232] width 266 height 13
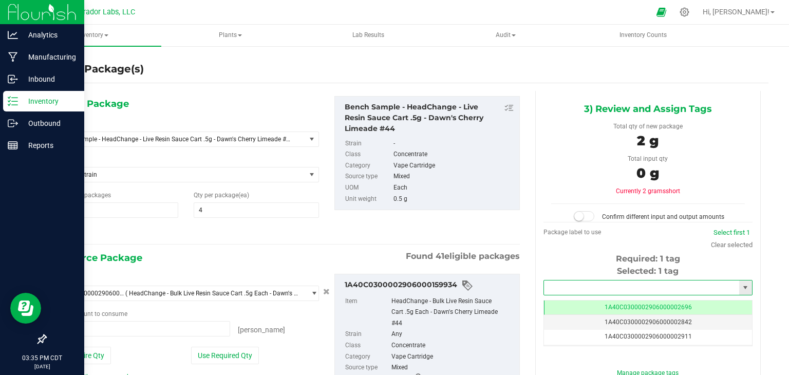
click at [549, 287] on input "text" at bounding box center [641, 287] width 195 height 14
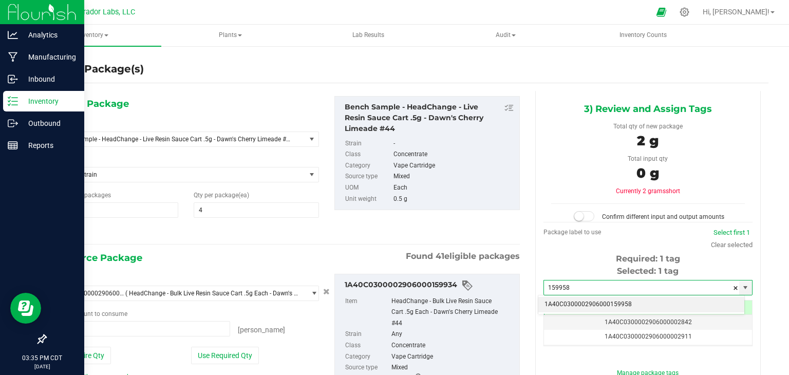
click at [549, 307] on li "1A40C0300002906000159958" at bounding box center [641, 304] width 206 height 15
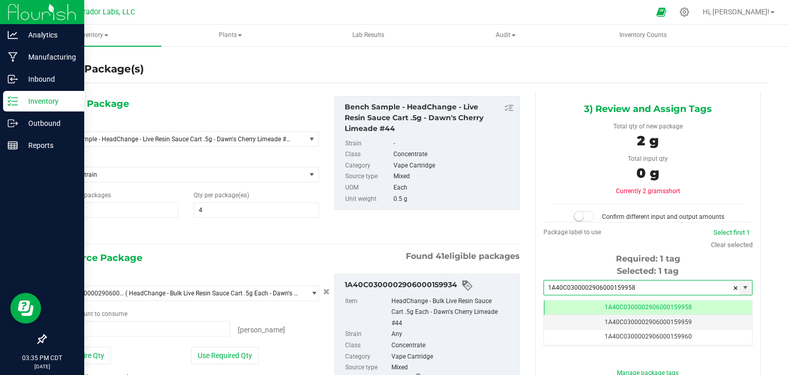
scroll to position [0, 0]
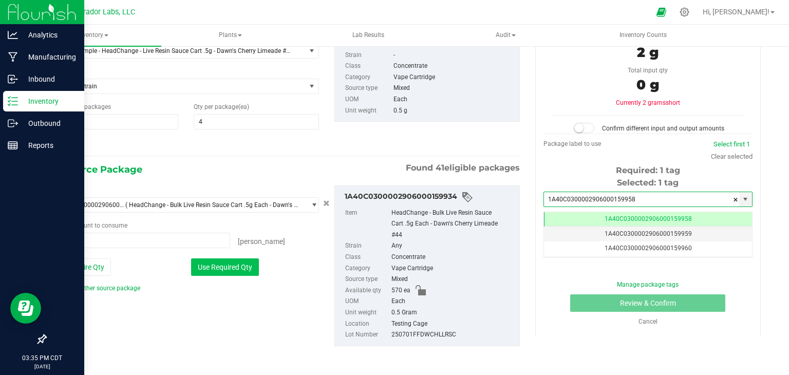
type input "1A40C0300002906000159958"
click at [238, 261] on button "Use Required Qty" at bounding box center [225, 266] width 68 height 17
type input "4 ea"
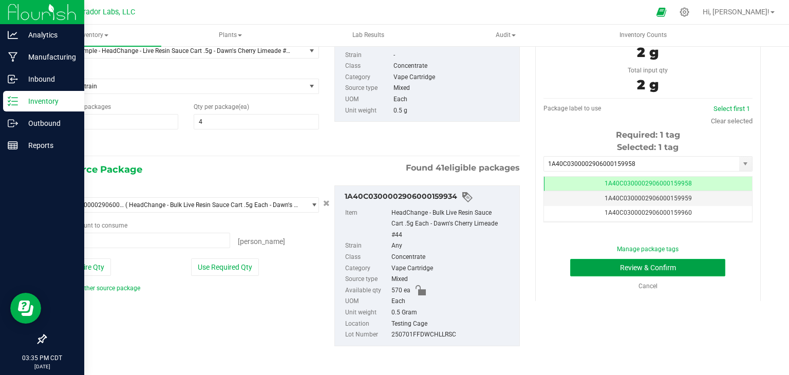
click at [585, 274] on button "Review & Confirm" at bounding box center [647, 267] width 155 height 17
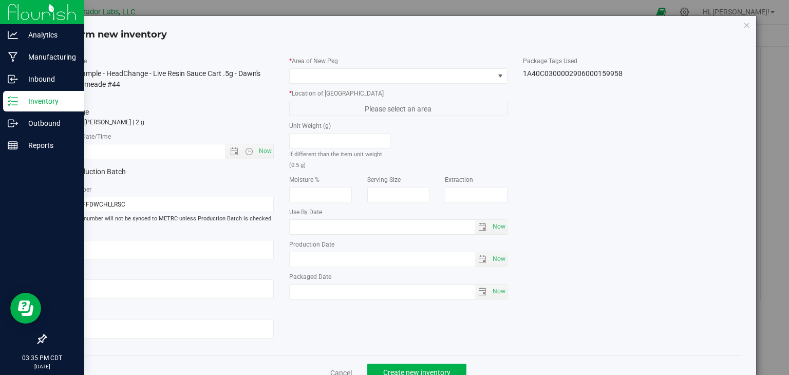
type input "2025-08-26"
click at [261, 148] on span "Now" at bounding box center [265, 151] width 17 height 15
type input "8/26/2025 3:35 PM"
click at [337, 72] on span at bounding box center [392, 76] width 204 height 14
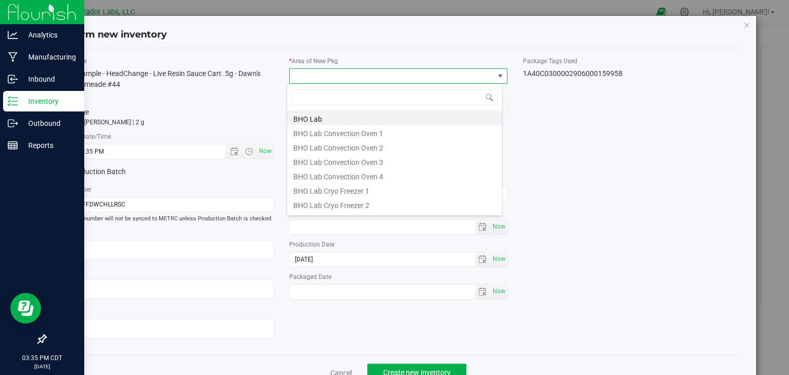
scroll to position [15, 216]
type input "vault"
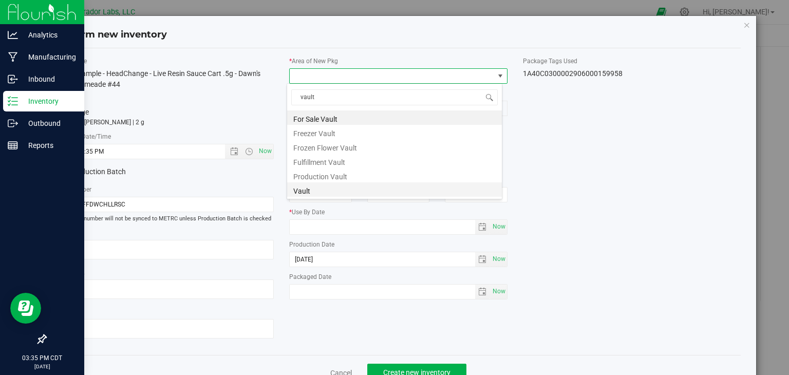
click at [334, 194] on li "Vault" at bounding box center [394, 189] width 215 height 14
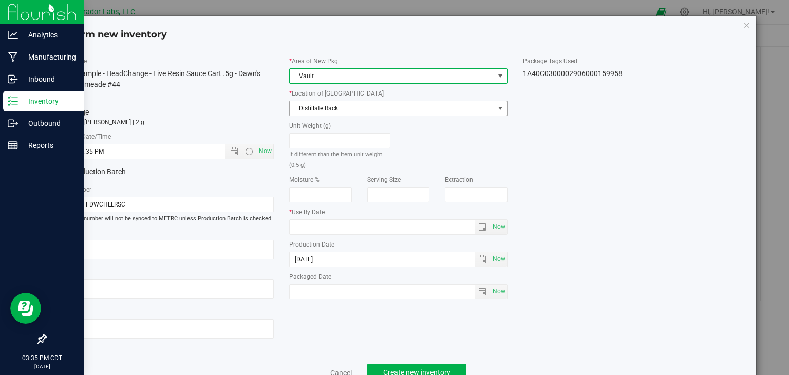
click at [353, 111] on span "Distillate Rack" at bounding box center [392, 108] width 204 height 14
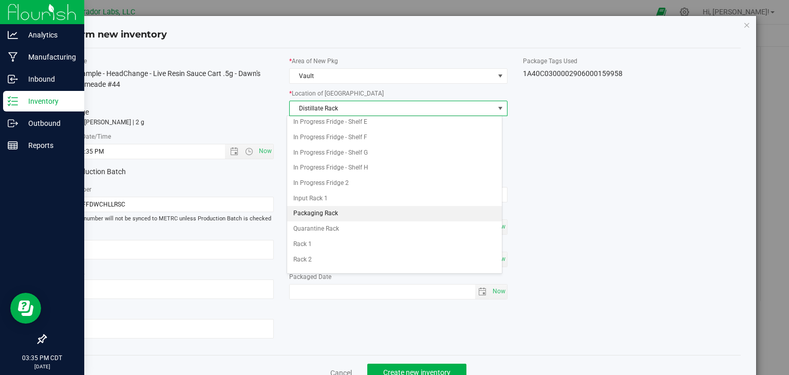
scroll to position [134, 0]
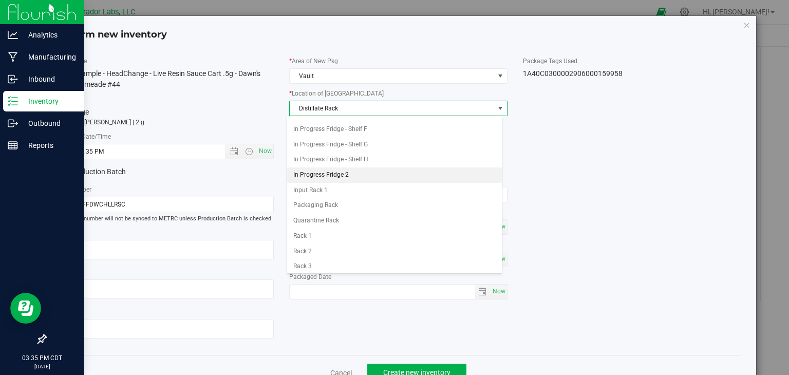
click at [337, 171] on li "In Progress Fridge 2" at bounding box center [394, 174] width 215 height 15
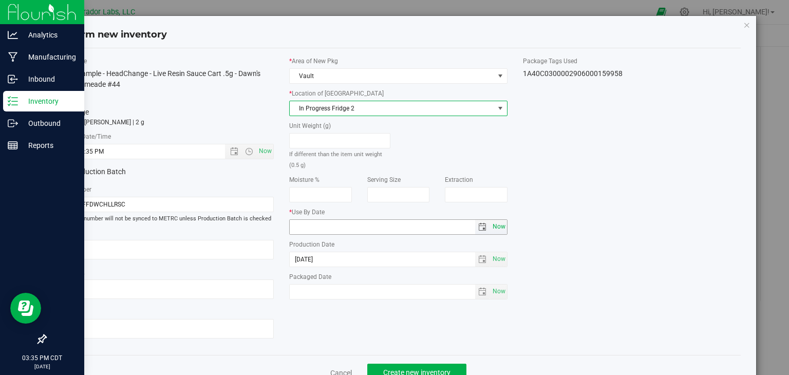
click at [494, 228] on span "Now" at bounding box center [498, 226] width 17 height 15
click at [304, 226] on input "2025-08-26" at bounding box center [382, 227] width 185 height 14
type input "[DATE]"
click at [344, 321] on div "Item Name Bench Sample - HeadChange - Live Resin Sauce Cart .5g - Dawn's Cherry…" at bounding box center [398, 202] width 701 height 291
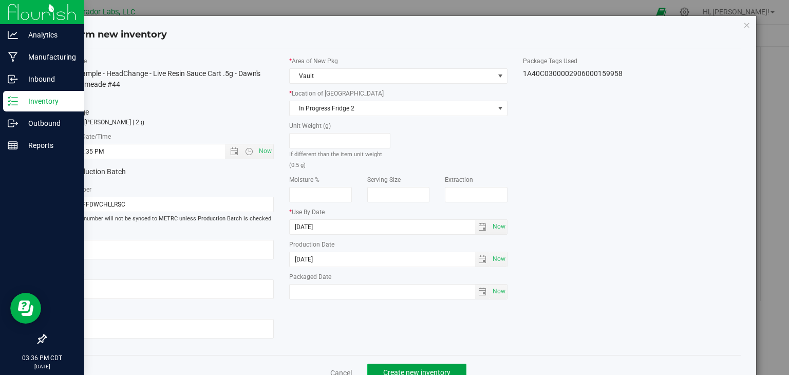
click at [374, 364] on button "Create new inventory" at bounding box center [416, 372] width 99 height 17
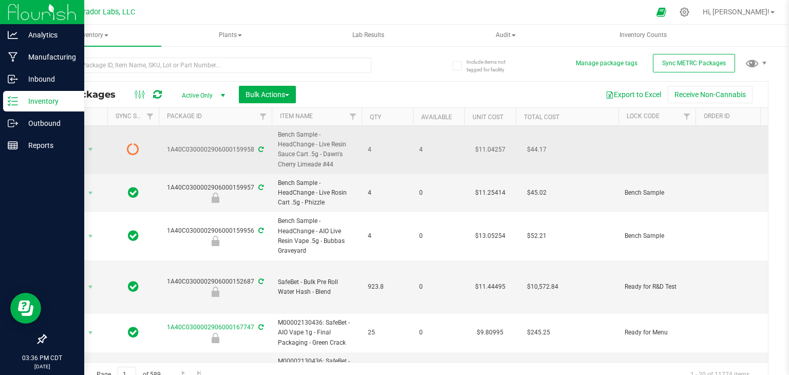
drag, startPoint x: 331, startPoint y: 163, endPoint x: 323, endPoint y: 149, distance: 16.1
click at [323, 149] on span "Bench Sample - HeadChange - Live Resin Sauce Cart .5g - Dawn's Cherry Limeade #…" at bounding box center [317, 150] width 78 height 40
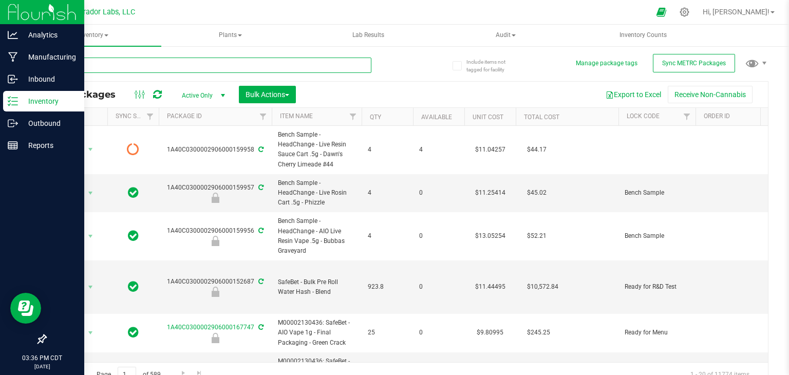
click at [216, 62] on input "text" at bounding box center [208, 65] width 326 height 15
paste input "Dawn's Cherry Limeade"
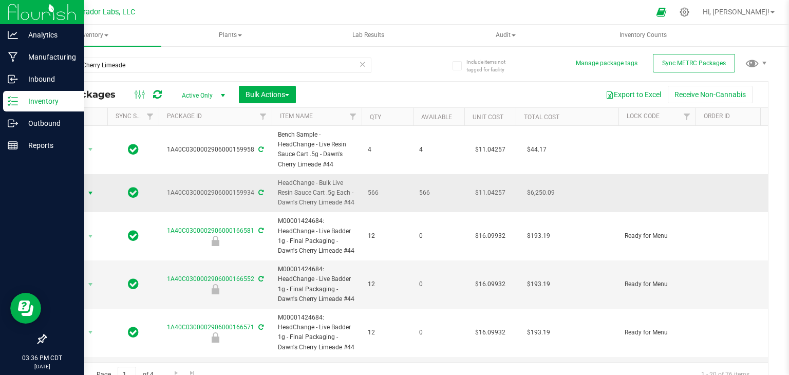
click at [93, 189] on span "select" at bounding box center [90, 193] width 8 height 8
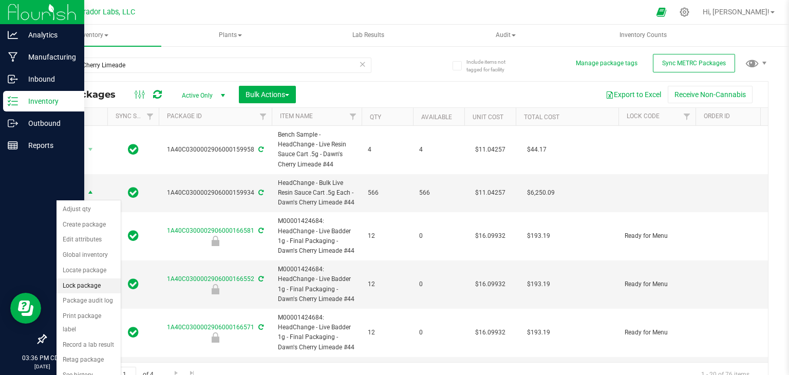
click at [99, 282] on li "Lock package" at bounding box center [89, 285] width 64 height 15
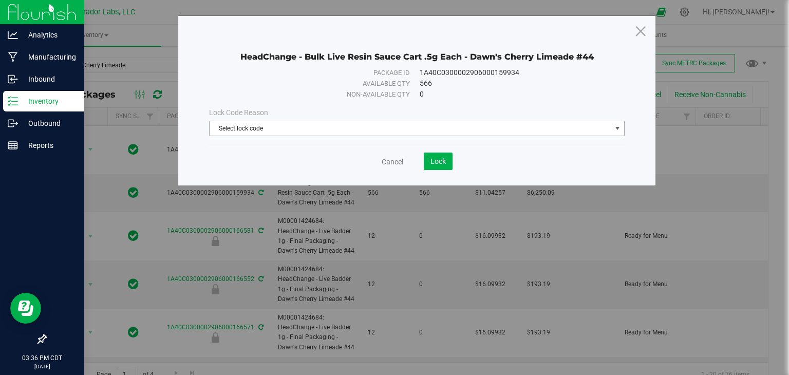
click at [378, 128] on span "Select lock code" at bounding box center [411, 128] width 402 height 14
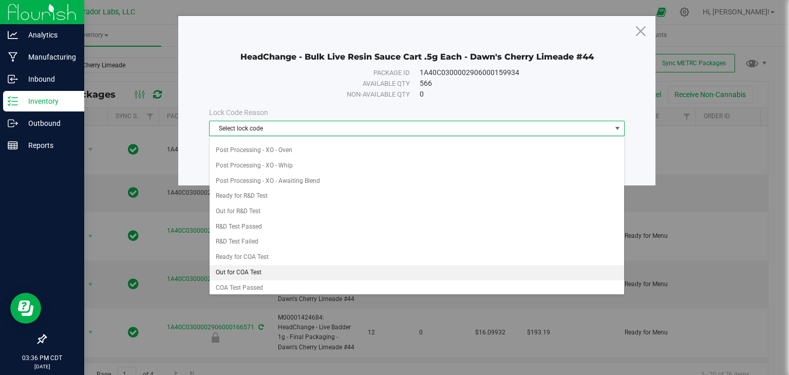
click at [315, 265] on li "Out for COA Test" at bounding box center [417, 272] width 415 height 15
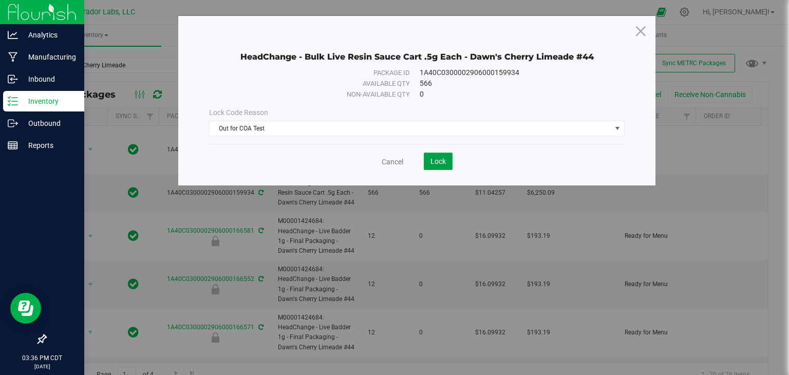
click at [440, 160] on span "Lock" at bounding box center [437, 161] width 15 height 8
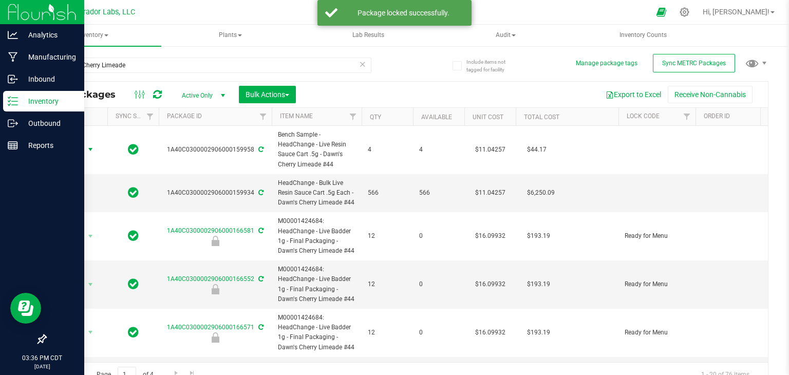
click at [84, 146] on span "select" at bounding box center [90, 149] width 13 height 14
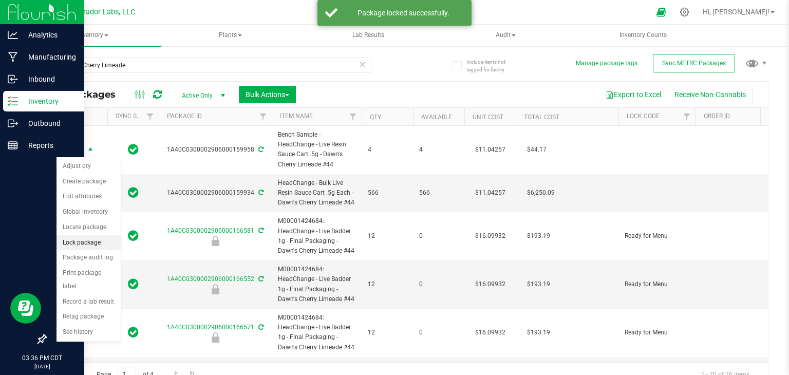
click at [96, 245] on li "Lock package" at bounding box center [89, 242] width 64 height 15
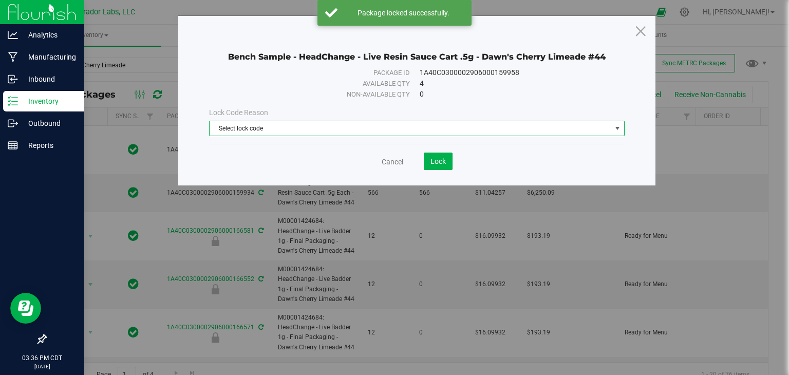
click at [329, 124] on span "Select lock code" at bounding box center [411, 128] width 402 height 14
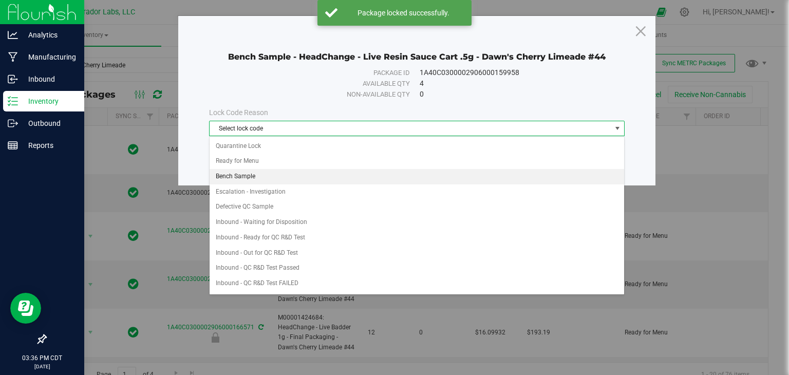
click at [307, 170] on li "Bench Sample" at bounding box center [417, 176] width 415 height 15
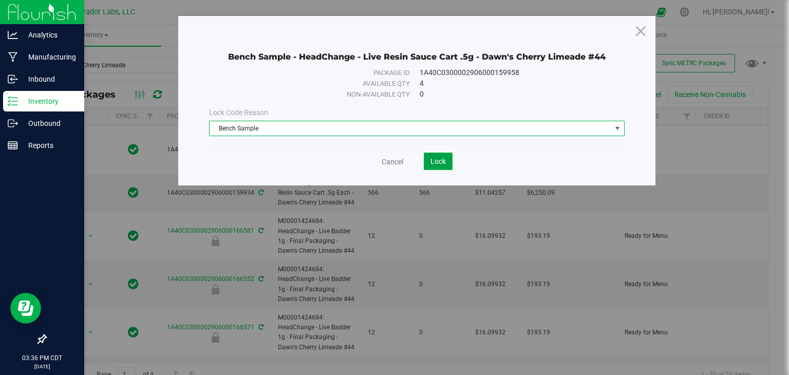
click at [426, 161] on button "Lock" at bounding box center [438, 161] width 29 height 17
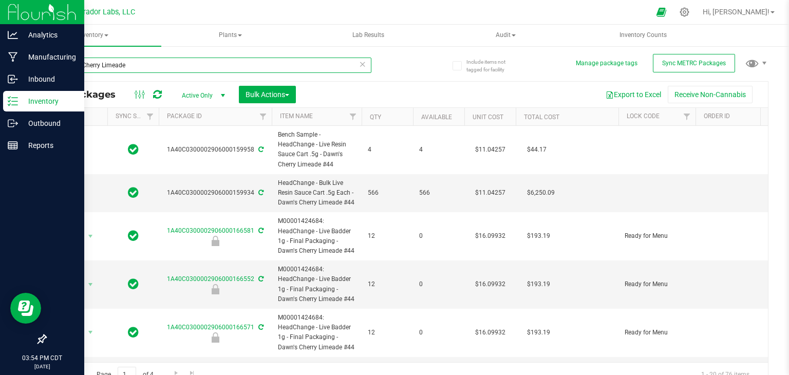
click at [185, 70] on input "Dawn's Cherry Limeade" at bounding box center [208, 65] width 326 height 15
paste input "M00002130436: SafeBet - AIO Vape 1g - Final Packaging - Green Crack"
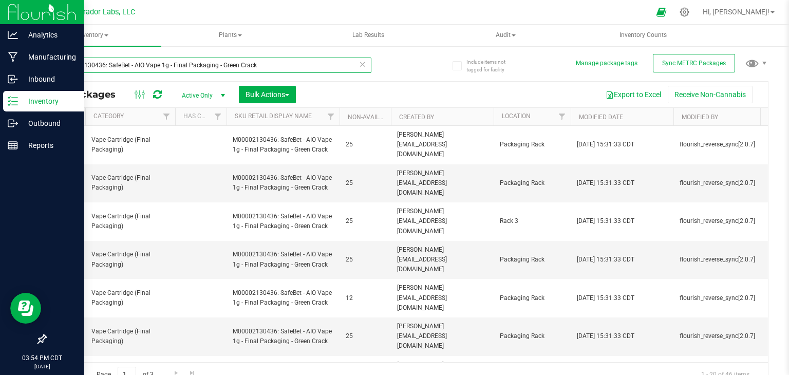
scroll to position [0, 1916]
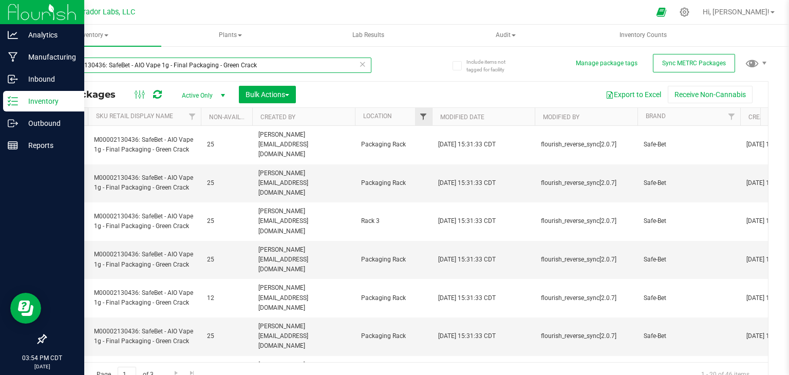
type input "M00002130436: SafeBet - AIO Vape 1g - Final Packaging - Green Crack"
click at [422, 118] on span "Filter" at bounding box center [423, 117] width 8 height 8
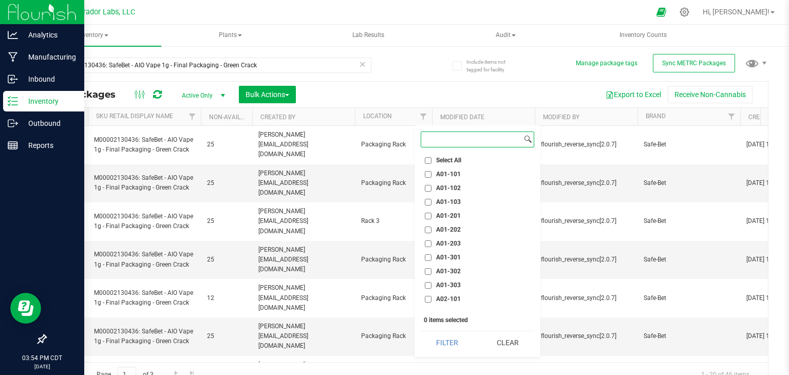
click at [471, 146] on input at bounding box center [471, 139] width 101 height 15
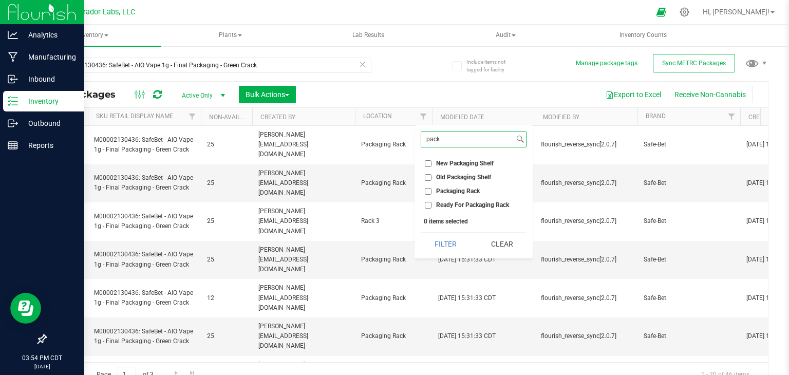
type input "pack"
click at [456, 190] on span "Packaging Rack" at bounding box center [458, 191] width 44 height 6
click at [432, 190] on input "Packaging Rack" at bounding box center [428, 191] width 7 height 7
checkbox input "true"
click at [453, 241] on button "Filter" at bounding box center [445, 244] width 49 height 23
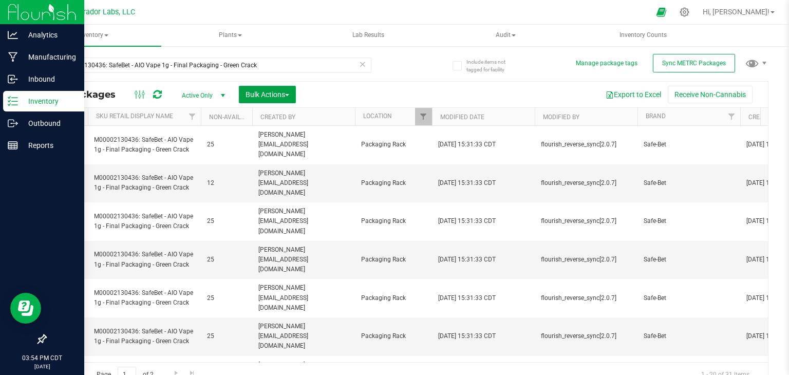
click at [292, 93] on button "Bulk Actions" at bounding box center [267, 94] width 57 height 17
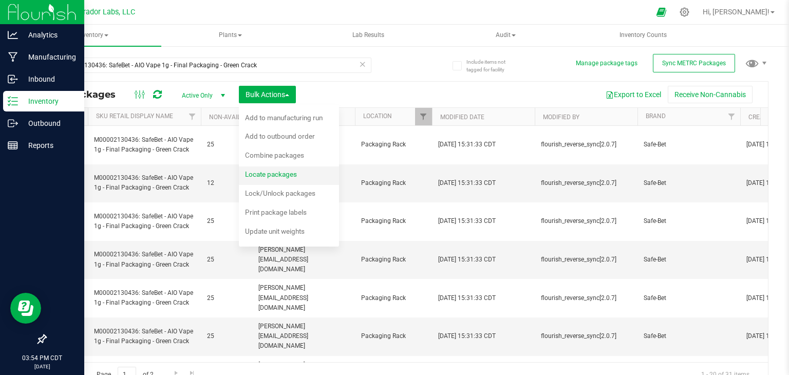
click at [290, 175] on span "Locate packages" at bounding box center [271, 174] width 52 height 8
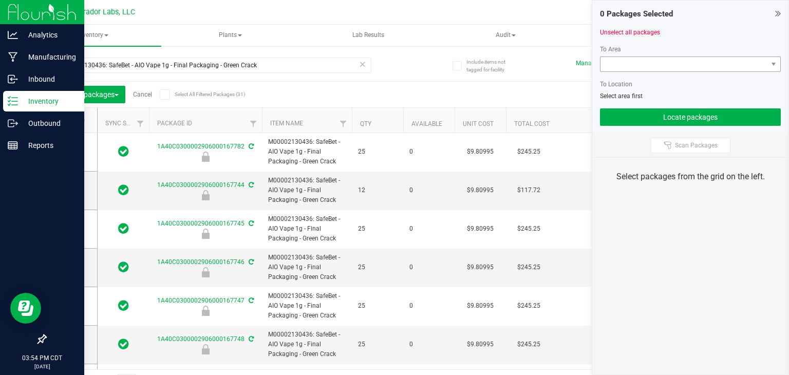
type input "[DATE]"
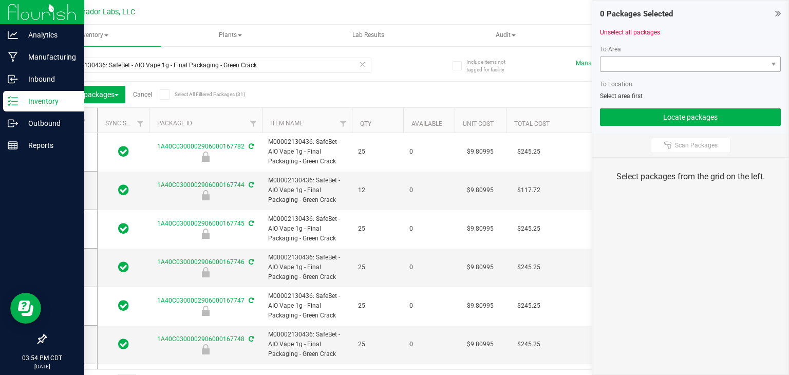
type input "[DATE]"
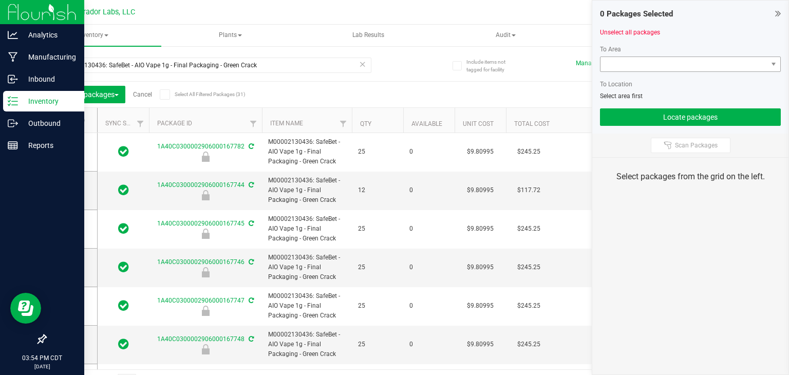
type input "[DATE]"
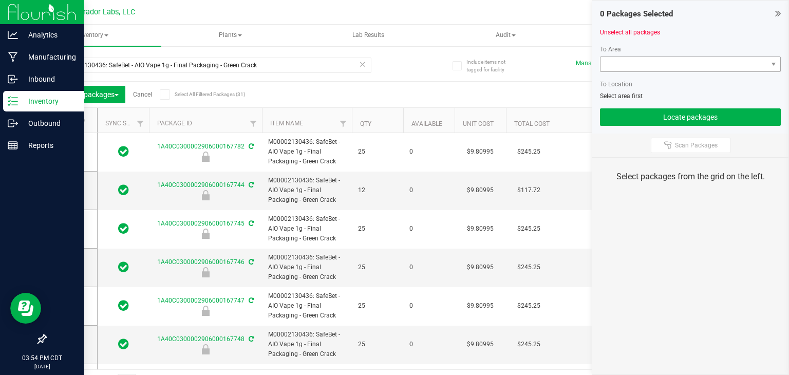
type input "[DATE]"
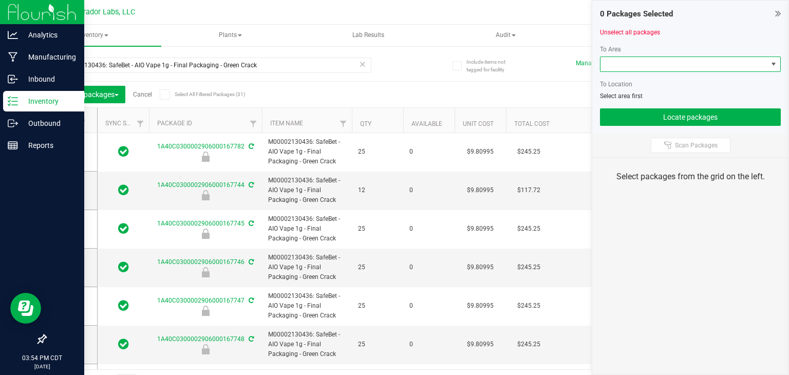
click at [667, 66] on span at bounding box center [684, 64] width 167 height 14
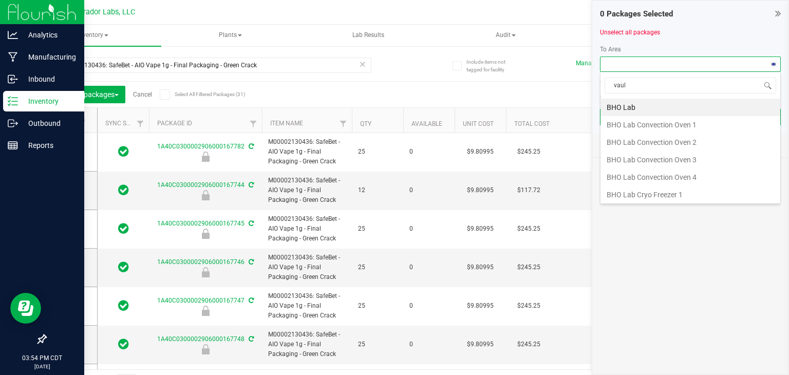
type input "vault"
click at [645, 161] on li "Fulfillment Vault" at bounding box center [691, 159] width 180 height 17
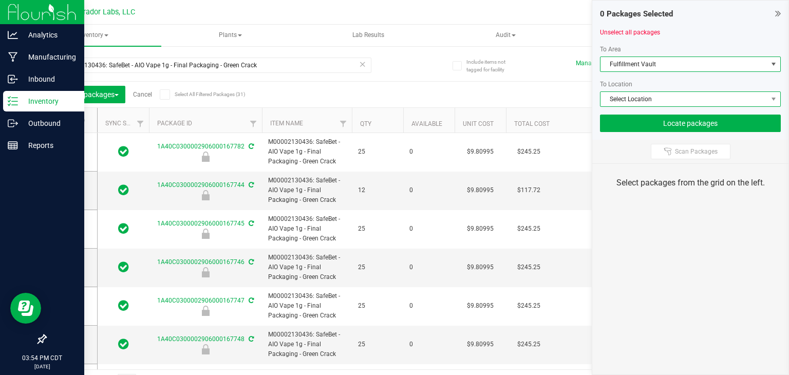
click at [657, 101] on span "Select Location" at bounding box center [684, 99] width 167 height 14
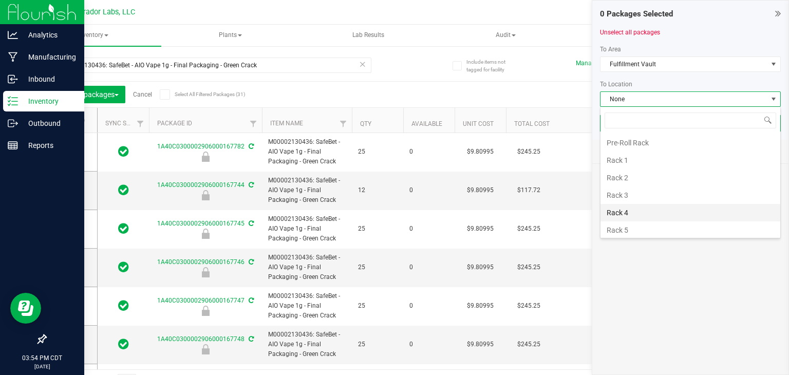
click at [637, 208] on li "Rack 4" at bounding box center [691, 212] width 180 height 17
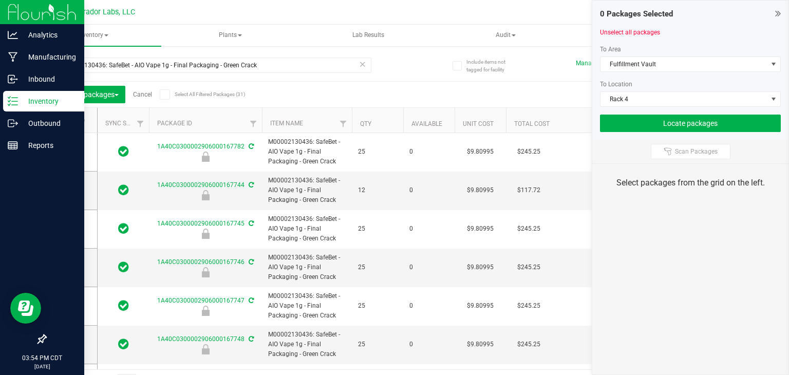
click at [163, 95] on icon at bounding box center [164, 95] width 7 height 0
click at [0, 0] on input "Select All Filtered Packages (31)" at bounding box center [0, 0] width 0 height 0
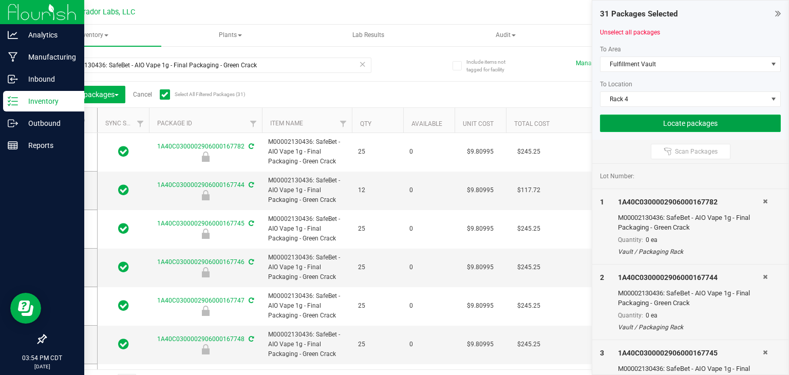
click at [629, 124] on button "Locate packages" at bounding box center [690, 123] width 181 height 17
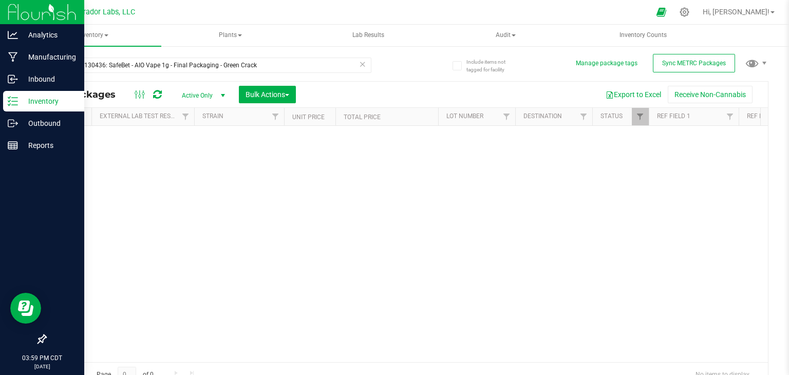
scroll to position [0, 51]
click at [691, 109] on link "Filter" at bounding box center [688, 116] width 17 height 17
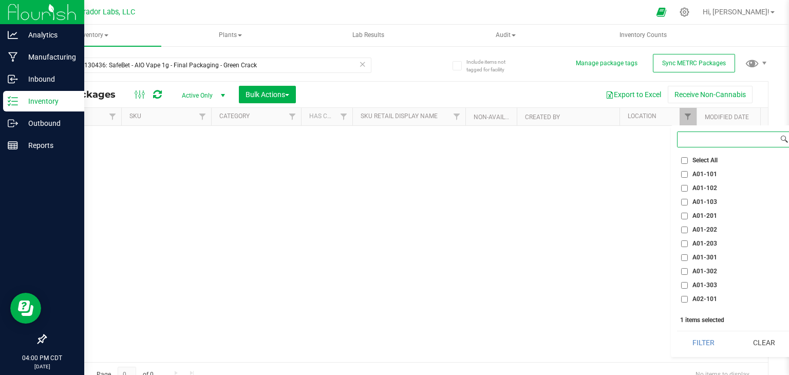
click at [710, 145] on input at bounding box center [728, 139] width 101 height 15
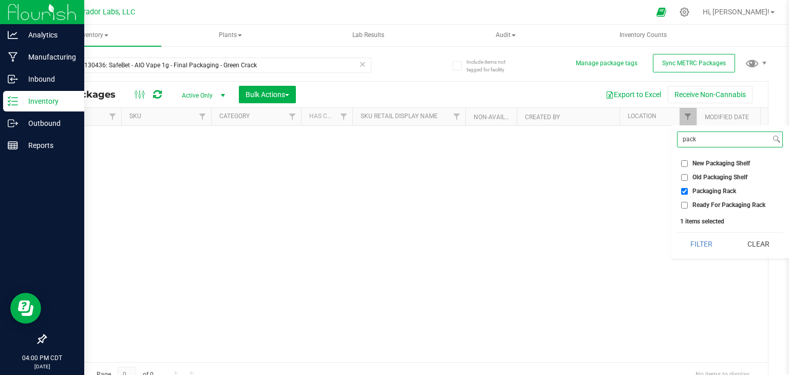
type input "pack"
click at [379, 159] on div "No packages match filter criteria." at bounding box center [407, 244] width 722 height 236
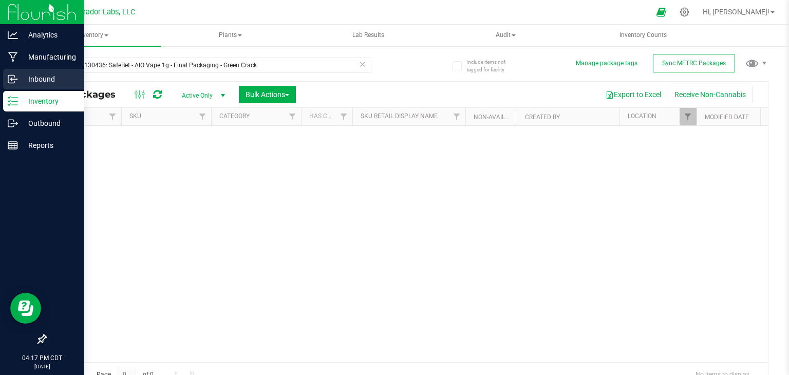
click at [19, 74] on p "Inbound" at bounding box center [49, 79] width 62 height 12
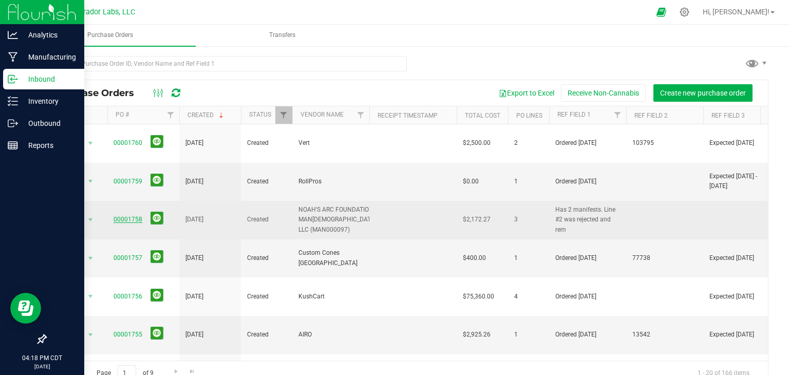
click at [129, 216] on link "00001758" at bounding box center [128, 219] width 29 height 7
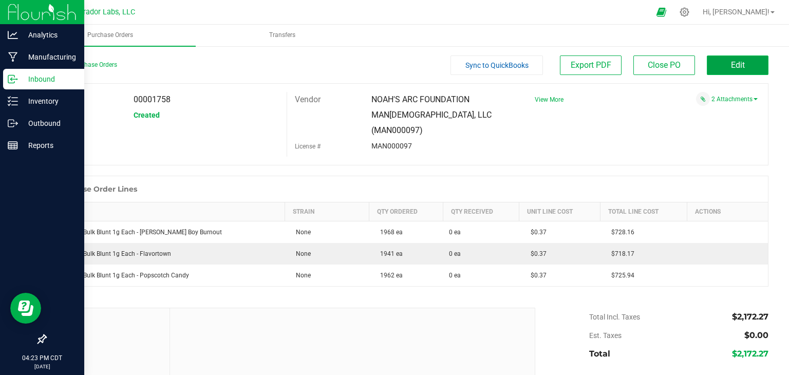
click at [732, 60] on span "Edit" at bounding box center [738, 65] width 14 height 10
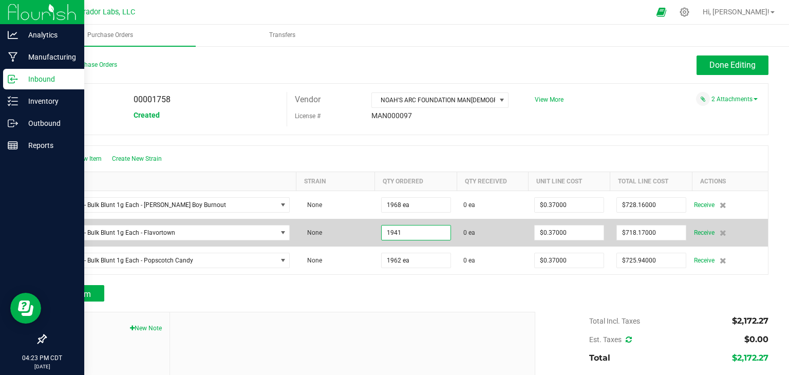
click at [401, 232] on input "1941" at bounding box center [416, 233] width 69 height 14
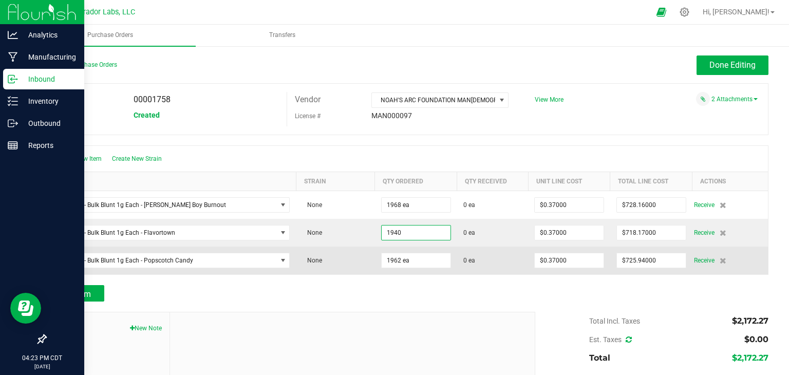
type input "1940 ea"
type input "$717.80000"
click at [457, 266] on td "0 ea" at bounding box center [492, 261] width 71 height 28
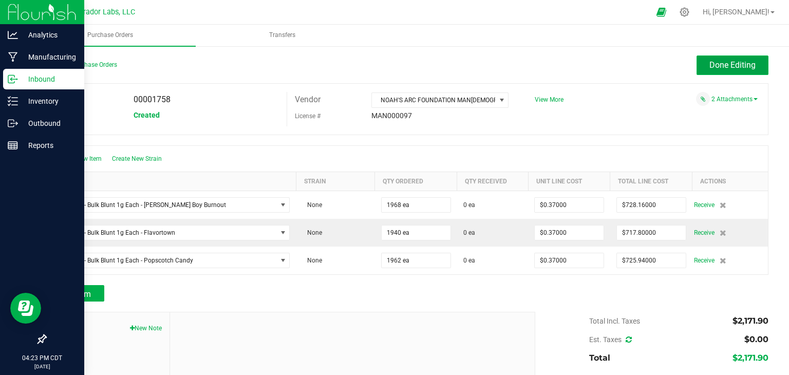
click at [706, 70] on button "Done Editing" at bounding box center [733, 65] width 72 height 20
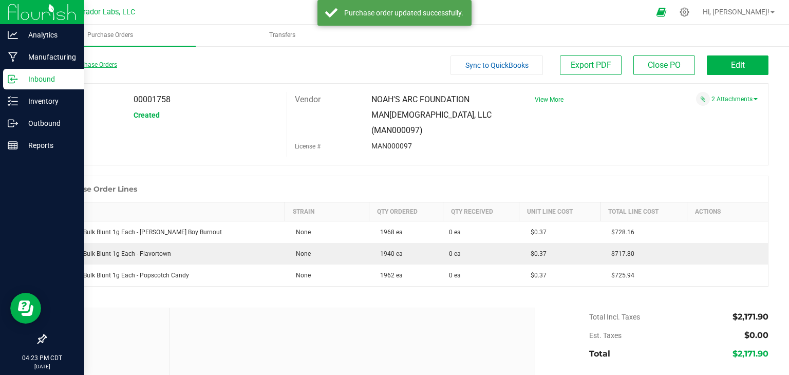
click at [72, 62] on link "Back to Purchase Orders" at bounding box center [81, 64] width 72 height 7
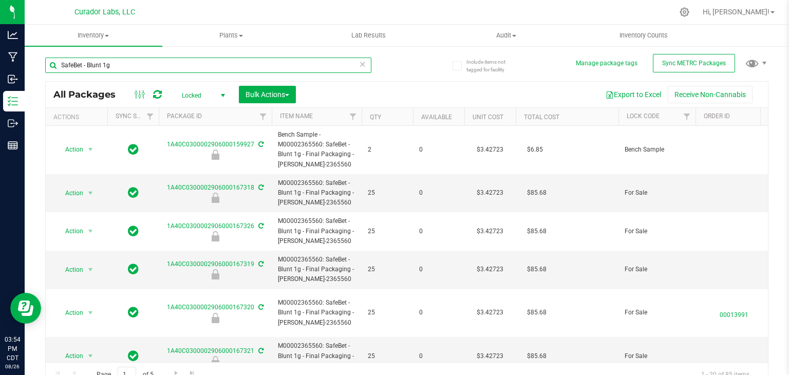
click at [241, 61] on input "SafeBet - Blunt 1g" at bounding box center [208, 65] width 326 height 15
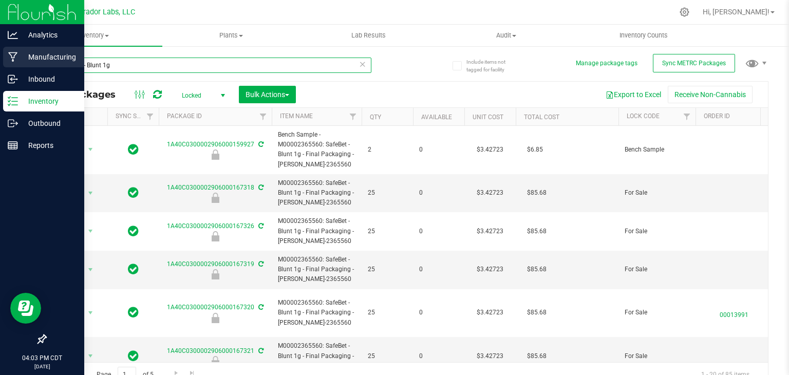
drag, startPoint x: 122, startPoint y: 63, endPoint x: 22, endPoint y: 60, distance: 100.7
click at [22, 60] on div "Analytics Manufacturing Inbound Inventory Outbound Reports 04:03 PM CDT [DATE] …" at bounding box center [394, 187] width 789 height 375
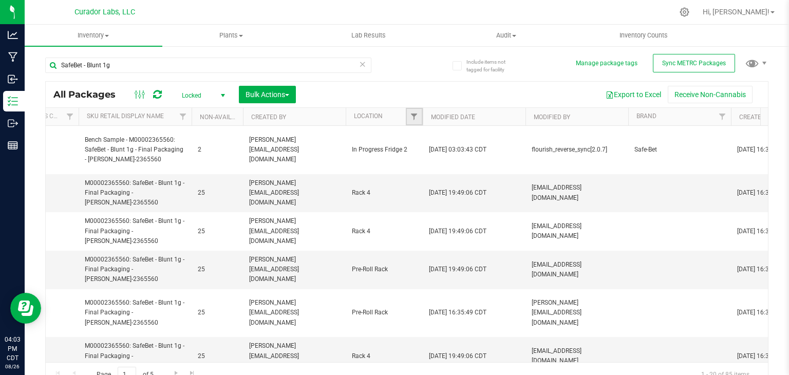
click at [413, 121] on link "Filter" at bounding box center [414, 116] width 17 height 17
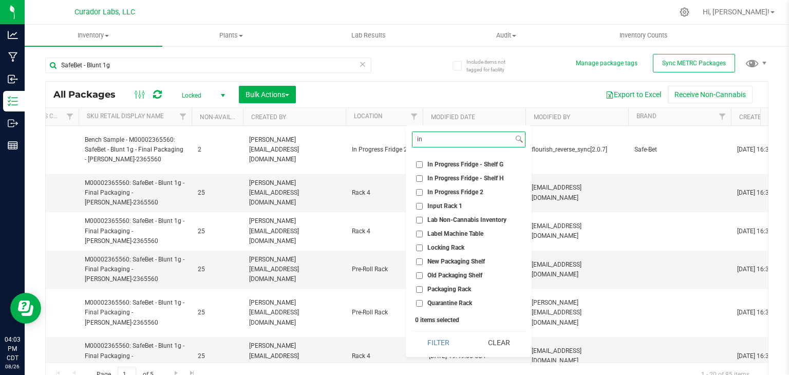
scroll to position [166, 0]
type input "in"
click at [439, 193] on span "In Progress Fridge 2" at bounding box center [455, 191] width 56 height 6
click at [423, 193] on input "In Progress Fridge 2" at bounding box center [419, 191] width 7 height 7
checkbox input "true"
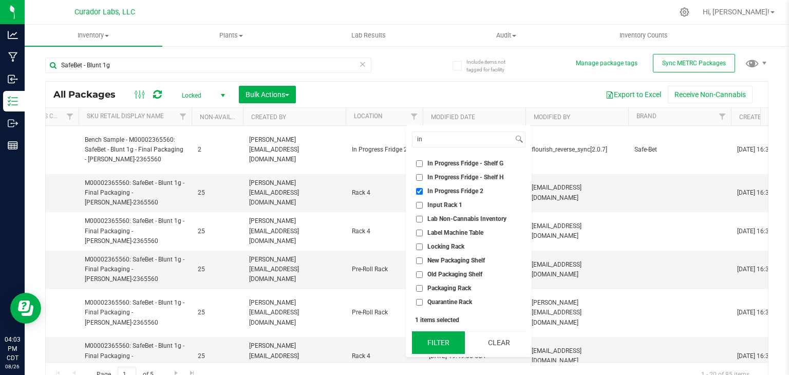
click at [447, 336] on button "Filter" at bounding box center [438, 342] width 53 height 23
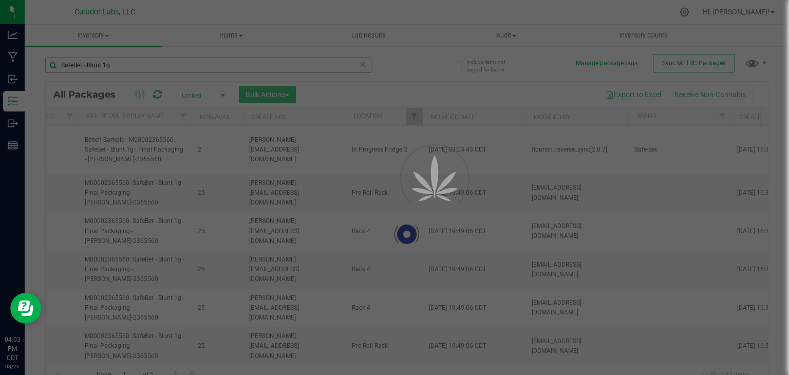
type input "[DATE]"
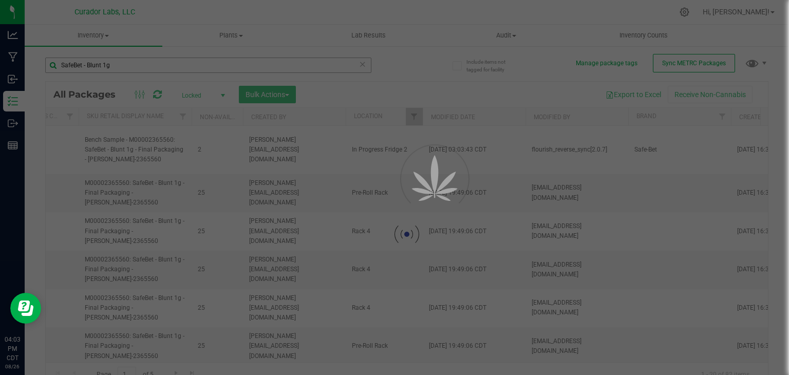
type input "[DATE]"
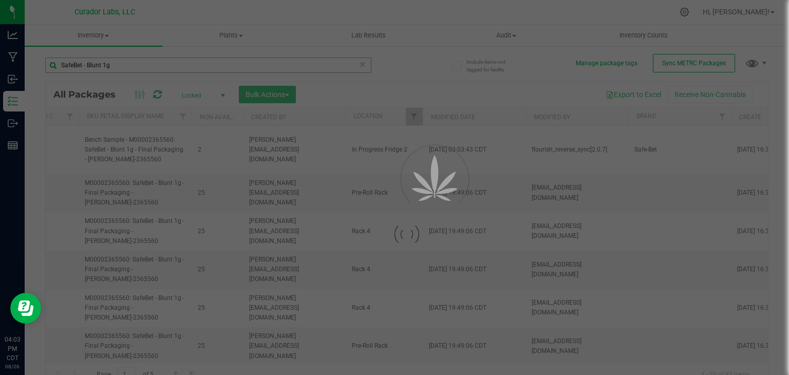
type input "[DATE]"
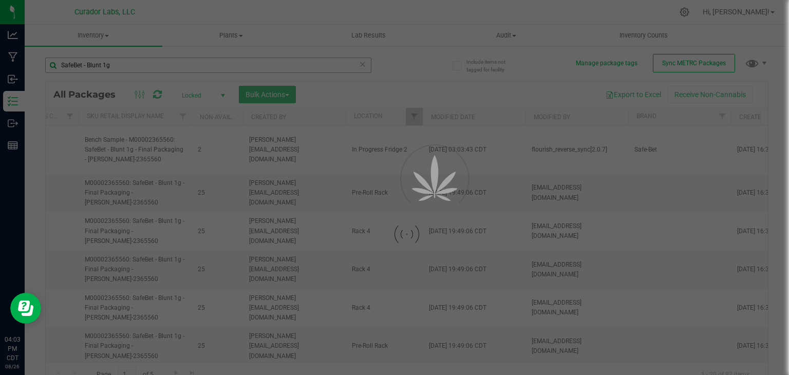
type input "[DATE]"
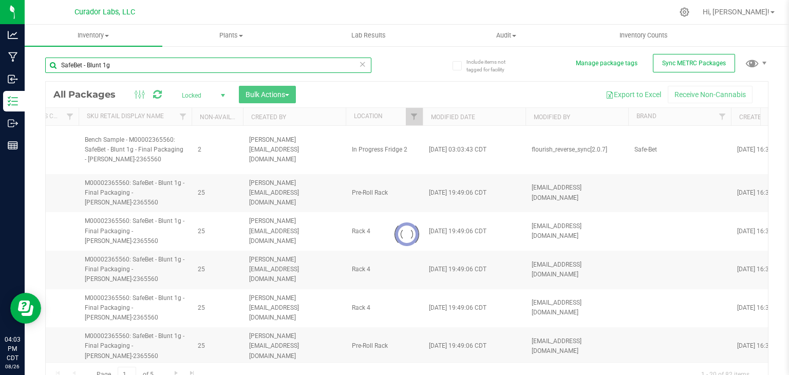
click at [222, 65] on input "SafeBet - Blunt 1g" at bounding box center [208, 65] width 326 height 15
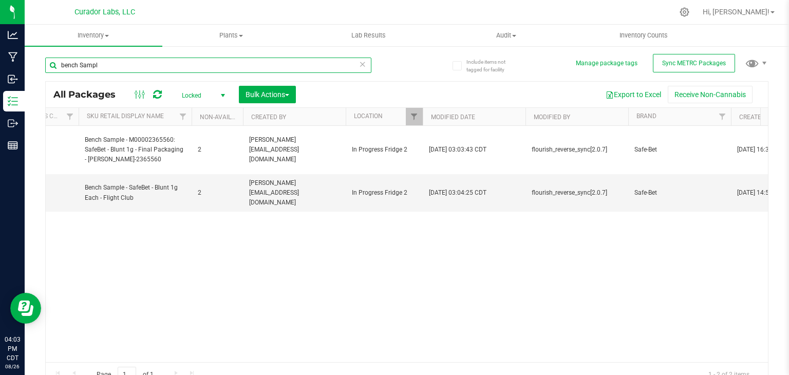
type input "bench Sample"
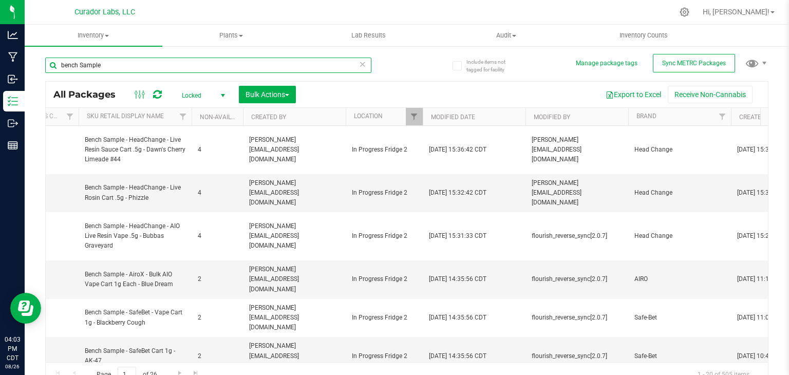
type input "[DATE]"
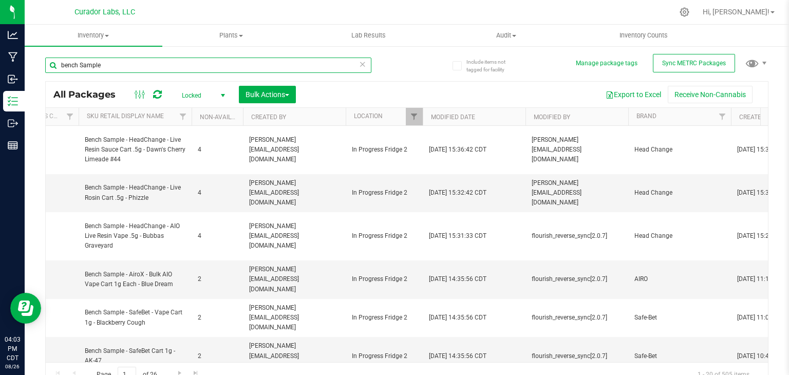
type input "[DATE]"
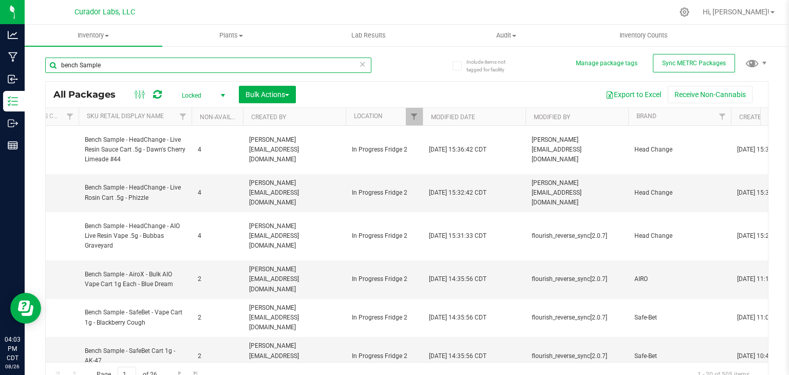
type input "[DATE]"
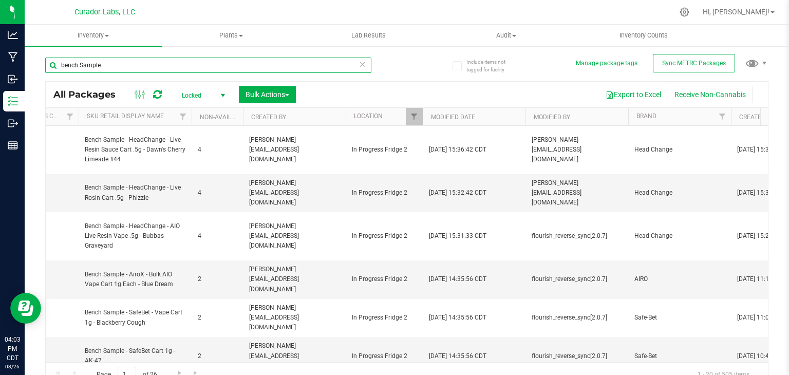
type input "[DATE]"
type input "bench Sample"
click at [212, 99] on span "Locked" at bounding box center [201, 95] width 57 height 14
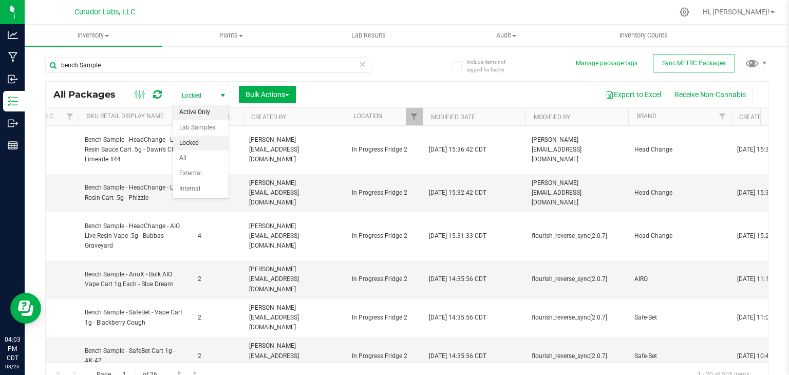
click at [198, 114] on li "Active Only" at bounding box center [200, 112] width 55 height 15
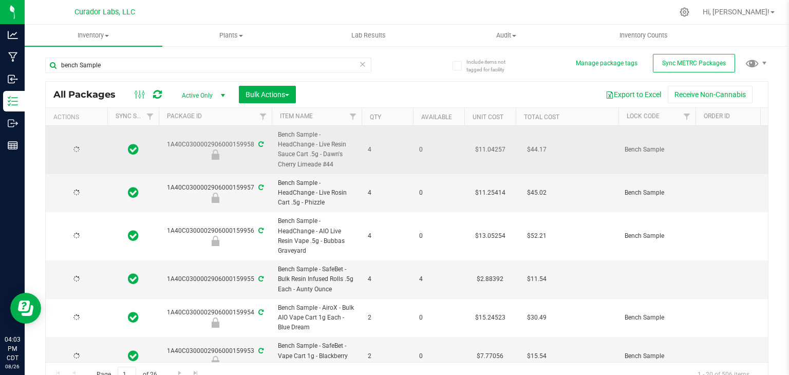
type input "[DATE]"
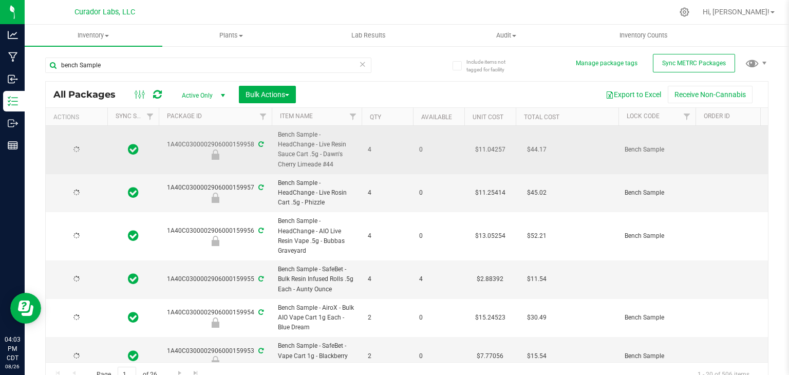
type input "[DATE]"
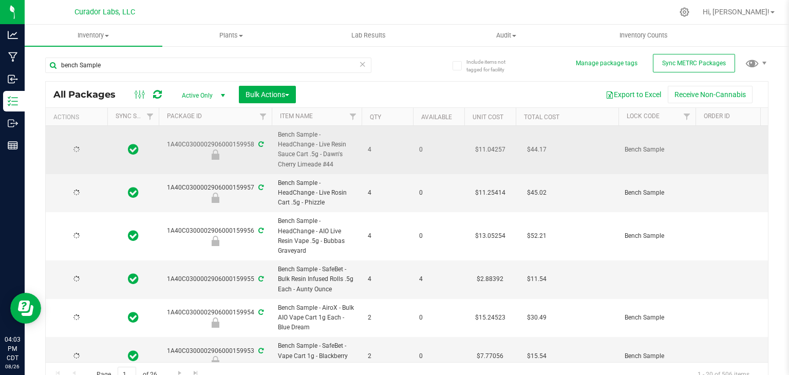
type input "[DATE]"
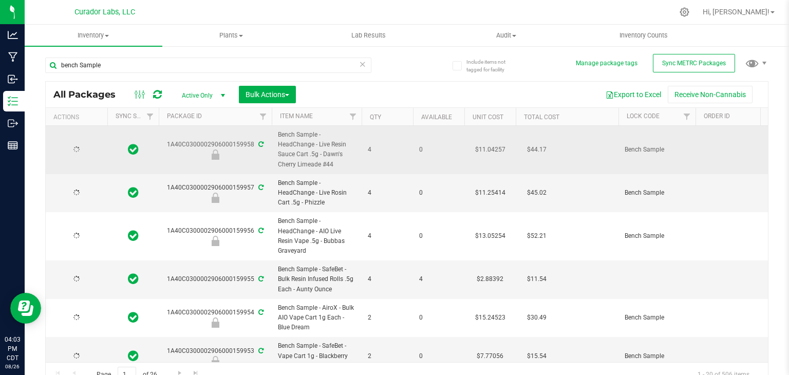
type input "[DATE]"
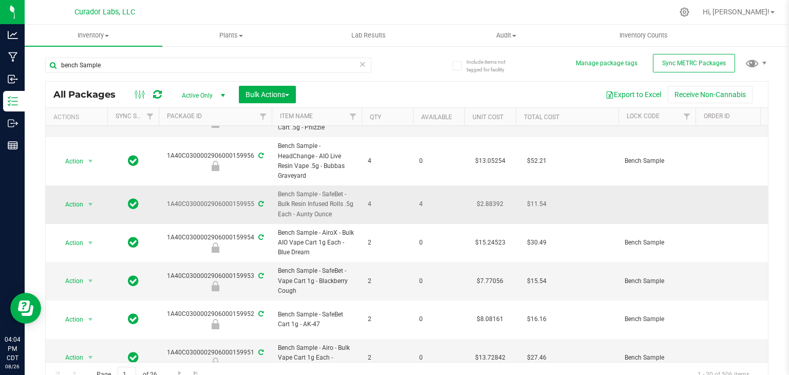
scroll to position [74, 0]
click at [96, 204] on span "select" at bounding box center [90, 205] width 13 height 14
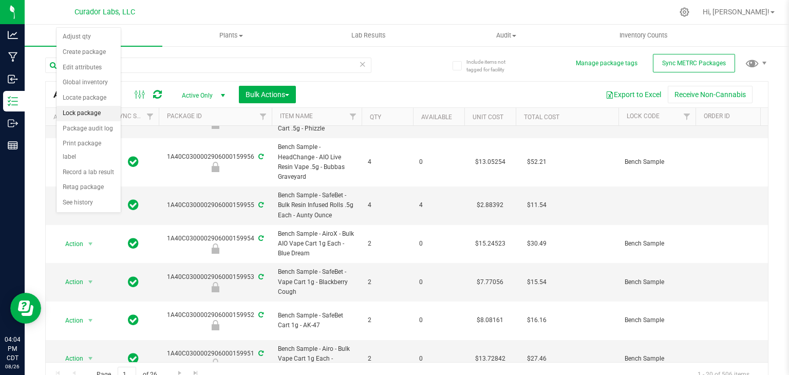
click at [83, 108] on li "Lock package" at bounding box center [89, 113] width 64 height 15
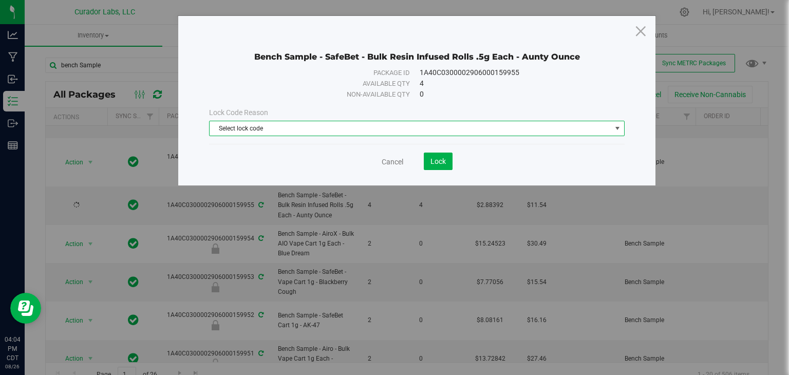
click at [353, 121] on span "Select lock code" at bounding box center [411, 128] width 402 height 14
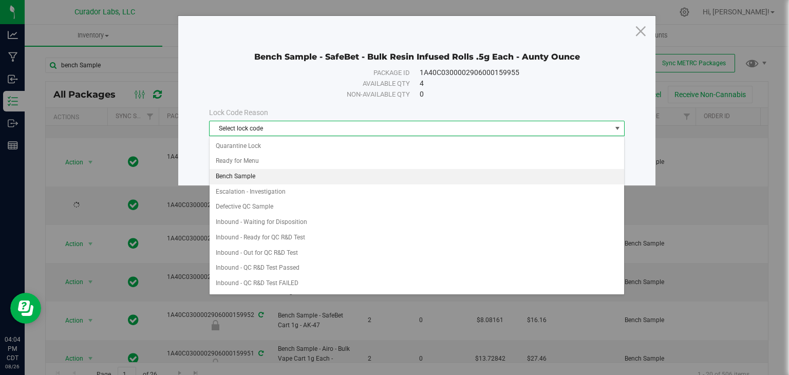
click at [308, 172] on li "Bench Sample" at bounding box center [417, 176] width 415 height 15
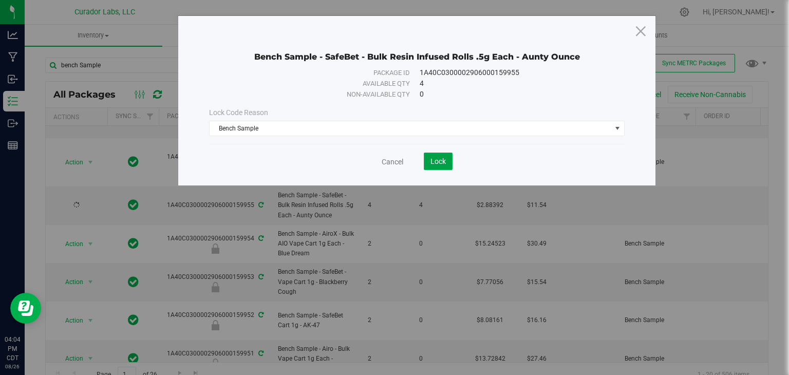
click at [428, 156] on button "Lock" at bounding box center [438, 161] width 29 height 17
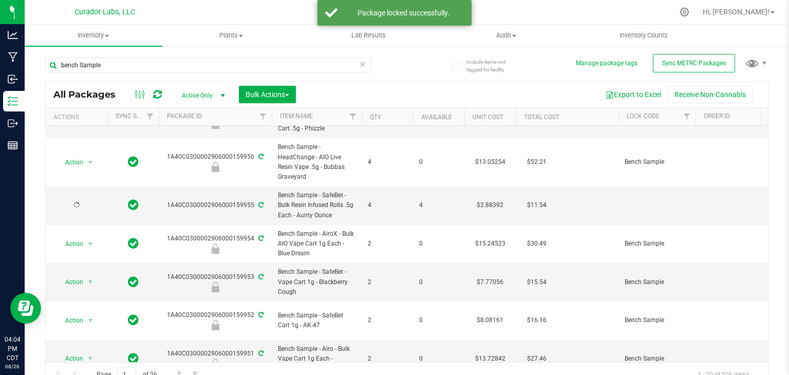
click at [158, 95] on icon at bounding box center [157, 94] width 9 height 10
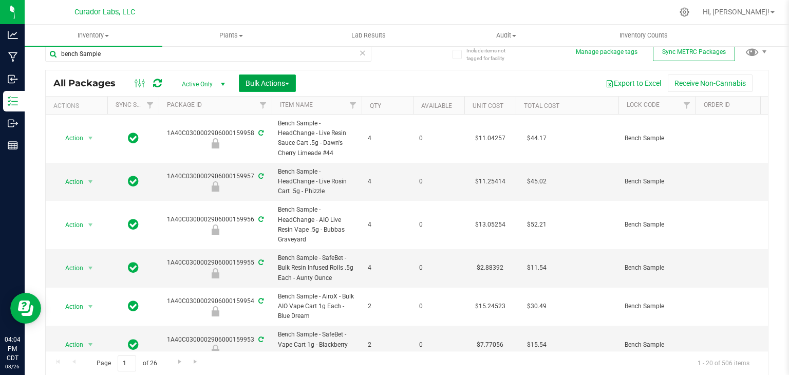
click at [287, 81] on span "Bulk Actions" at bounding box center [268, 83] width 44 height 8
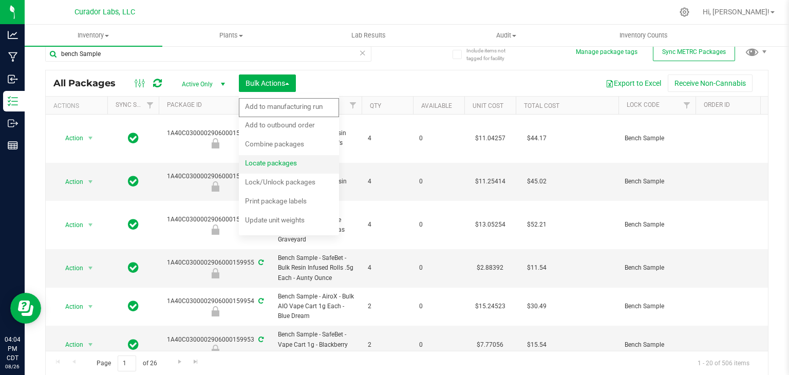
click at [278, 161] on span "Locate packages" at bounding box center [271, 163] width 52 height 8
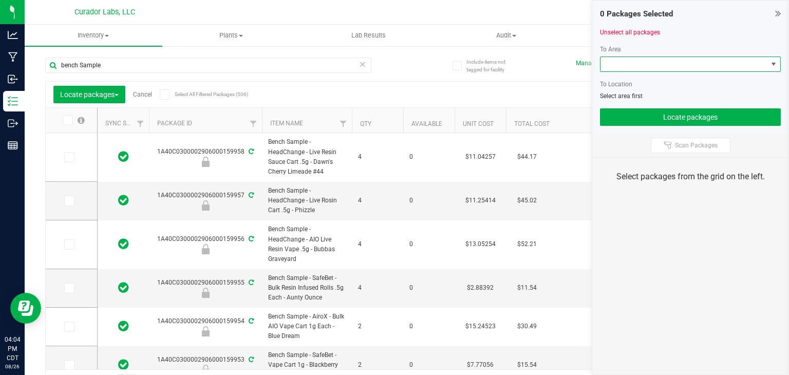
click at [646, 61] on span at bounding box center [684, 64] width 167 height 14
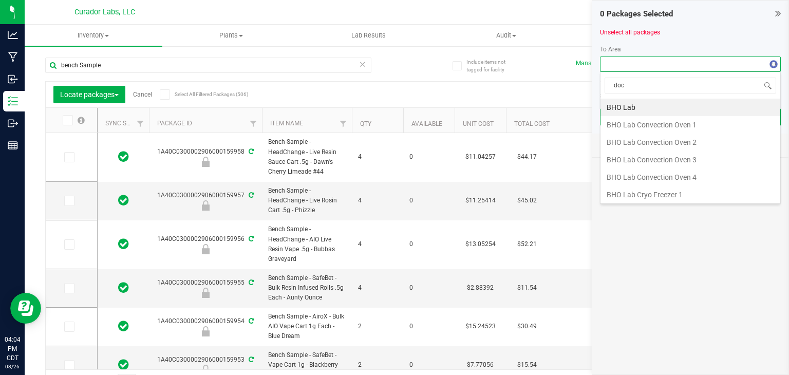
type input "dock"
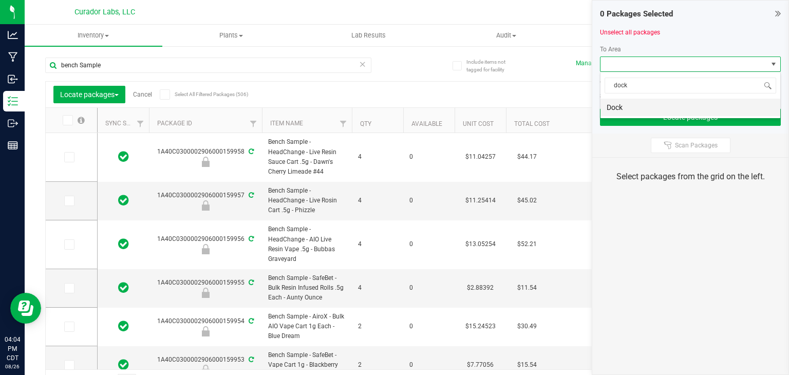
click at [633, 108] on li "Dock" at bounding box center [691, 107] width 180 height 17
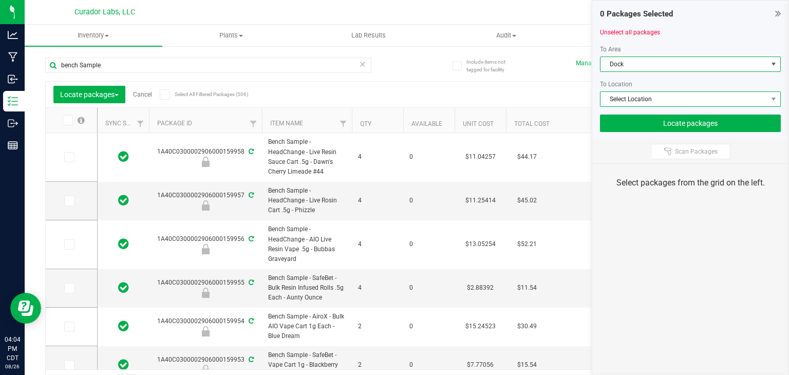
click at [638, 98] on span "Select Location" at bounding box center [684, 99] width 167 height 14
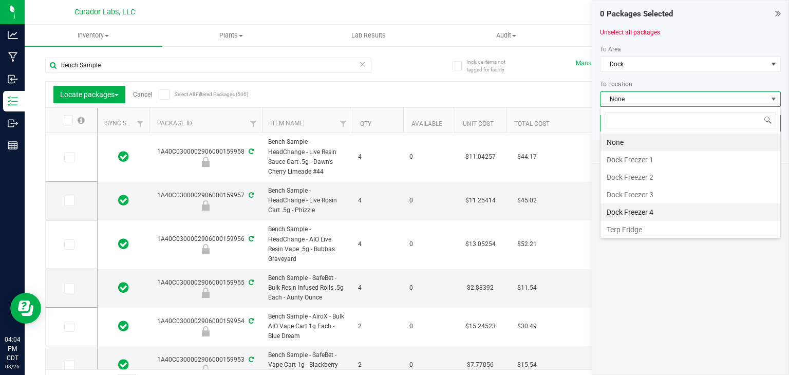
click at [628, 209] on li "Dock Freezer 4" at bounding box center [691, 211] width 180 height 17
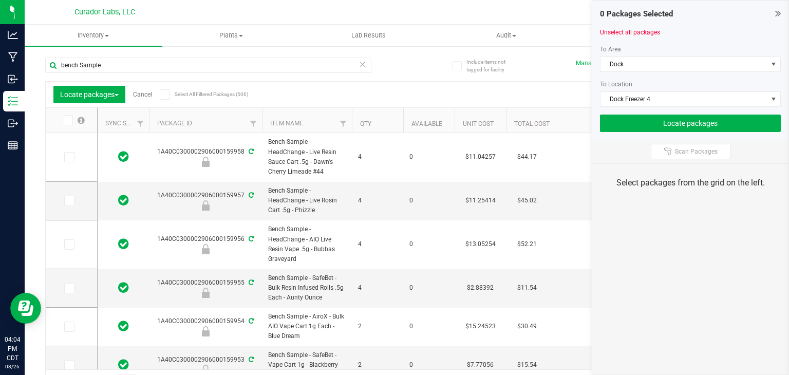
click at [165, 95] on icon at bounding box center [164, 95] width 7 height 0
click at [0, 0] on input "Select All Filtered Packages (506)" at bounding box center [0, 0] width 0 height 0
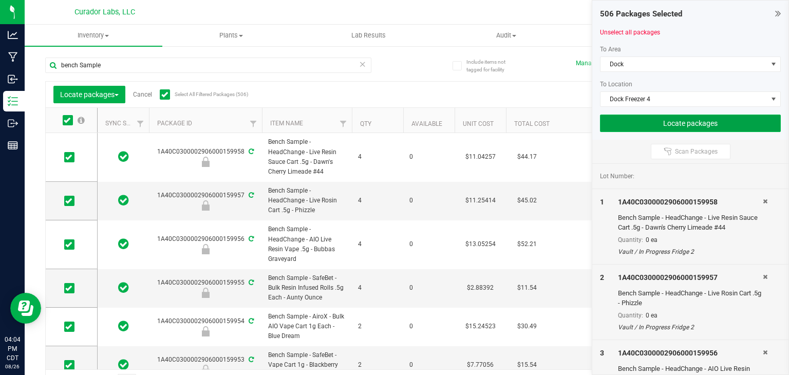
click at [685, 122] on button "Locate packages" at bounding box center [690, 123] width 181 height 17
